Goal: Information Seeking & Learning: Learn about a topic

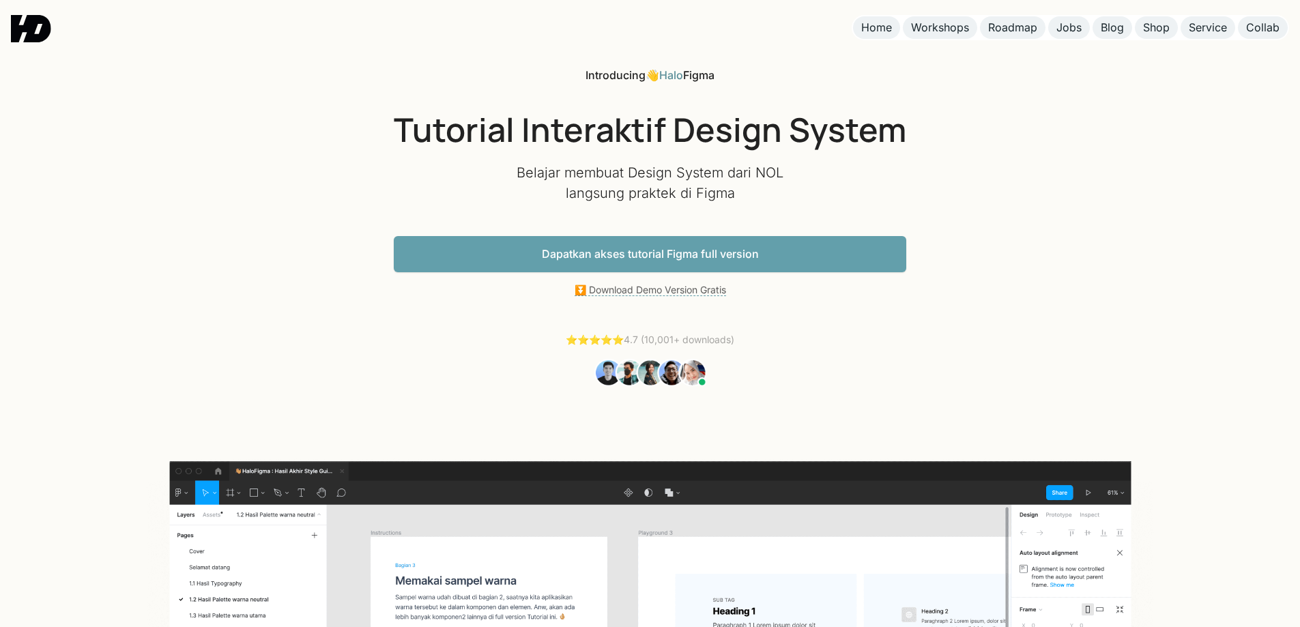
click at [749, 259] on link "Dapatkan akses tutorial Figma full version" at bounding box center [650, 254] width 513 height 36
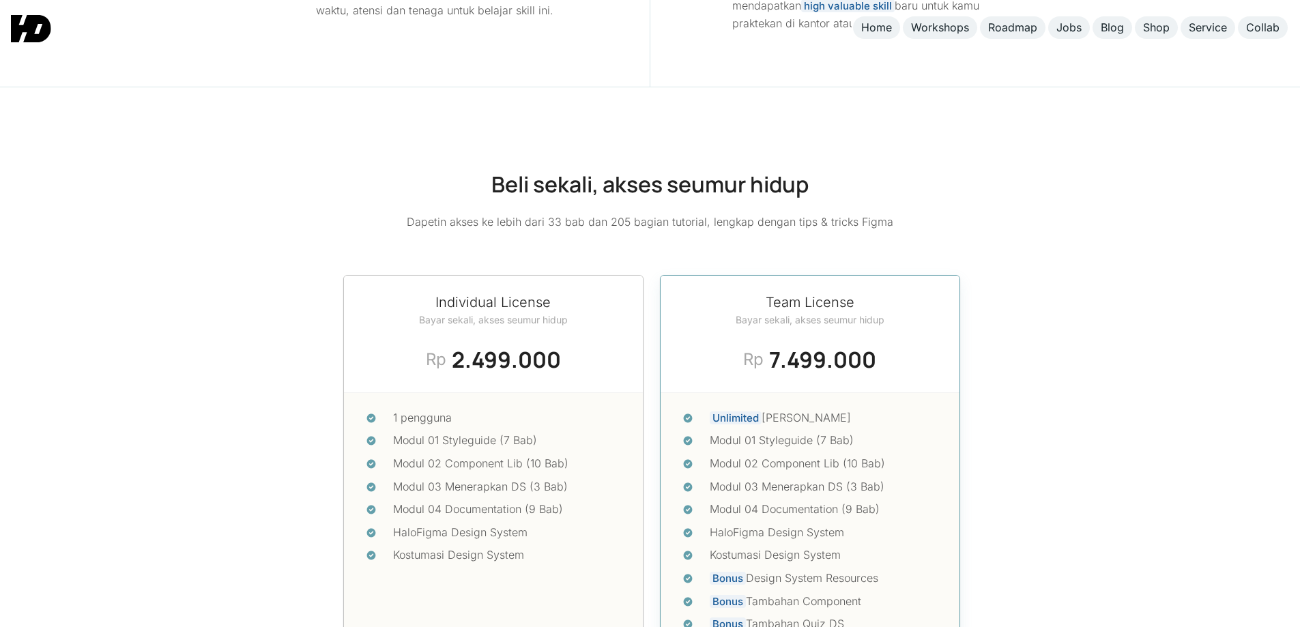
scroll to position [5648, 0]
click at [1137, 32] on link "Shop" at bounding box center [1156, 27] width 43 height 23
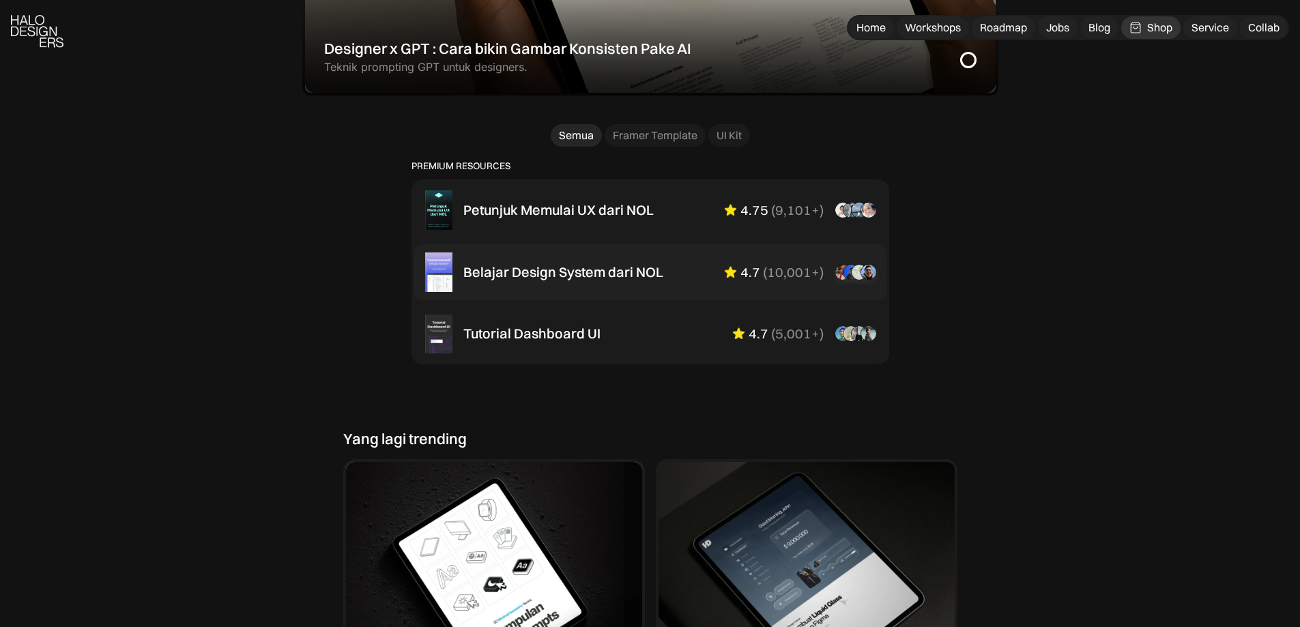
scroll to position [872, 0]
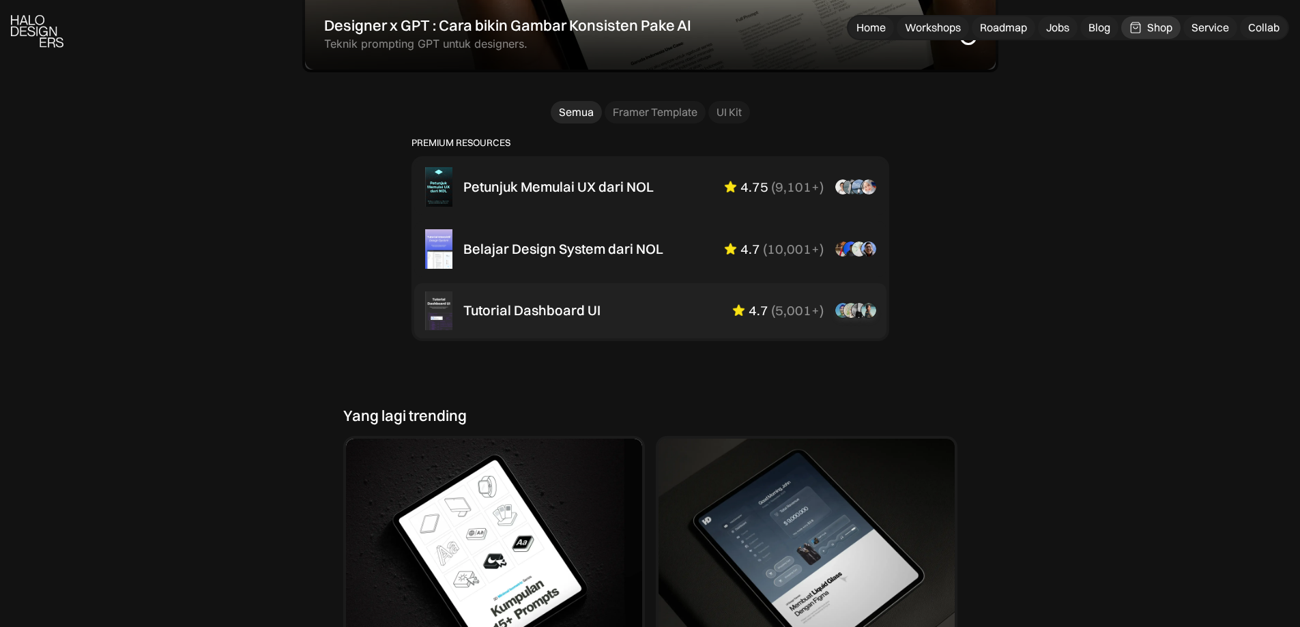
click at [621, 318] on div "Tutorial Dashboard UI 4.7 ( 5,001+ ) “Dikasih step-by-step dan keterangan yang …" at bounding box center [670, 310] width 412 height 16
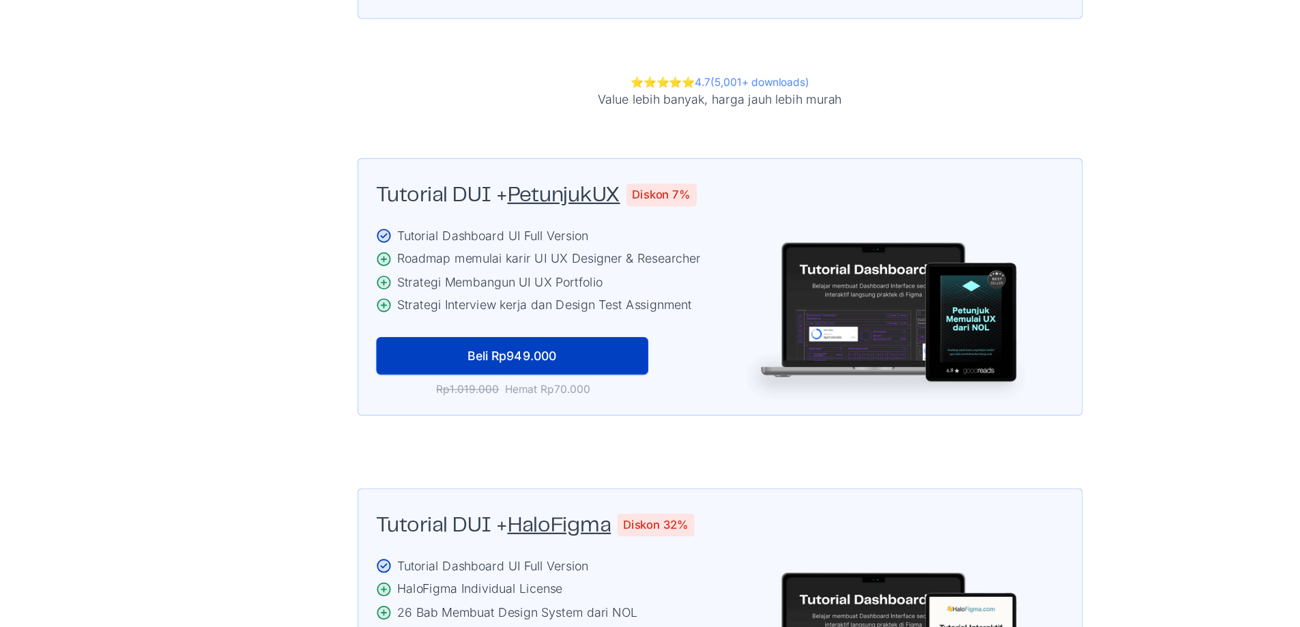
scroll to position [2849, 0]
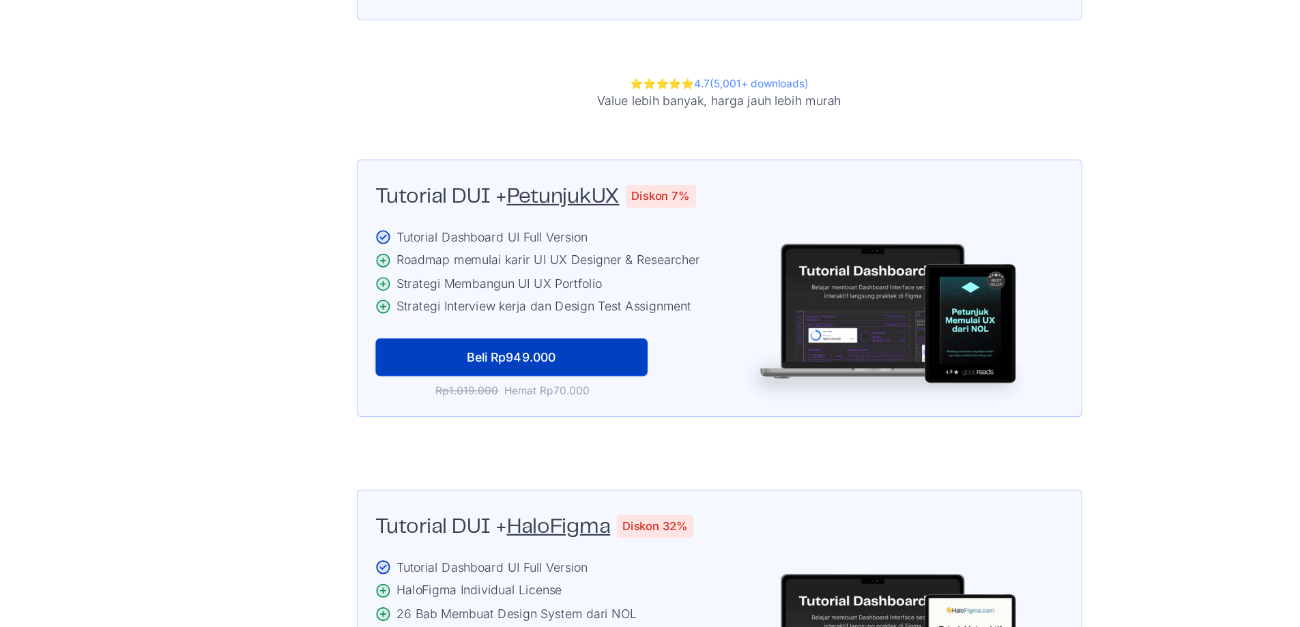
click at [343, 287] on li "Roadmap memulai karir UI UX Designer & Researcher" at bounding box center [650, 296] width 621 height 18
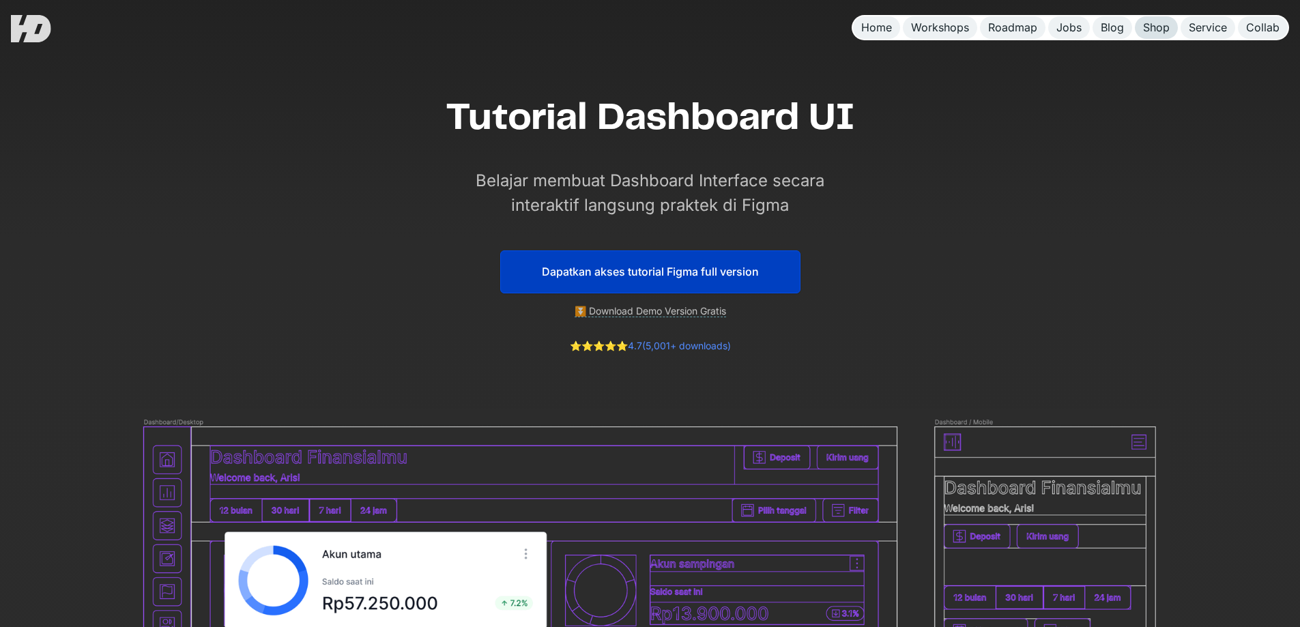
scroll to position [0, 0]
click at [1163, 32] on div "Shop" at bounding box center [1156, 27] width 27 height 14
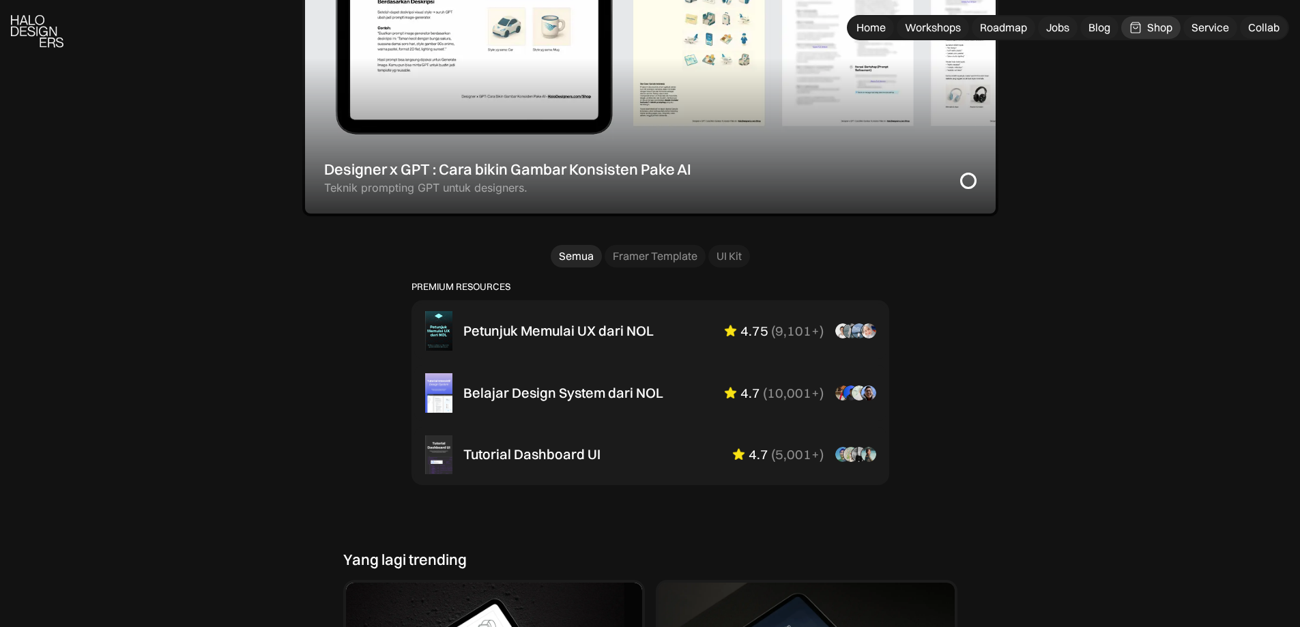
scroll to position [728, 0]
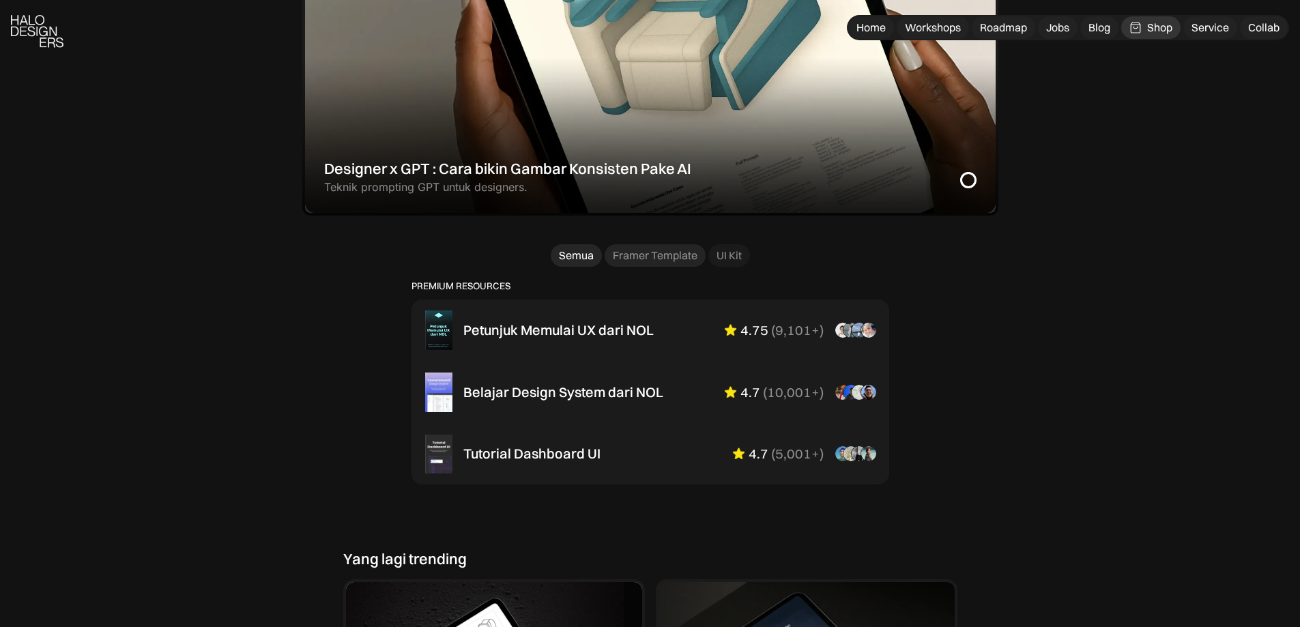
click at [649, 263] on link "Framer Template" at bounding box center [655, 255] width 101 height 23
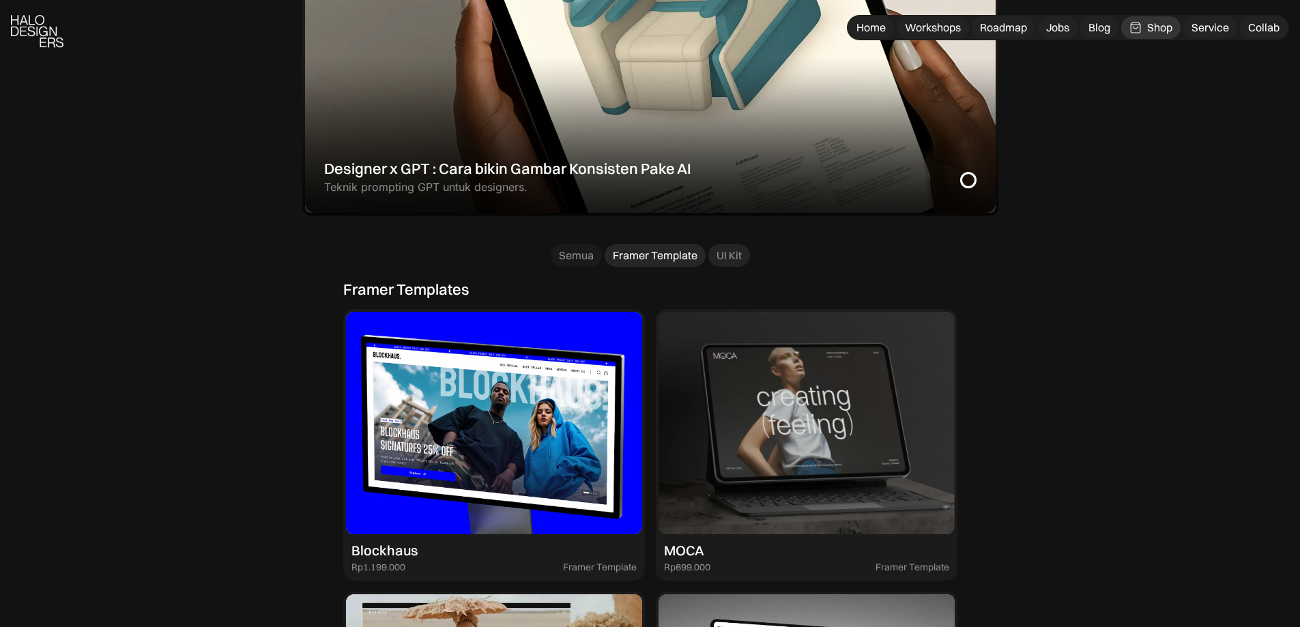
click at [715, 256] on link "UI Kit" at bounding box center [730, 255] width 42 height 23
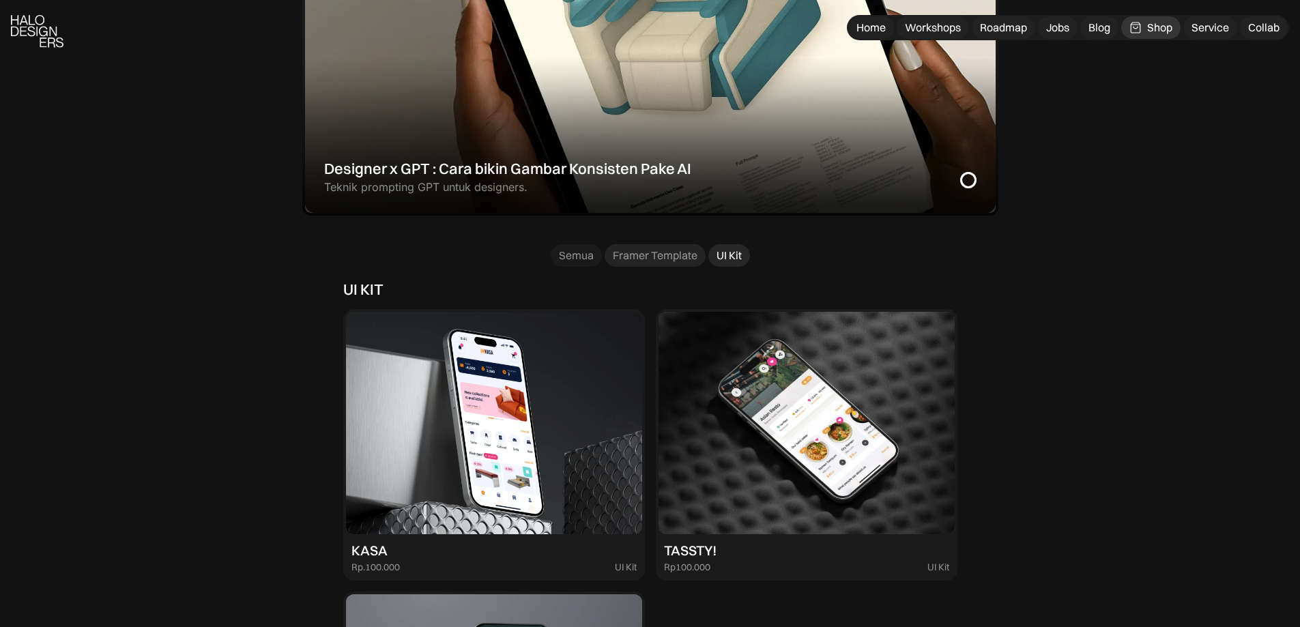
click at [665, 257] on div "Framer Template" at bounding box center [655, 255] width 85 height 14
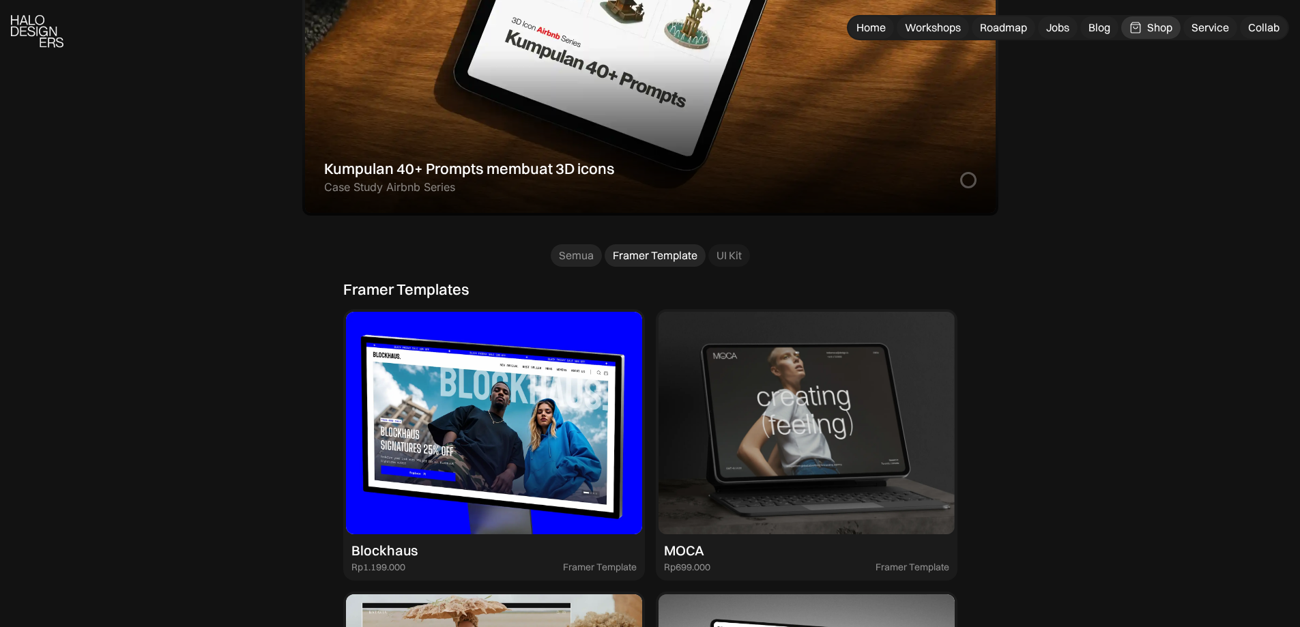
click at [582, 261] on div "Semua" at bounding box center [576, 255] width 35 height 14
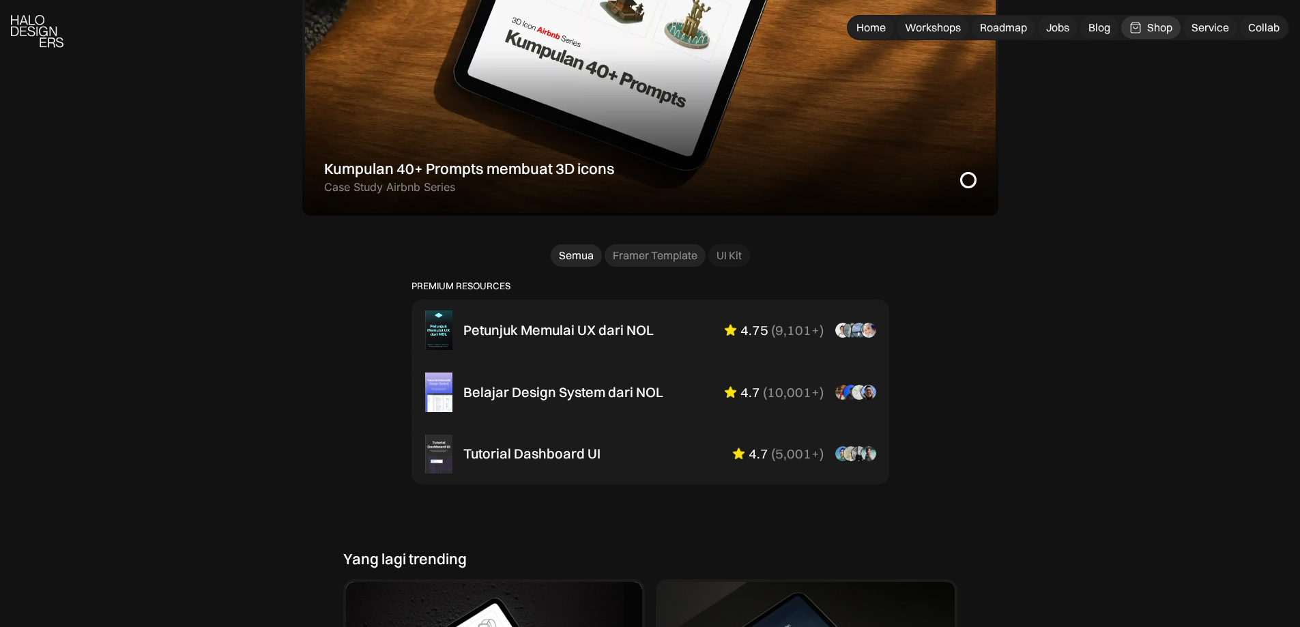
click at [630, 262] on div "Framer Template" at bounding box center [655, 255] width 85 height 14
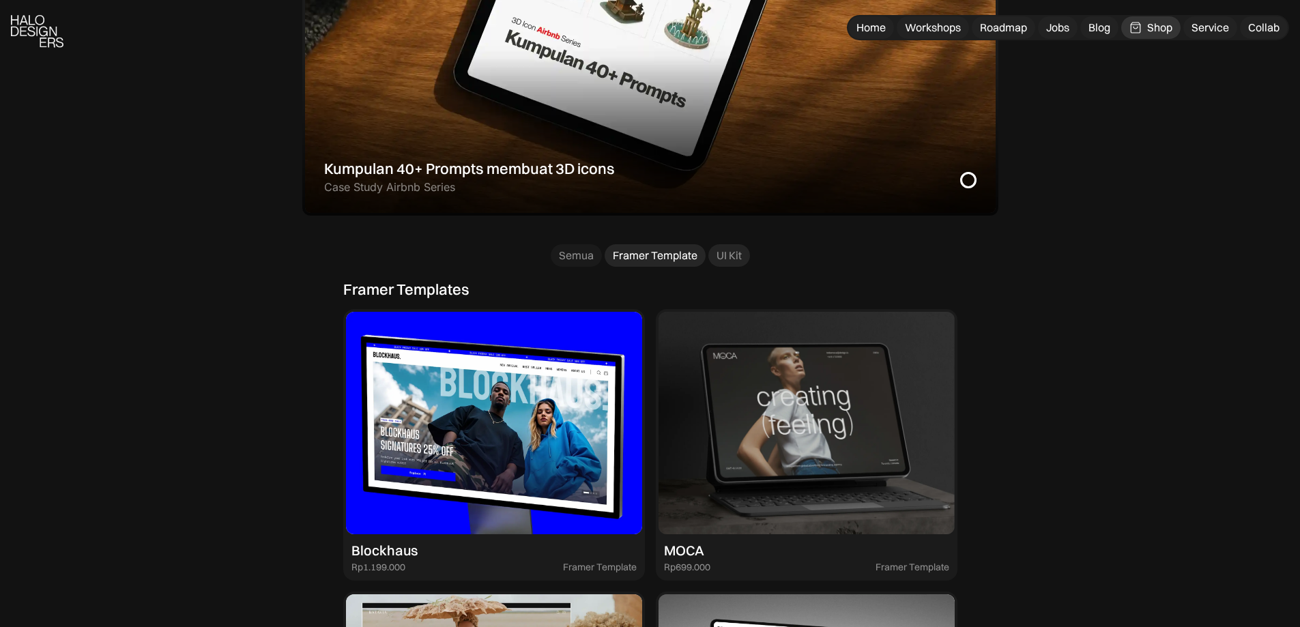
click at [727, 259] on div "UI Kit" at bounding box center [729, 255] width 25 height 14
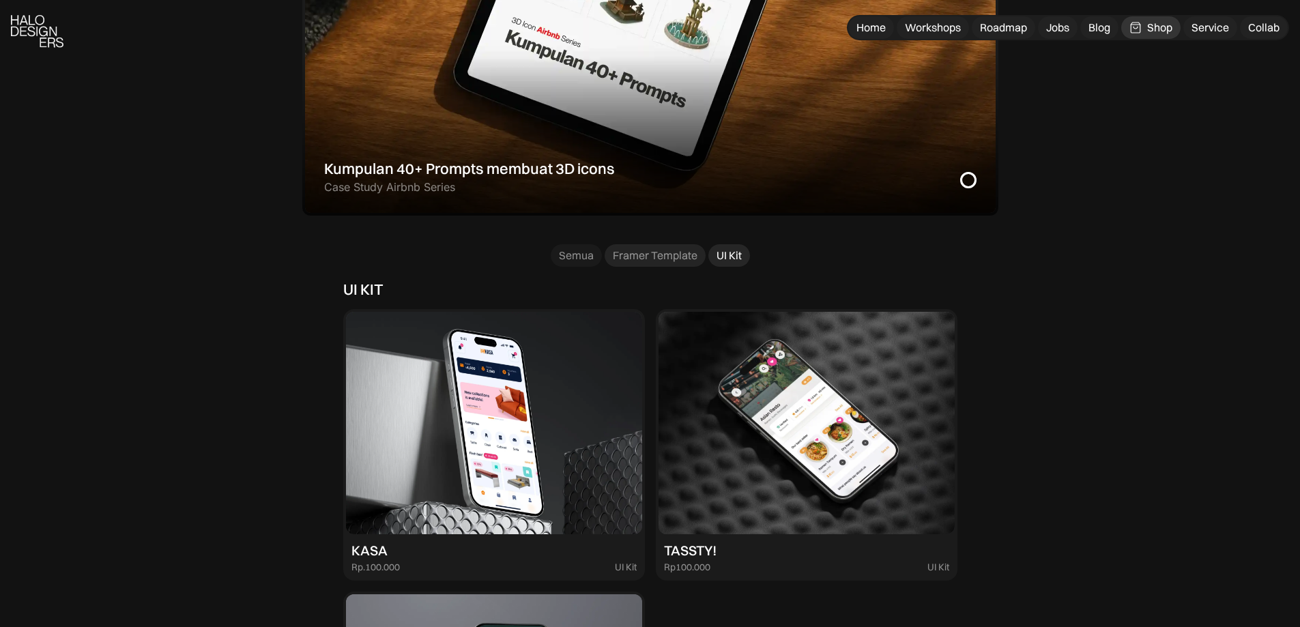
click at [653, 257] on div "Framer Template" at bounding box center [655, 255] width 85 height 14
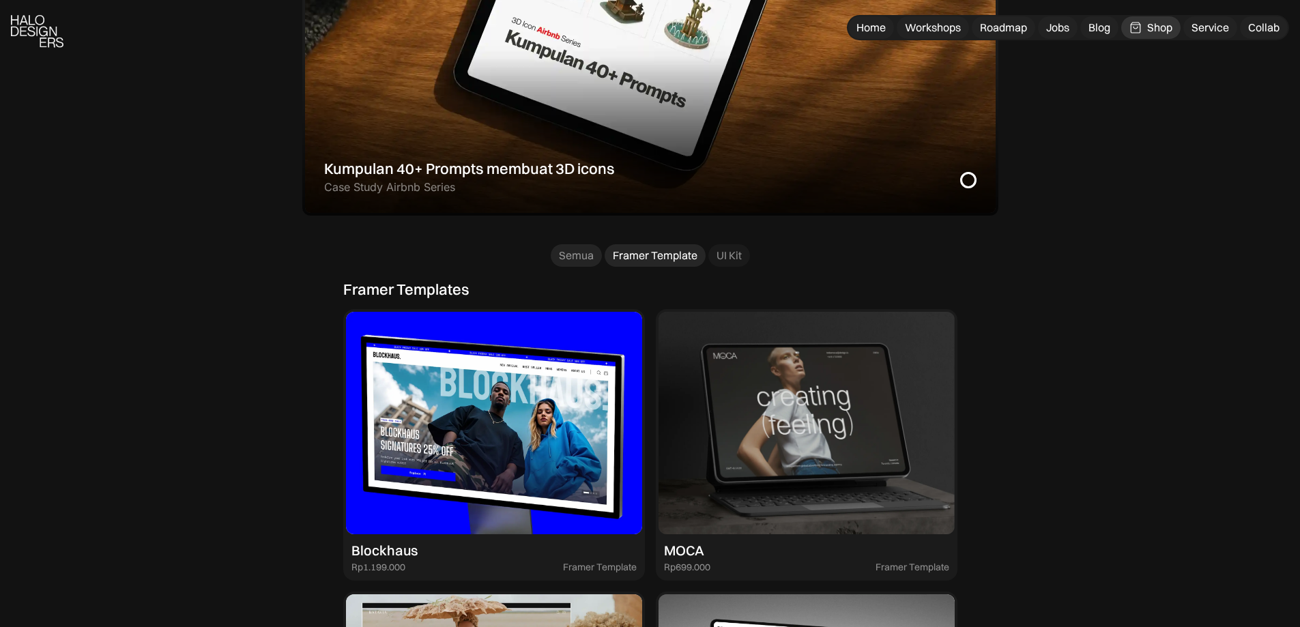
click at [580, 255] on div "Semua" at bounding box center [576, 255] width 35 height 14
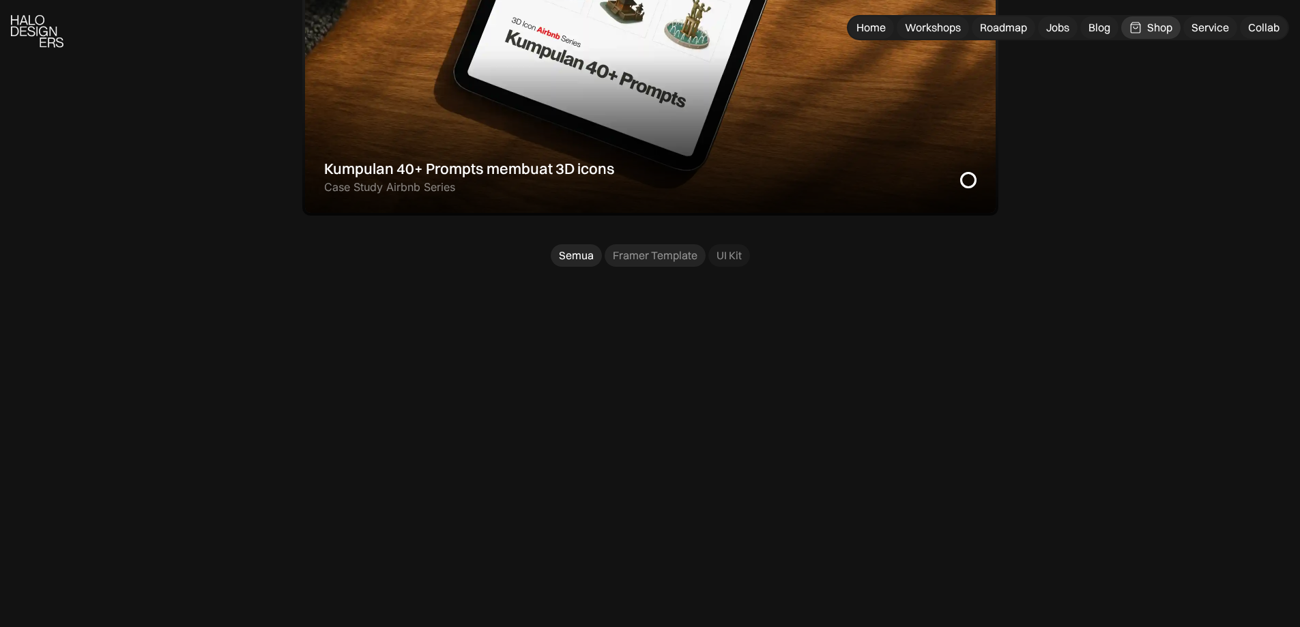
click at [641, 256] on div "Framer Template" at bounding box center [655, 255] width 85 height 14
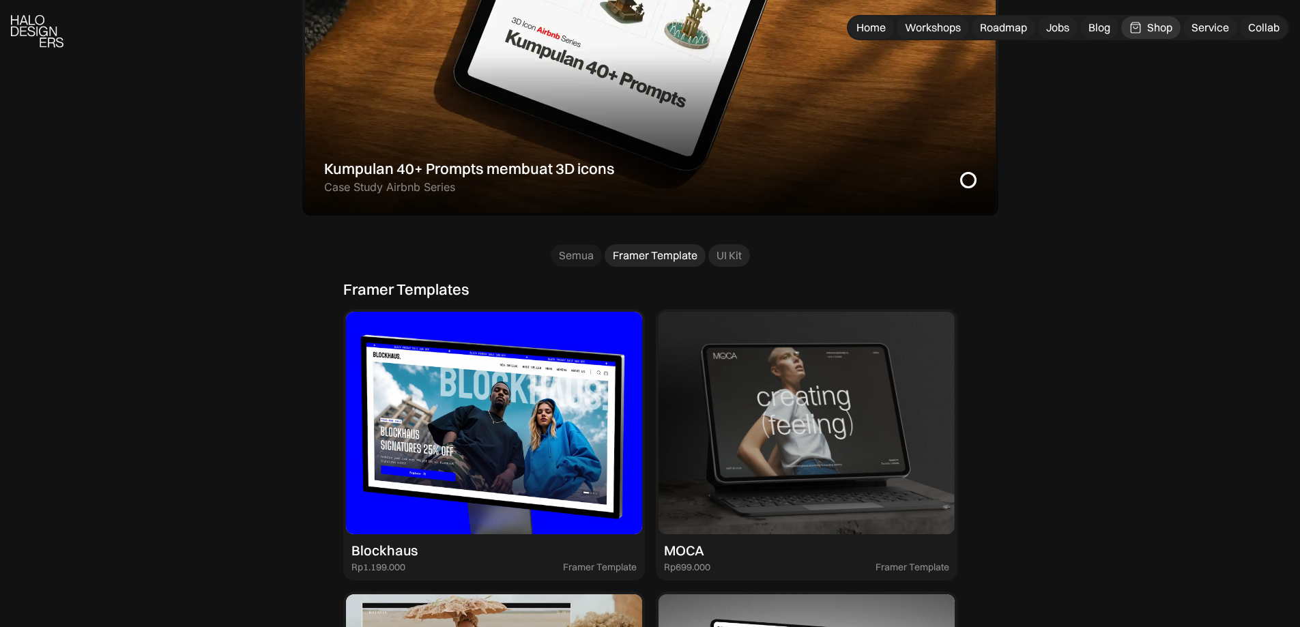
click at [727, 252] on div "UI Kit" at bounding box center [729, 255] width 25 height 14
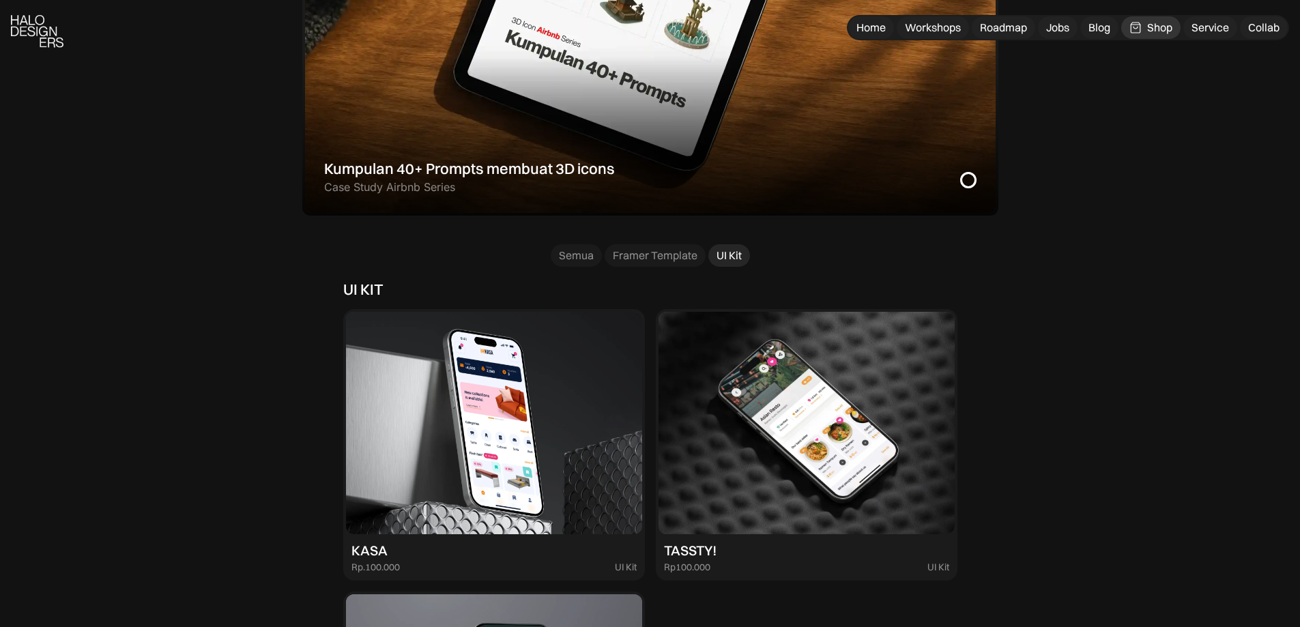
click at [651, 267] on div "PREMIUM RESOURCES Petunjuk Memulai UX dari NOL 25% OFF 4.75 ( 9,101+ ) “Overall…" at bounding box center [650, 565] width 614 height 597
click at [611, 264] on link "Framer Template" at bounding box center [655, 255] width 101 height 23
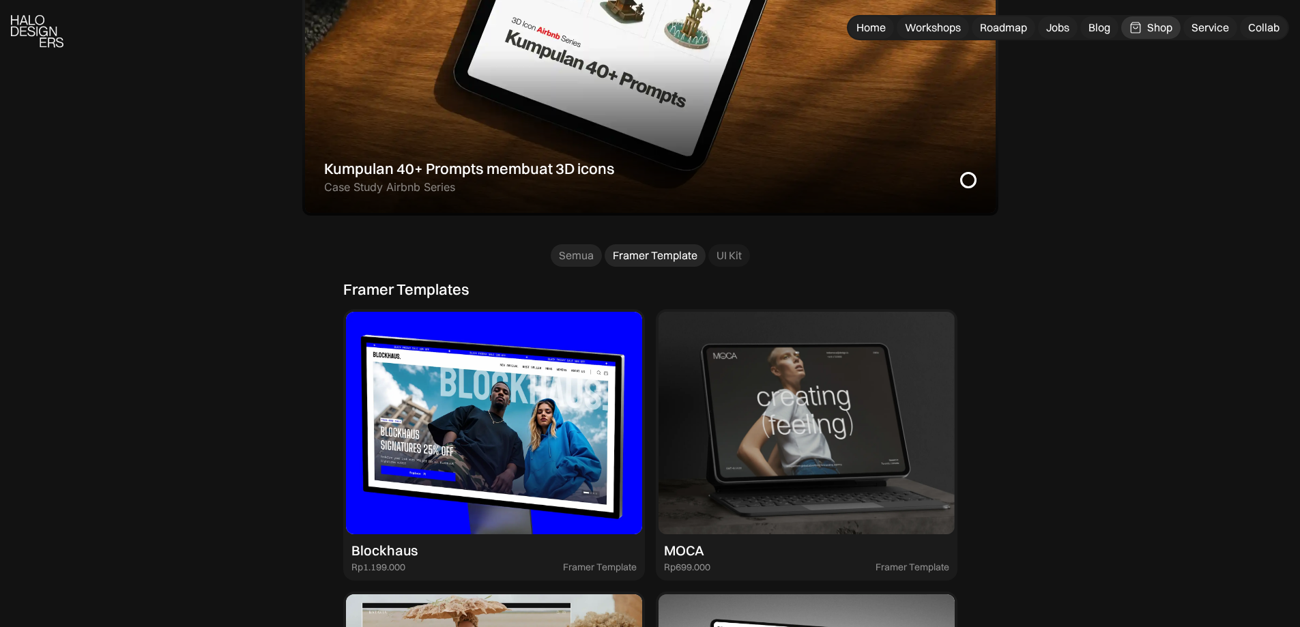
click at [582, 264] on link "Semua" at bounding box center [576, 255] width 51 height 23
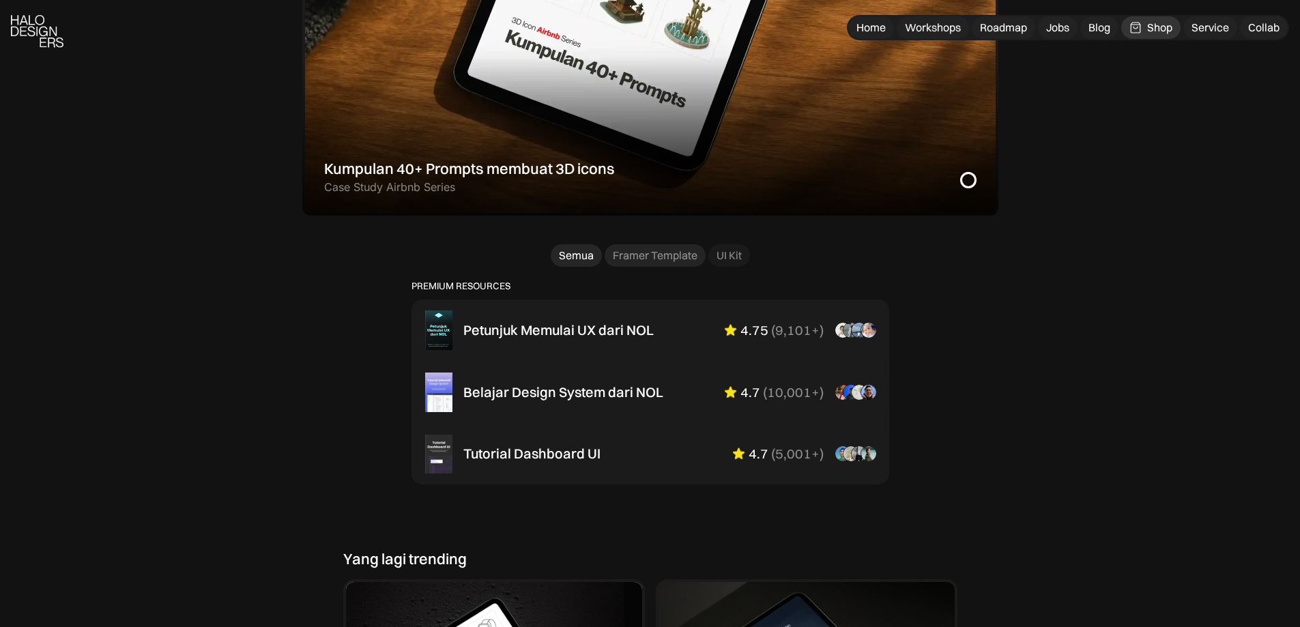
click at [654, 257] on div "Framer Template" at bounding box center [655, 255] width 85 height 14
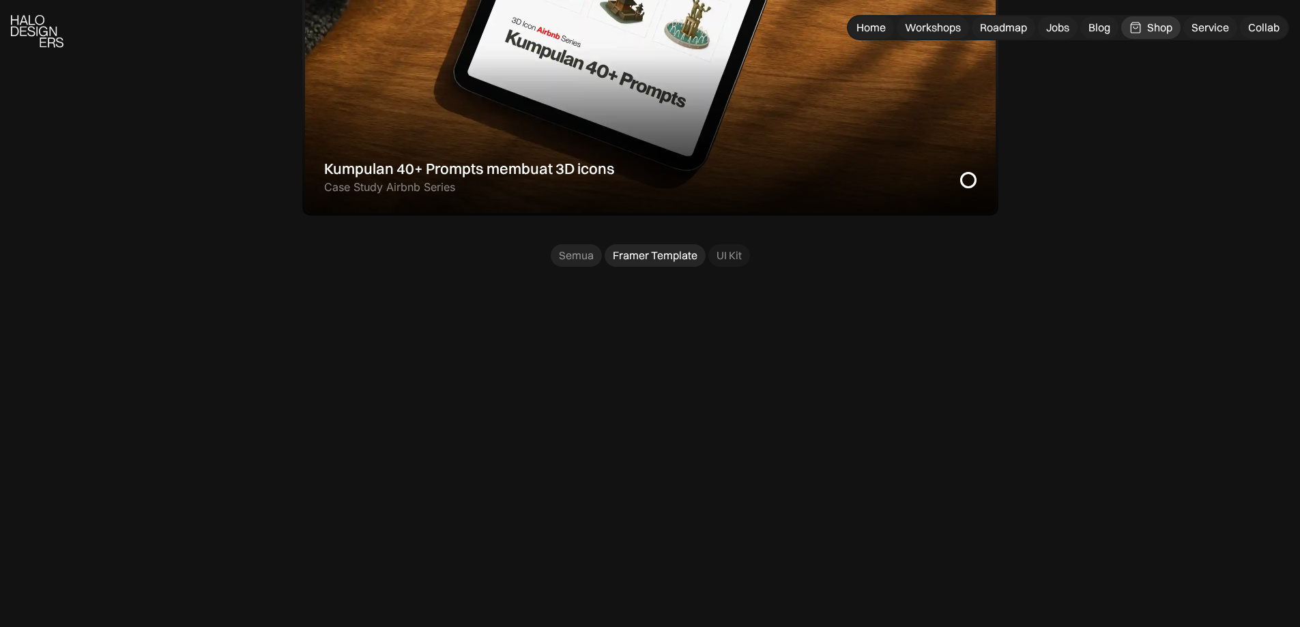
click at [584, 259] on div "Semua" at bounding box center [576, 255] width 35 height 14
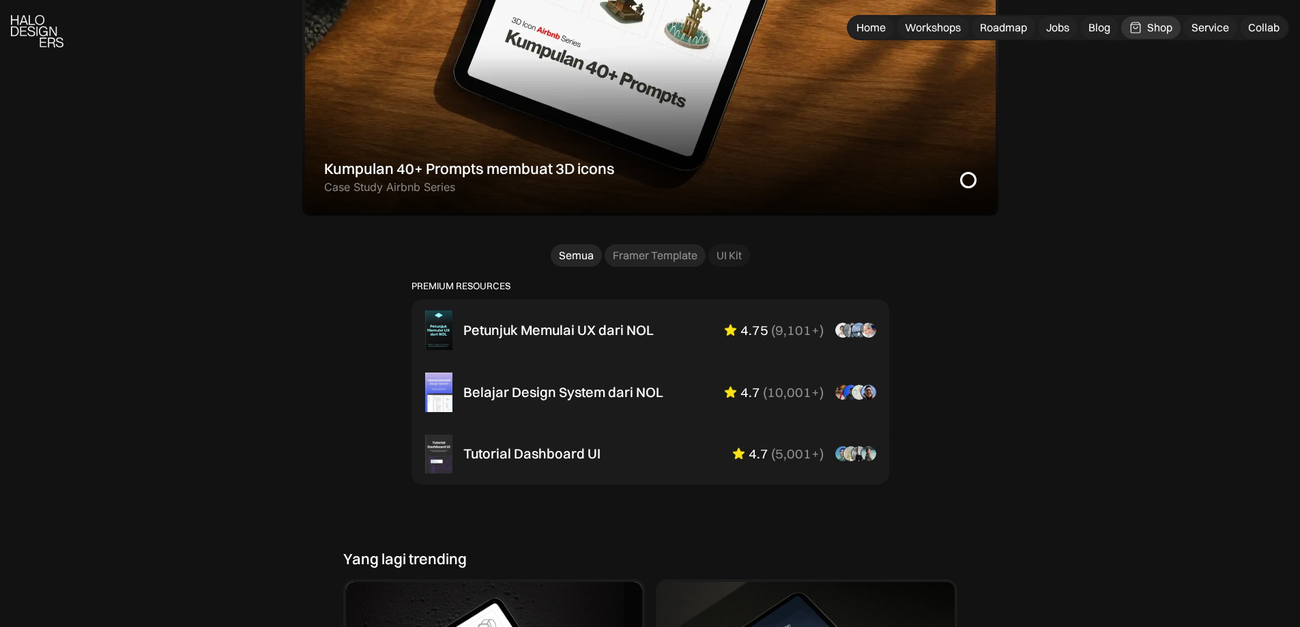
click at [649, 263] on link "Framer Template" at bounding box center [655, 255] width 101 height 23
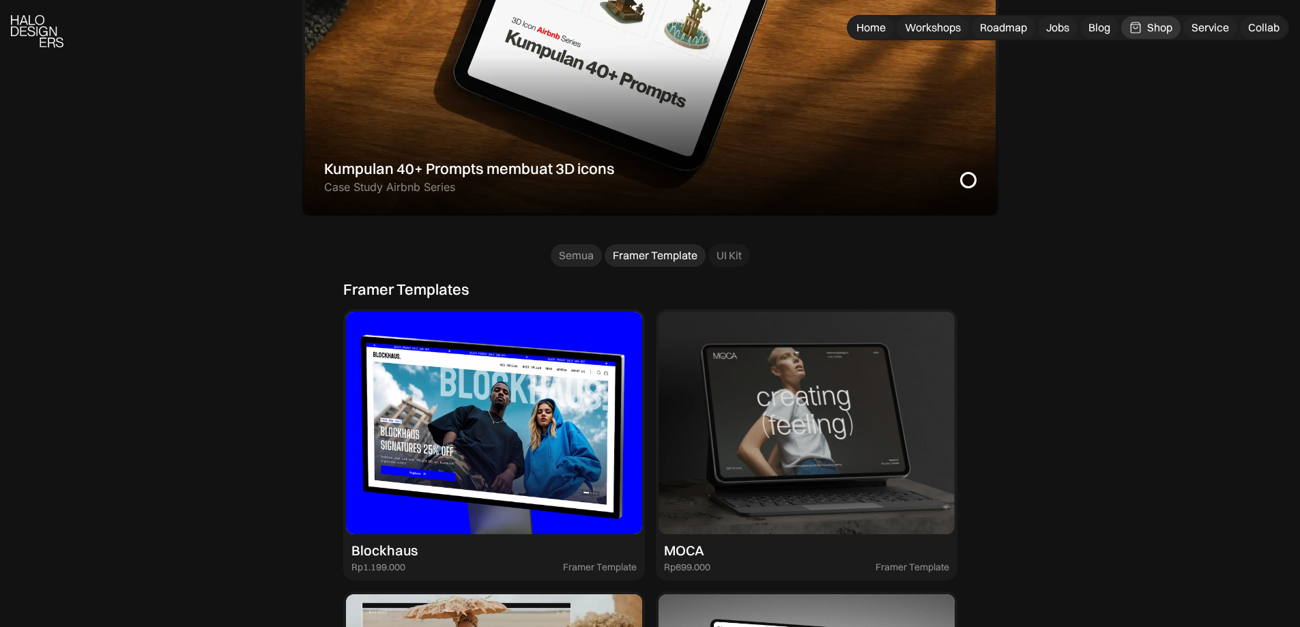
click at [582, 256] on div "Semua" at bounding box center [576, 255] width 35 height 14
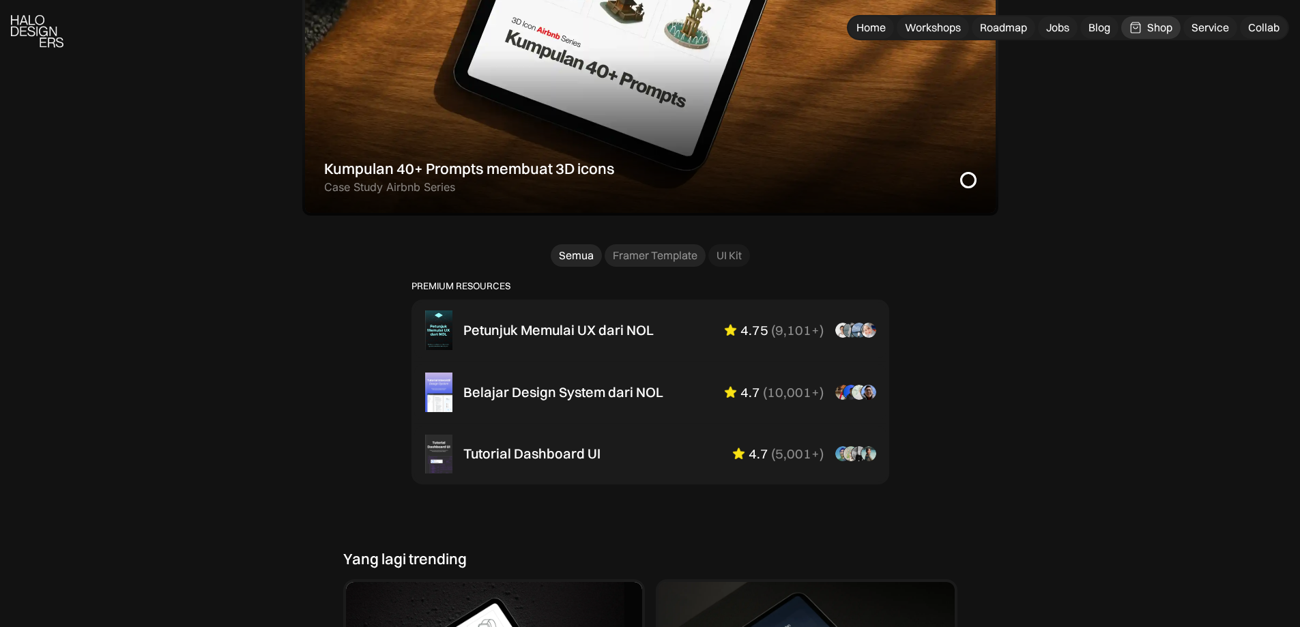
click at [647, 255] on div "Framer Template" at bounding box center [655, 255] width 85 height 14
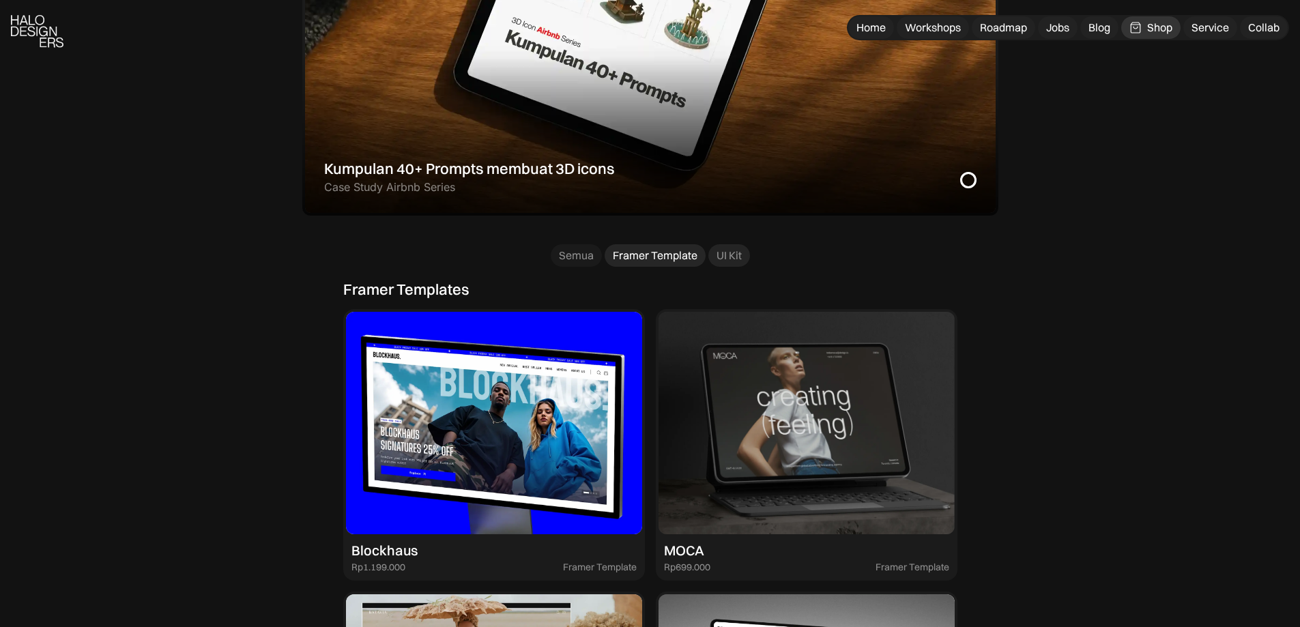
click at [720, 252] on div "UI Kit" at bounding box center [729, 255] width 25 height 14
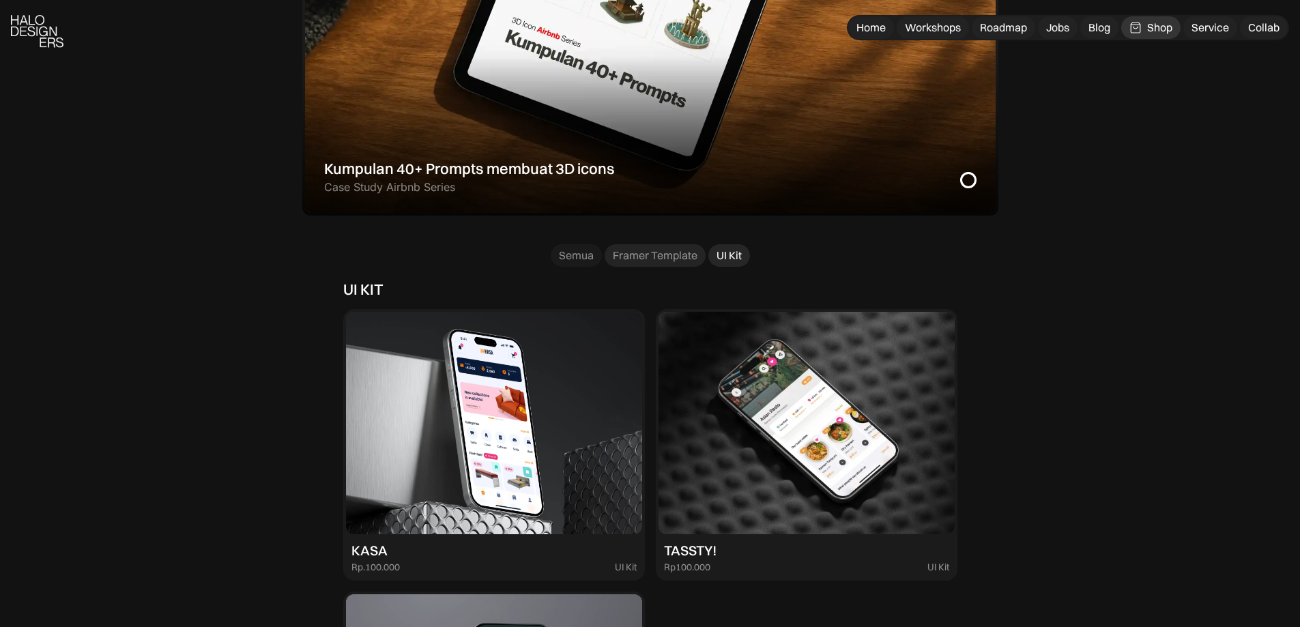
drag, startPoint x: 647, startPoint y: 253, endPoint x: 640, endPoint y: 255, distance: 7.1
click at [647, 255] on div "Framer Template" at bounding box center [655, 255] width 85 height 14
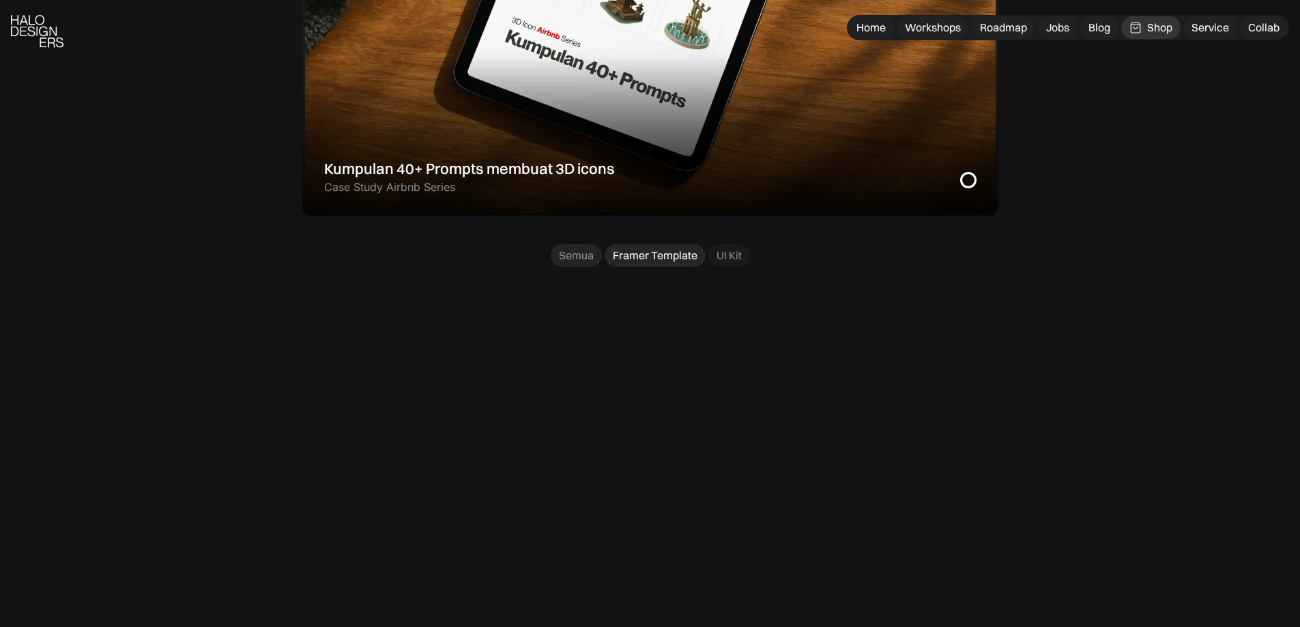
click at [587, 258] on div "Semua" at bounding box center [576, 255] width 35 height 14
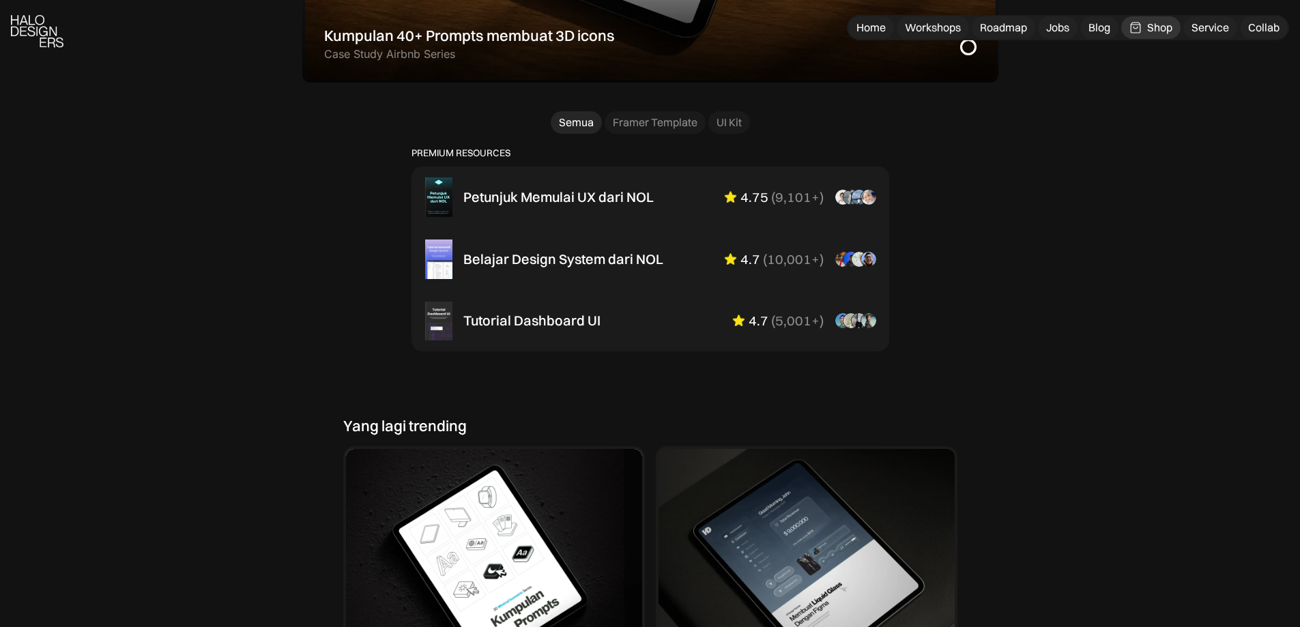
scroll to position [880, 0]
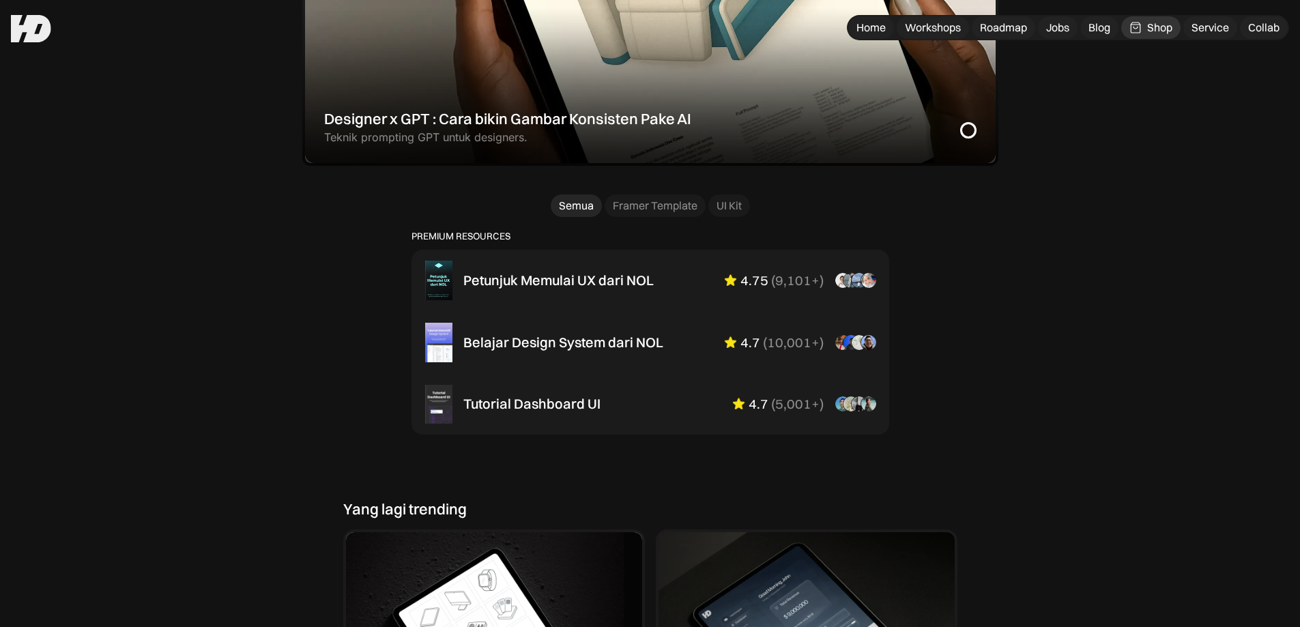
scroll to position [778, 0]
click at [949, 32] on div "Workshops" at bounding box center [933, 27] width 56 height 14
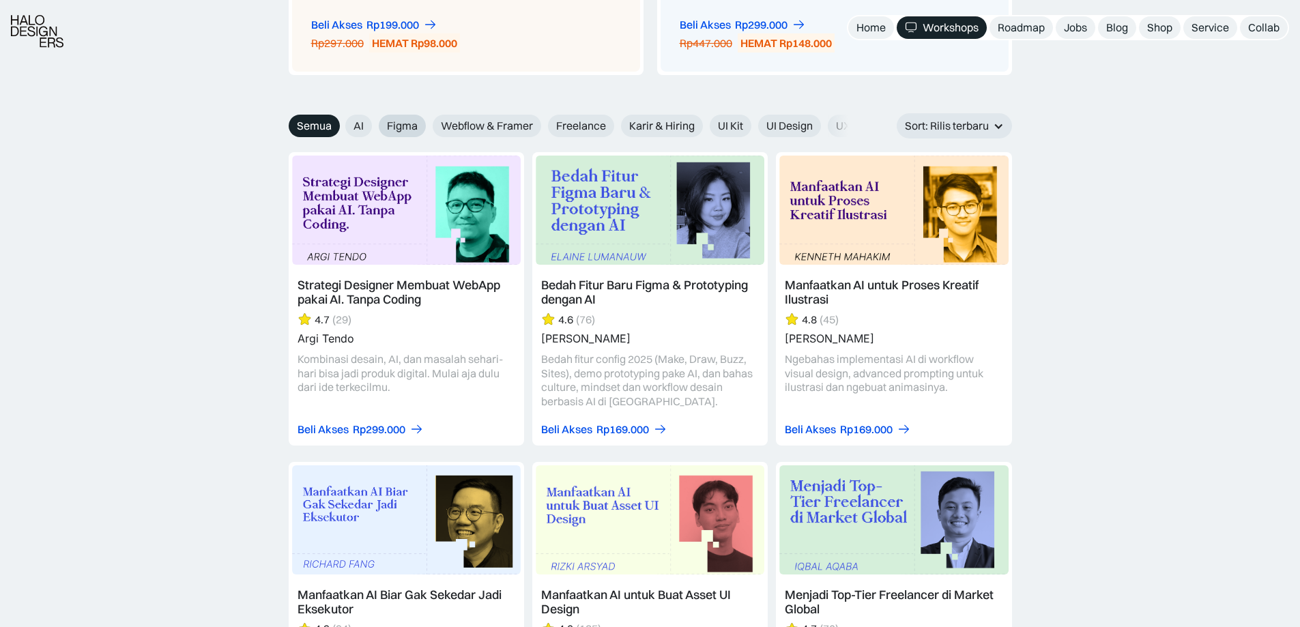
scroll to position [1491, 0]
click at [405, 117] on label "Figma" at bounding box center [402, 126] width 47 height 23
click at [341, 117] on input "Figma" at bounding box center [336, 121] width 9 height 9
radio input "true"
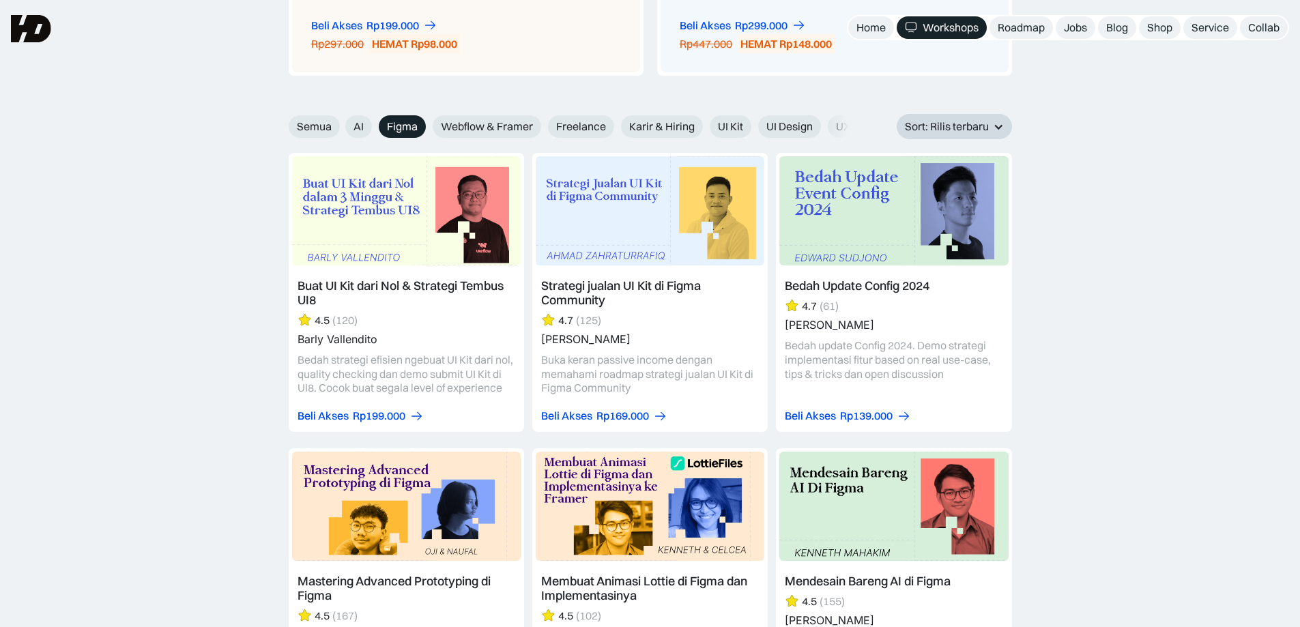
click at [957, 128] on div "Sort: Rilis terbaru" at bounding box center [947, 126] width 84 height 14
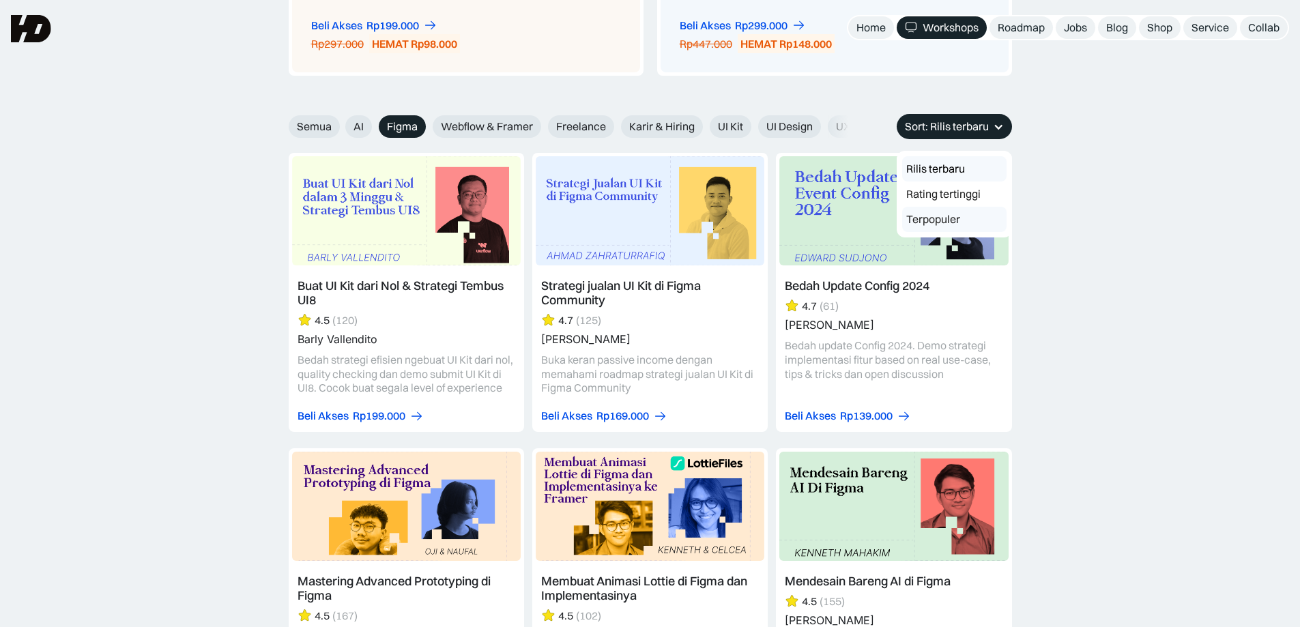
click at [954, 216] on link "Terpopuler" at bounding box center [954, 219] width 104 height 25
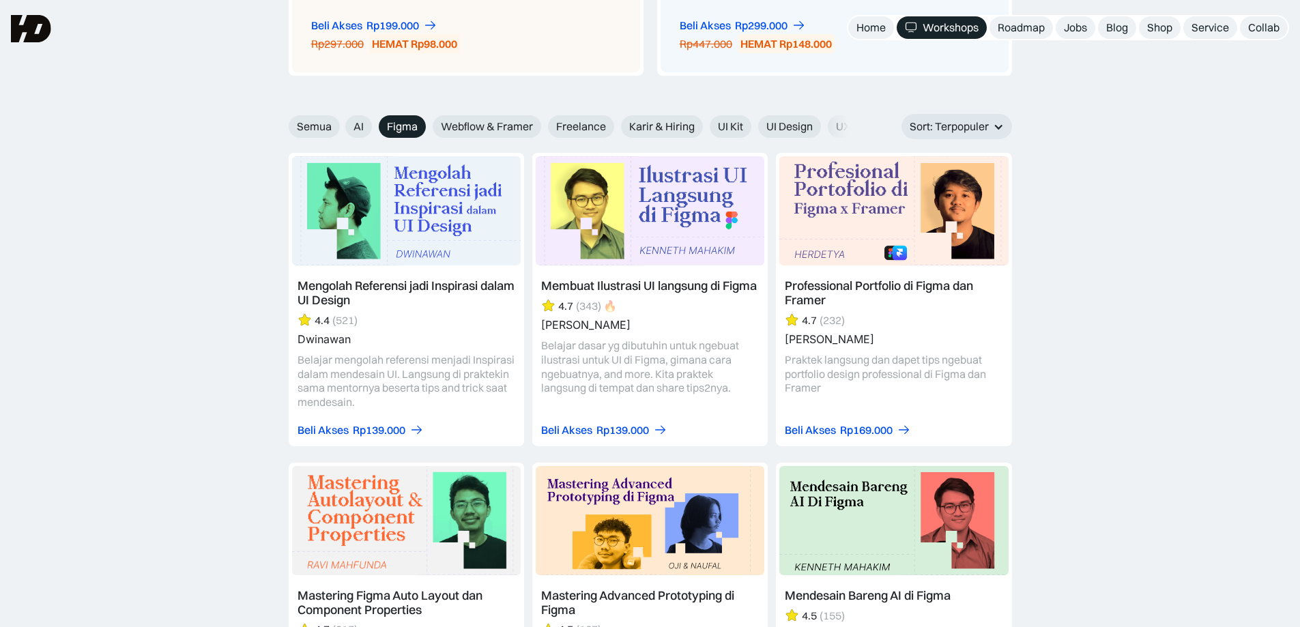
click at [418, 296] on link at bounding box center [407, 300] width 236 height 294
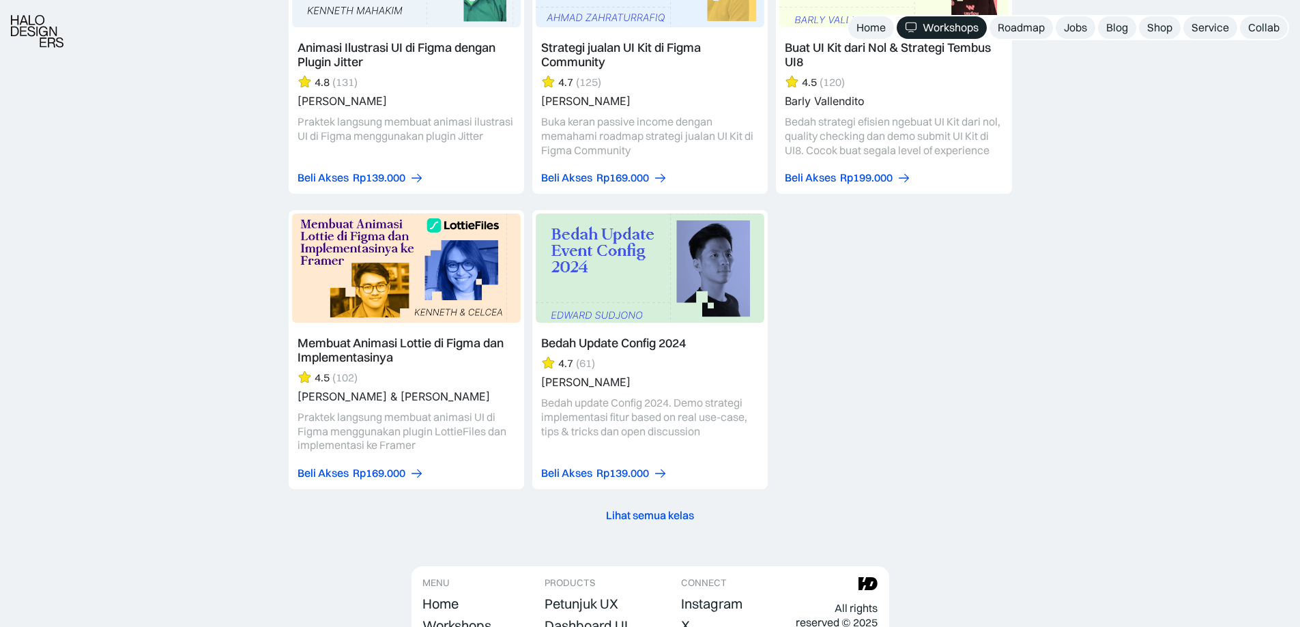
scroll to position [2540, 0]
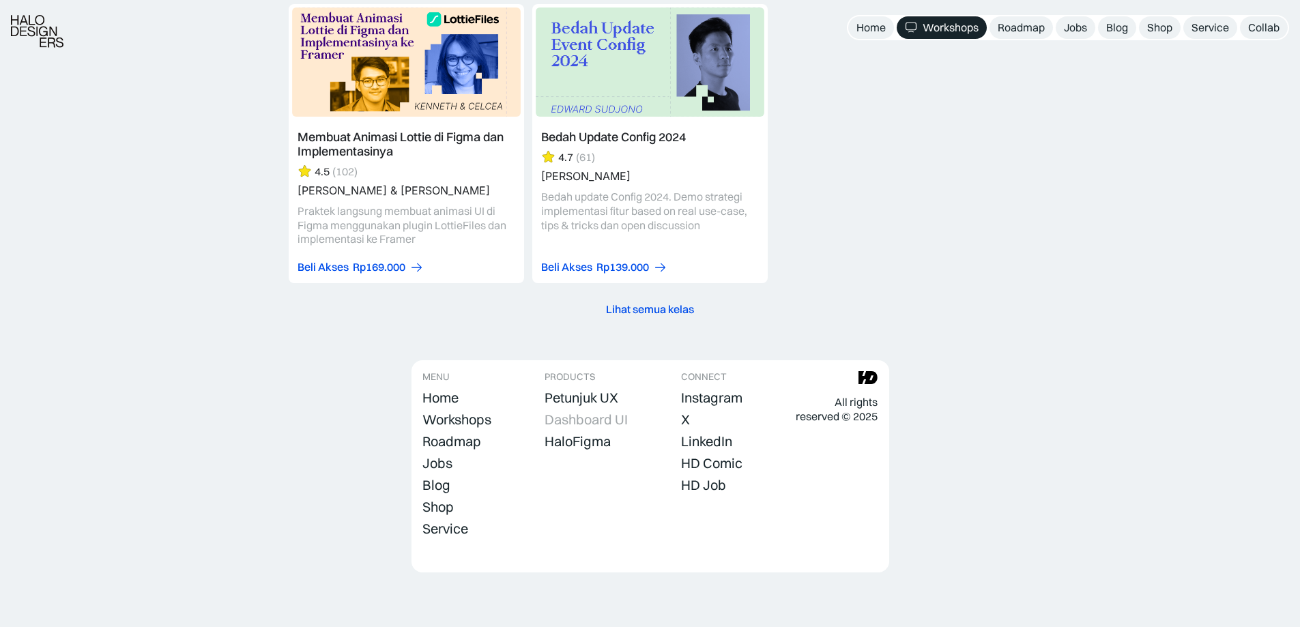
click at [578, 414] on div "Dashboard UI" at bounding box center [586, 420] width 83 height 16
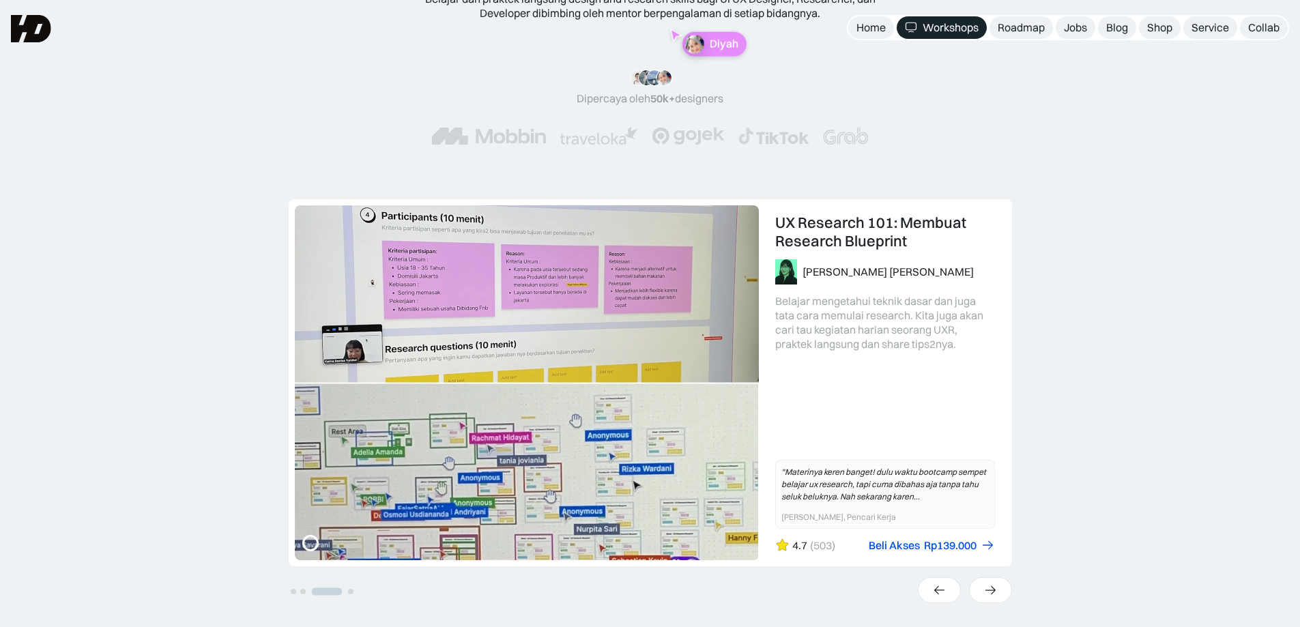
scroll to position [0, 0]
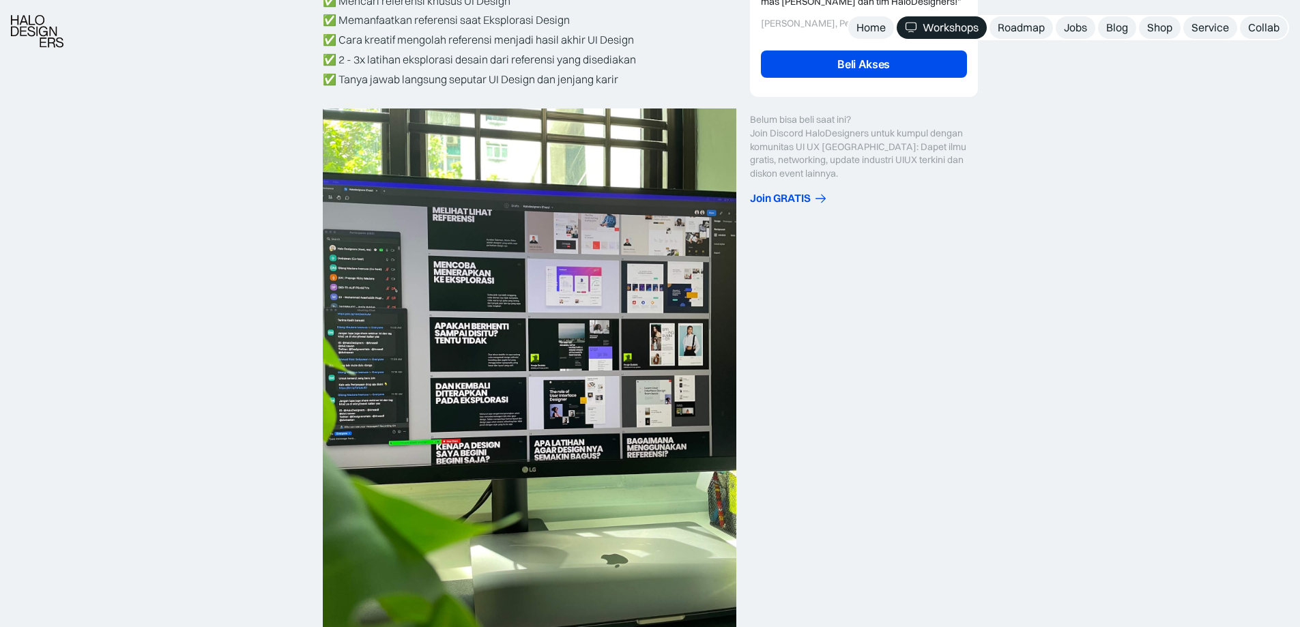
scroll to position [543, 0]
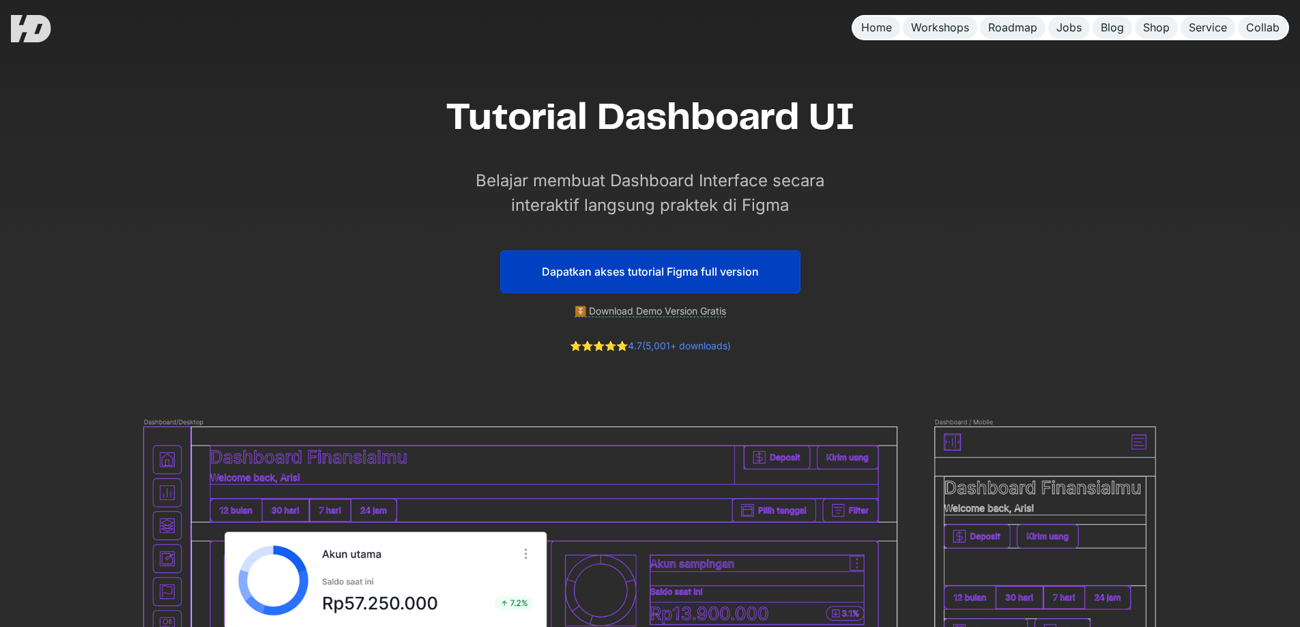
click at [688, 311] on link "⏬ Download Demo Version Gratis" at bounding box center [651, 311] width 152 height 12
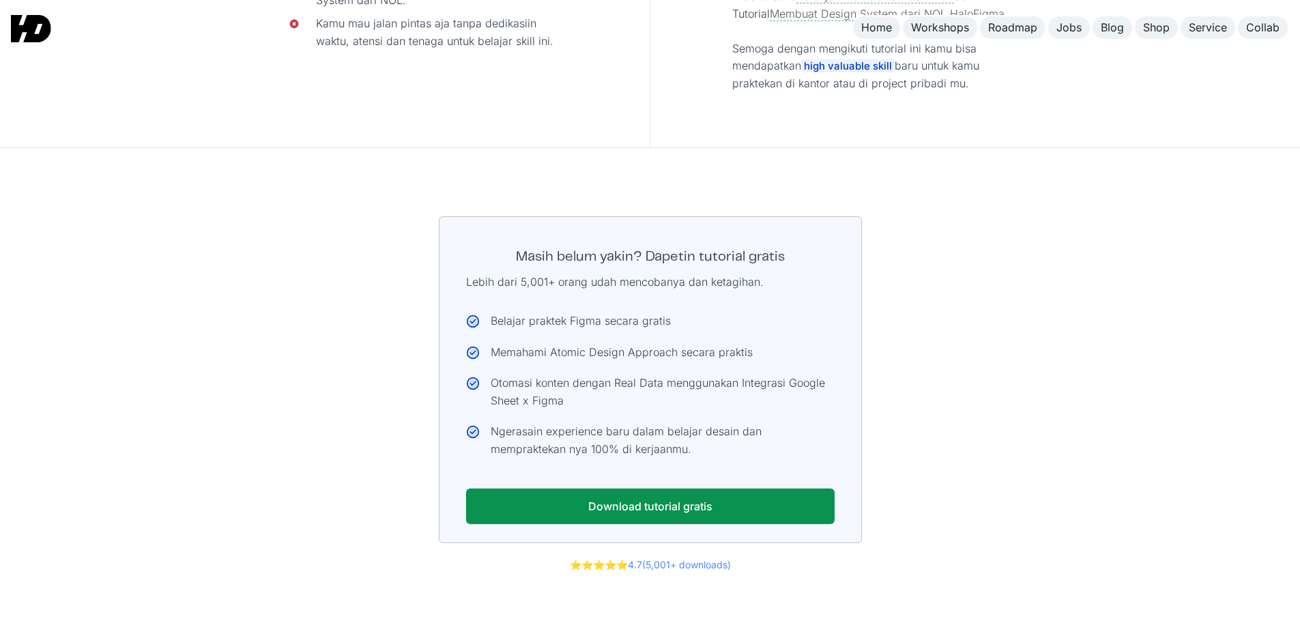
scroll to position [7156, 0]
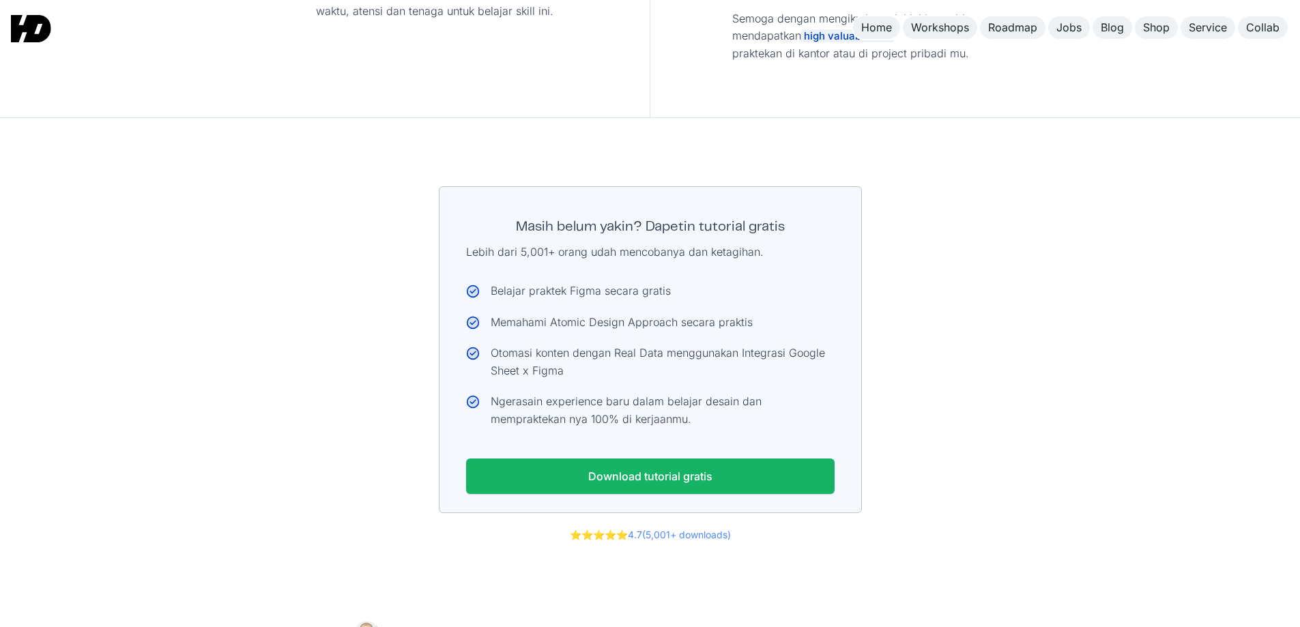
click at [697, 459] on link "Download tutorial gratis" at bounding box center [650, 477] width 369 height 36
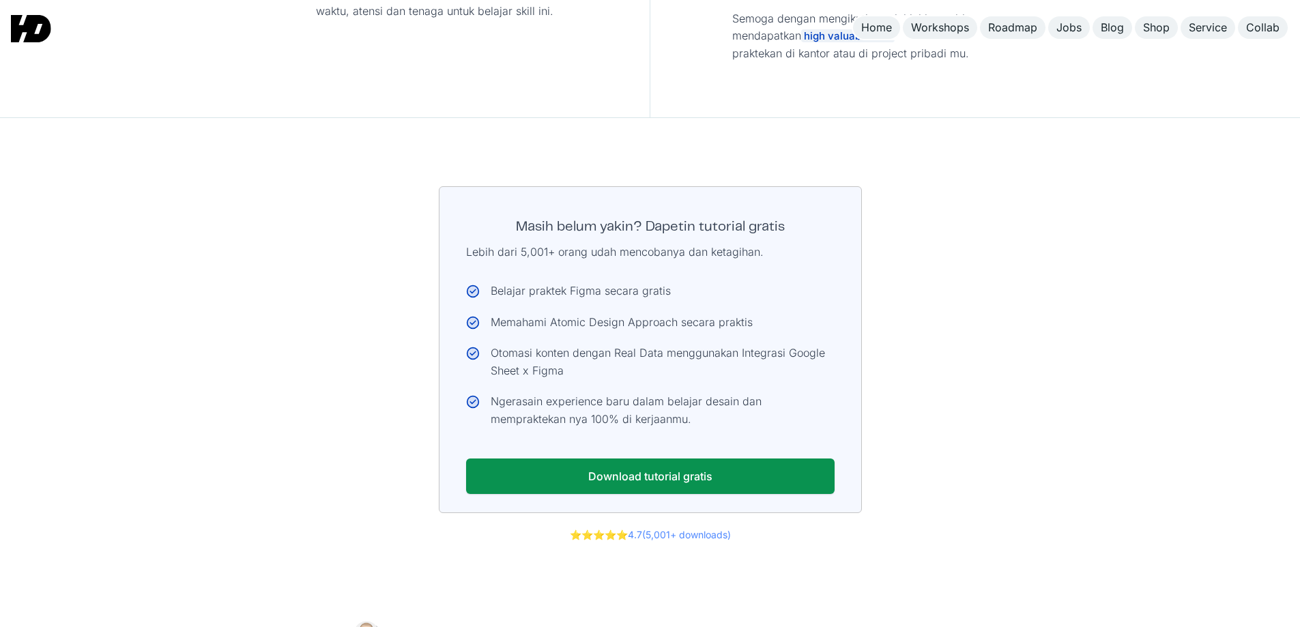
click at [48, 30] on img at bounding box center [31, 28] width 40 height 27
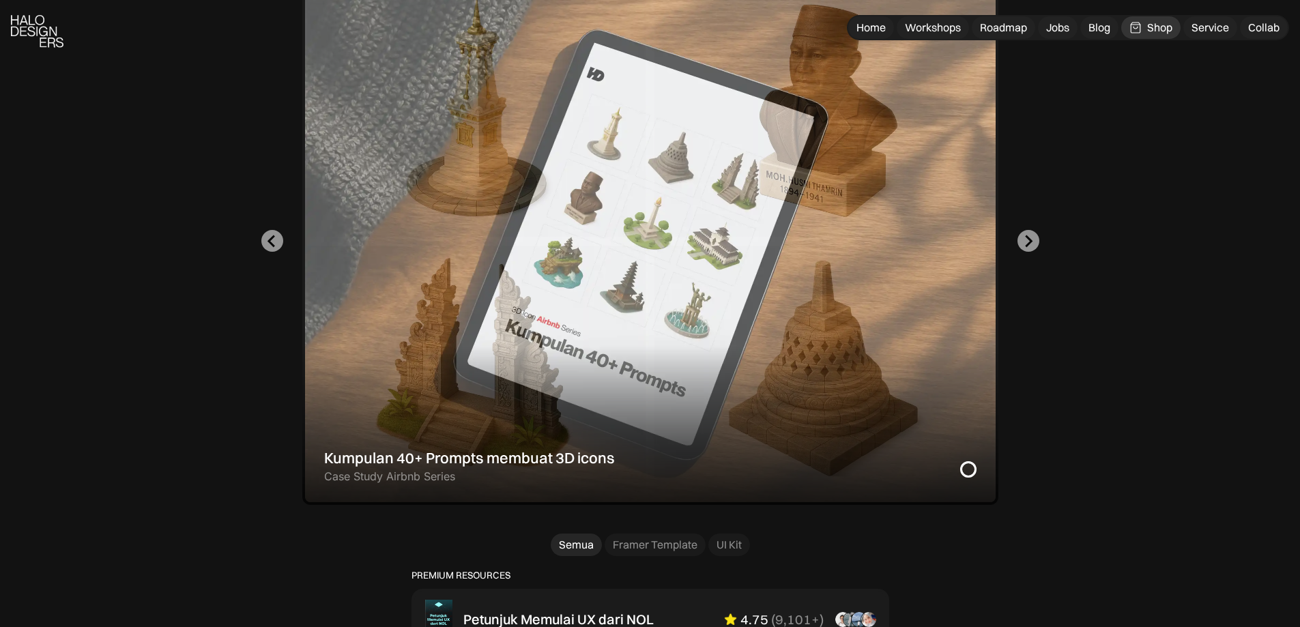
scroll to position [520, 0]
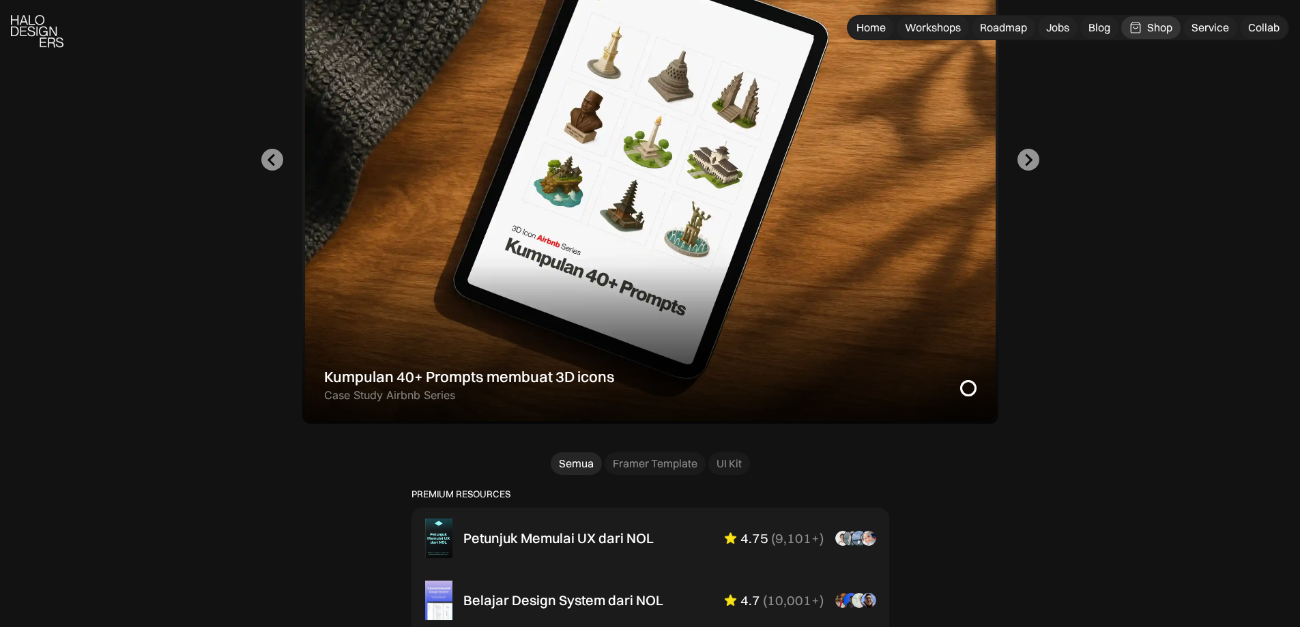
drag, startPoint x: 1164, startPoint y: 147, endPoint x: 1141, endPoint y: 48, distance: 100.9
click at [1130, 61] on div "Designer x GPT : Cara bikin Gambar Konsisten Pake AI Teknik prompting GPT untuk…" at bounding box center [650, 160] width 1191 height 528
click at [1158, 27] on div "Shop" at bounding box center [1160, 27] width 25 height 14
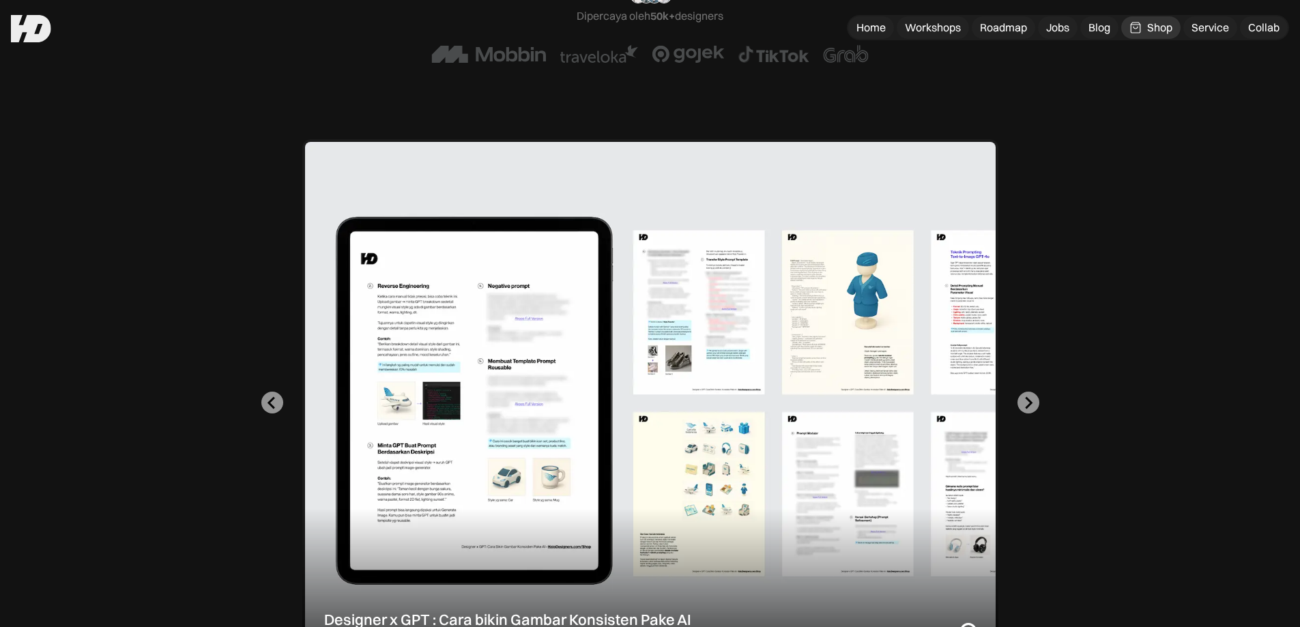
scroll to position [276, 0]
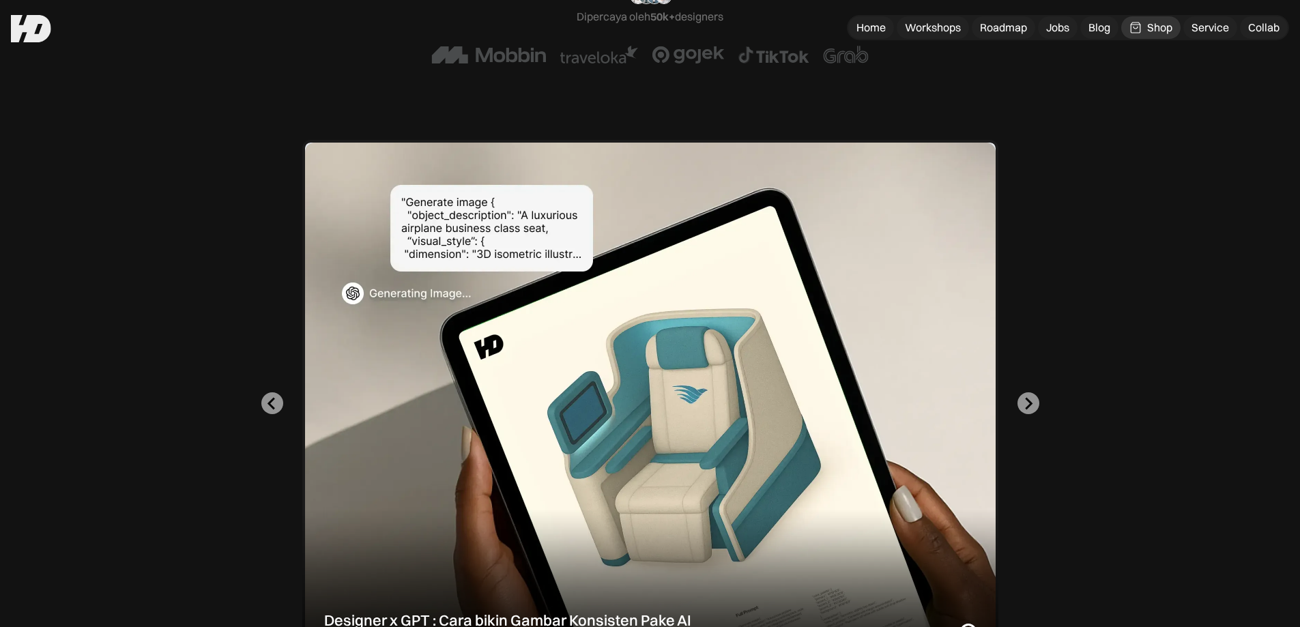
click at [1066, 197] on div "Designer x GPT : Cara bikin Gambar Konsisten Pake AI Teknik prompting GPT untuk…" at bounding box center [650, 404] width 1191 height 528
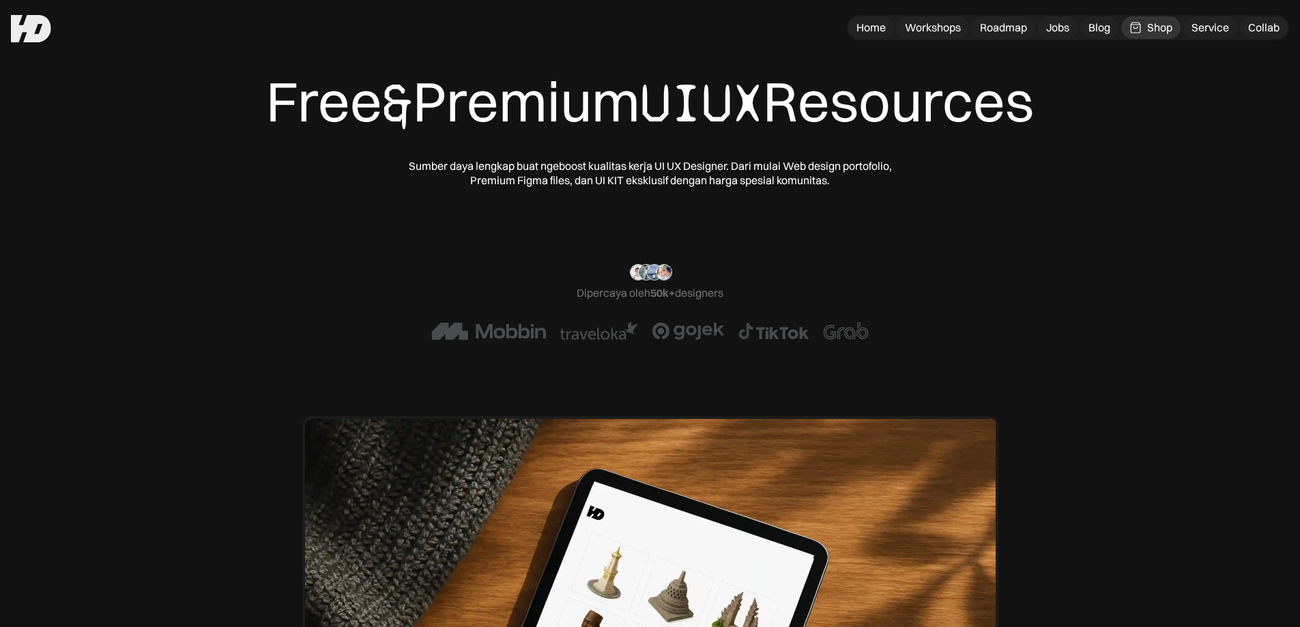
click at [1160, 29] on div "Shop" at bounding box center [1160, 27] width 25 height 14
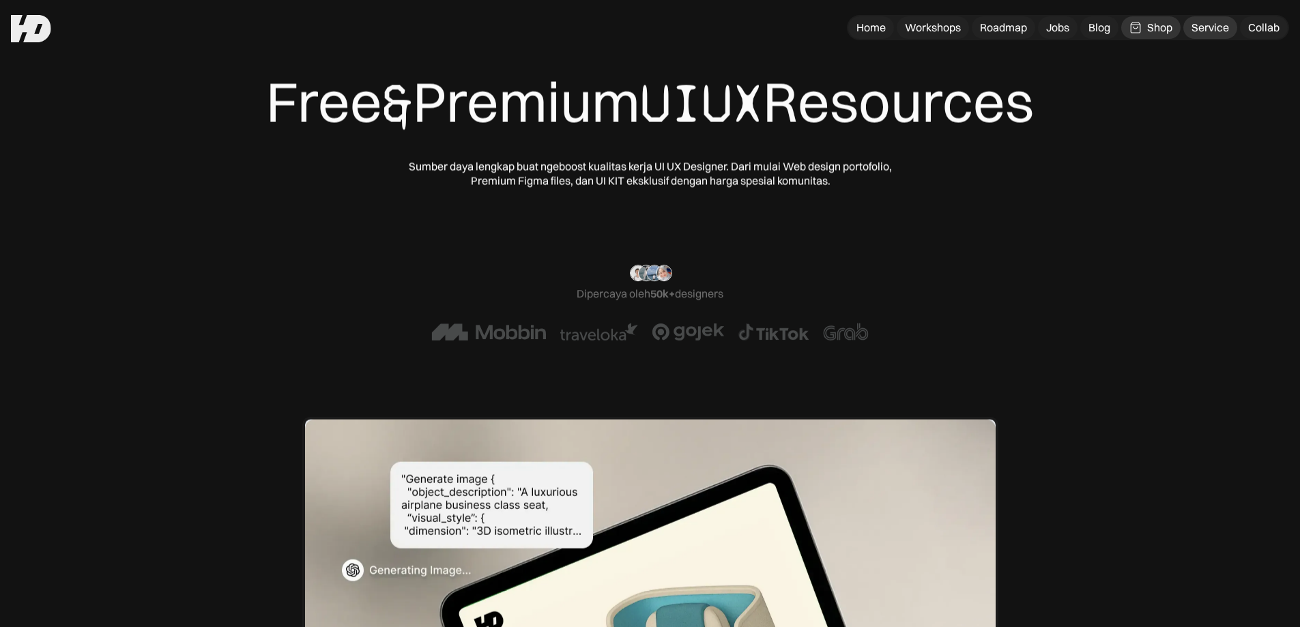
click at [1225, 25] on div "Service" at bounding box center [1211, 27] width 38 height 14
click at [939, 19] on link "Workshops" at bounding box center [933, 27] width 72 height 23
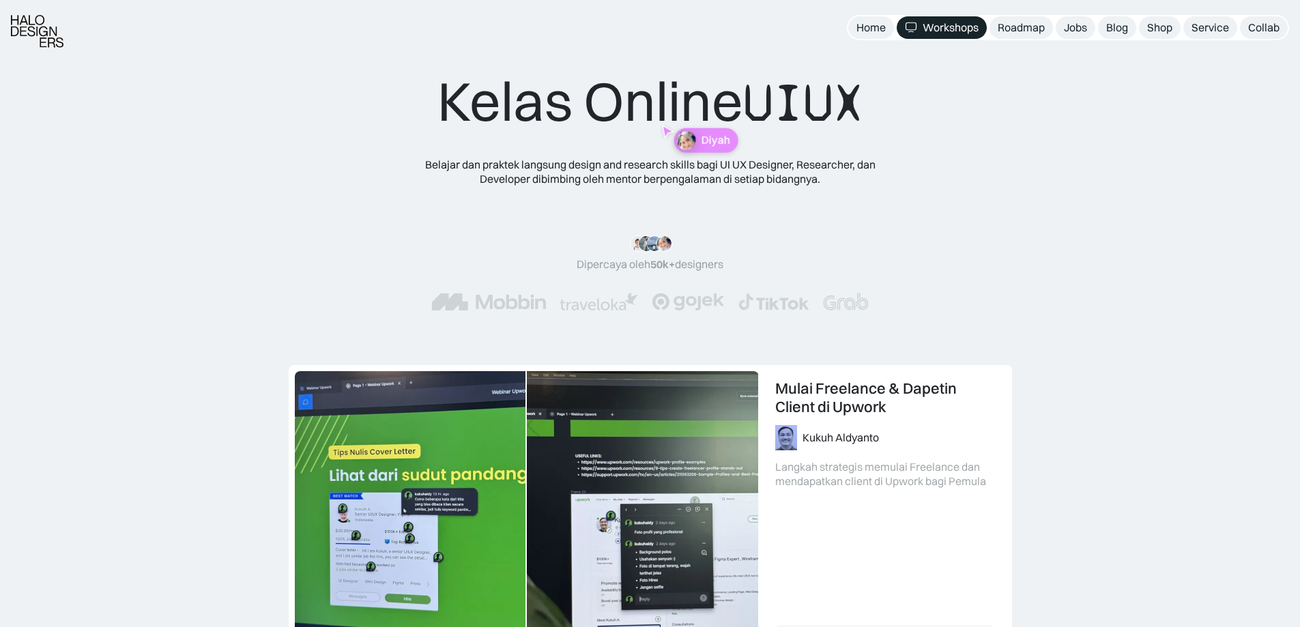
scroll to position [7, 0]
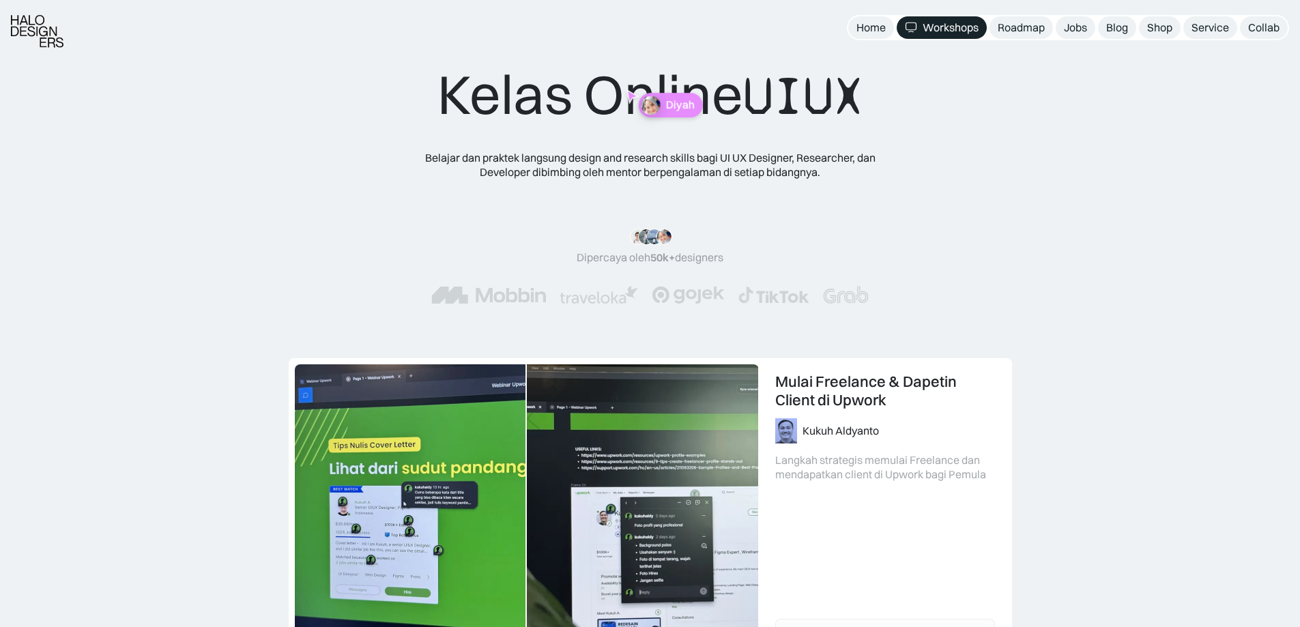
click at [1034, 39] on nav "Home Workshops Roadmap Jobs Blog Shop Service Collab" at bounding box center [1068, 27] width 442 height 25
click at [1030, 29] on div "Roadmap" at bounding box center [1021, 27] width 47 height 14
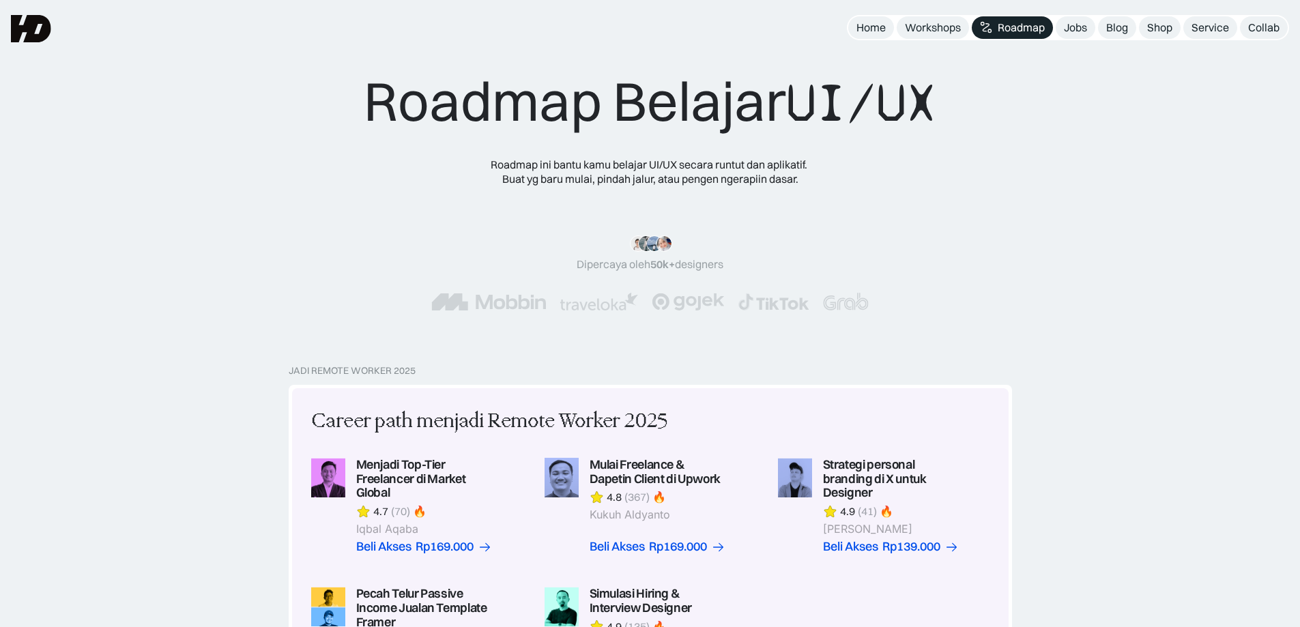
click at [397, 366] on div "Jadi Remote Worker 2025" at bounding box center [352, 371] width 127 height 12
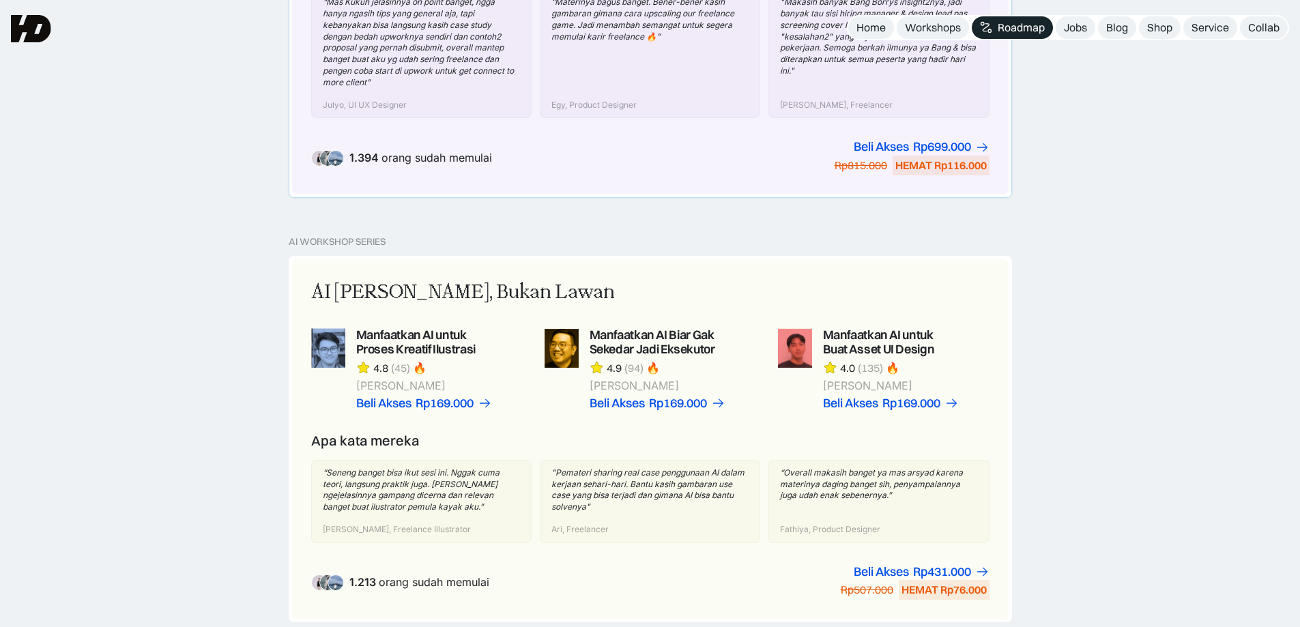
scroll to position [446, 0]
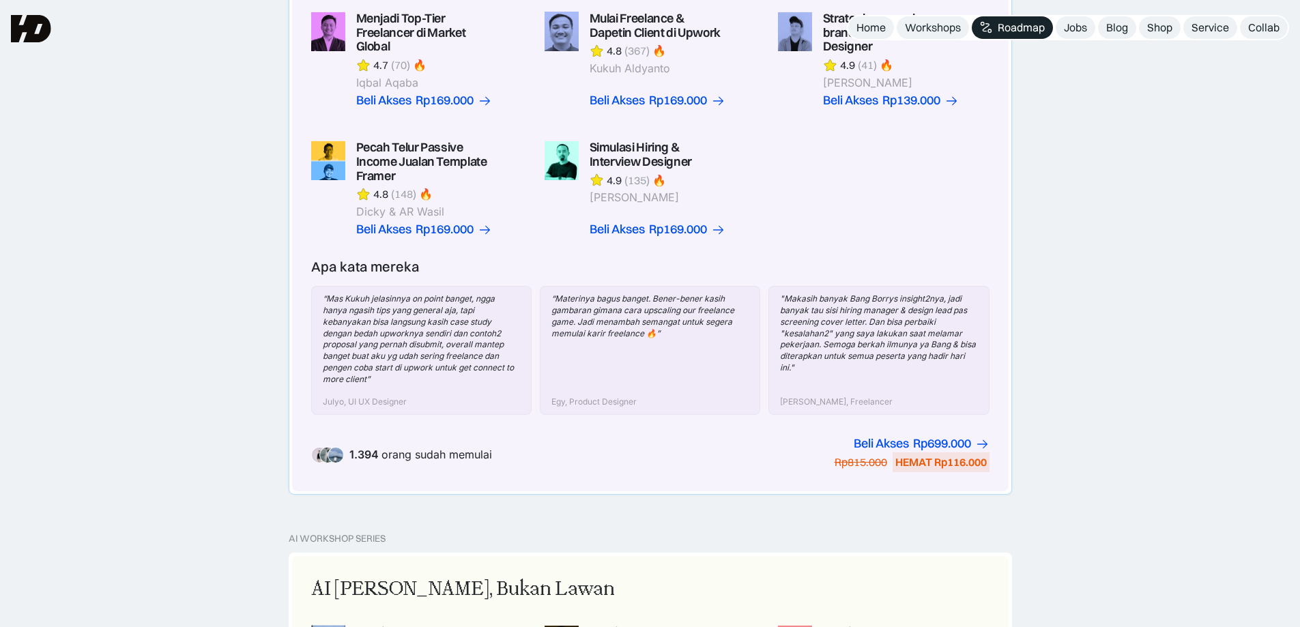
click at [883, 221] on div "Menjadi Top-Tier Freelancer di Market Global 4.7 (70) 🔥 Iqbal Aqaba Beli Akses …" at bounding box center [650, 124] width 679 height 225
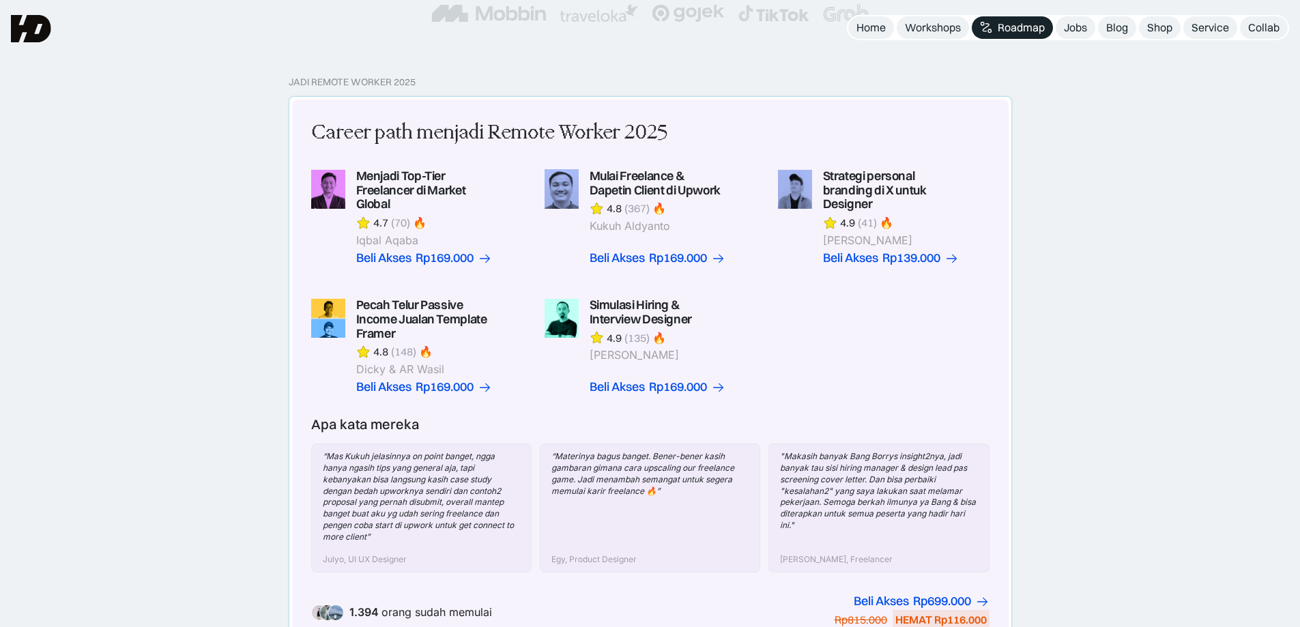
scroll to position [288, 0]
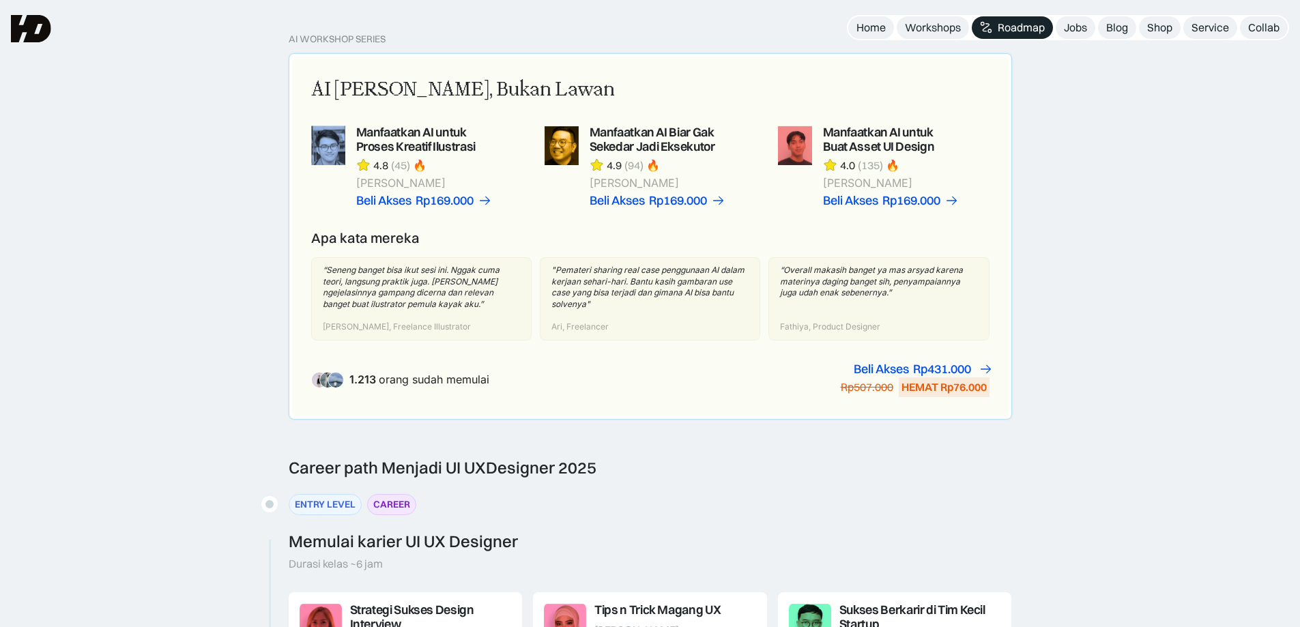
scroll to position [945, 0]
drag, startPoint x: 853, startPoint y: 453, endPoint x: 682, endPoint y: 453, distance: 171.4
click at [682, 453] on div "AI Workshop Series AI Adalah Teman, Bukan Lawan Manfaatkan AI untuk Proses Krea…" at bounding box center [650, 246] width 1300 height 425
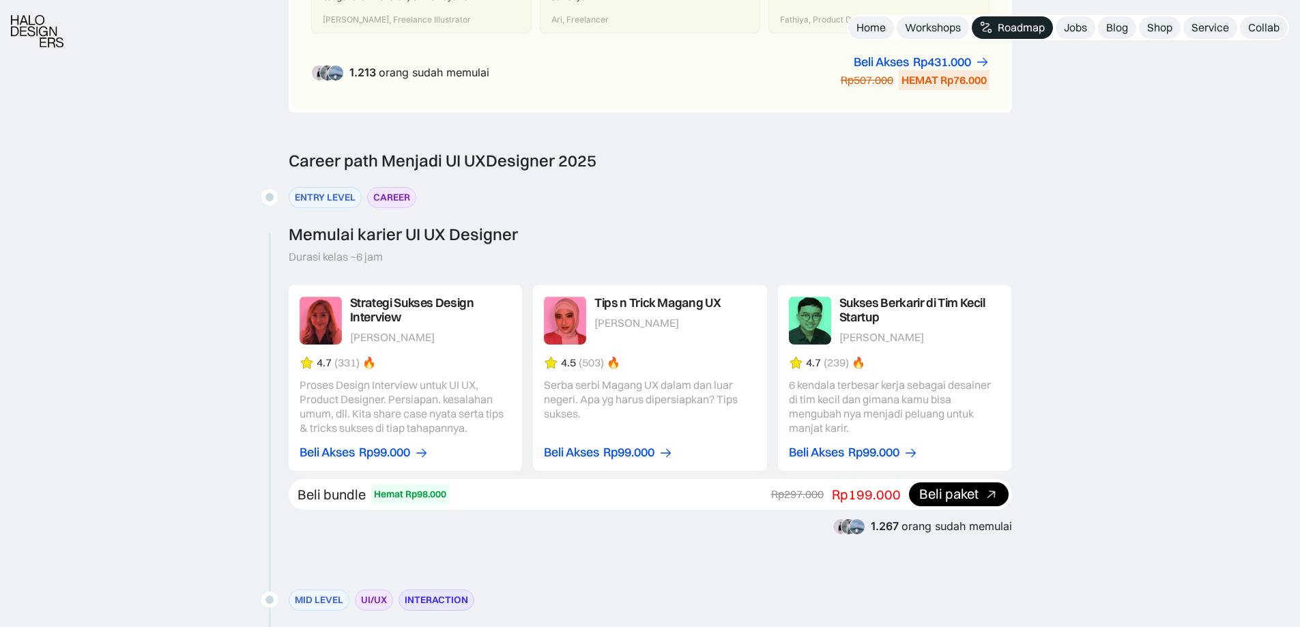
scroll to position [1253, 0]
click at [397, 202] on div "CAREER" at bounding box center [391, 198] width 37 height 14
click at [339, 205] on div "ENTRY LEVEL" at bounding box center [325, 198] width 61 height 14
click at [336, 195] on div "ENTRY LEVEL" at bounding box center [325, 198] width 61 height 14
click at [391, 194] on div "CAREER" at bounding box center [391, 198] width 37 height 14
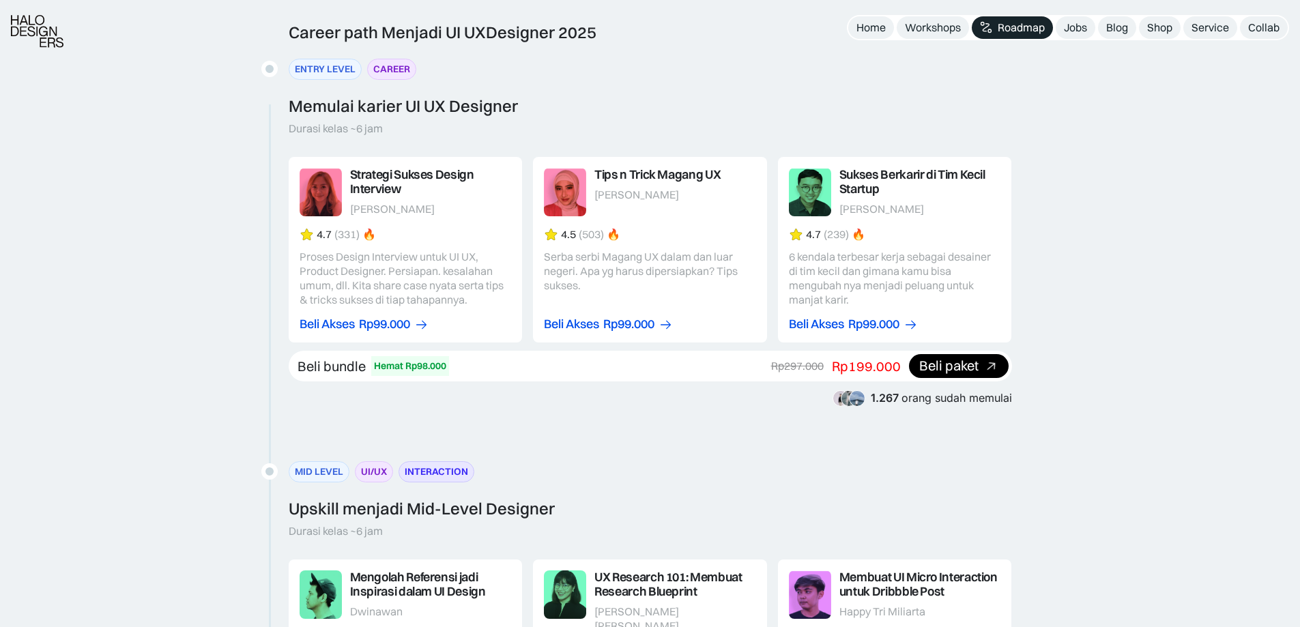
scroll to position [1381, 0]
drag, startPoint x: 733, startPoint y: 421, endPoint x: 629, endPoint y: 392, distance: 108.5
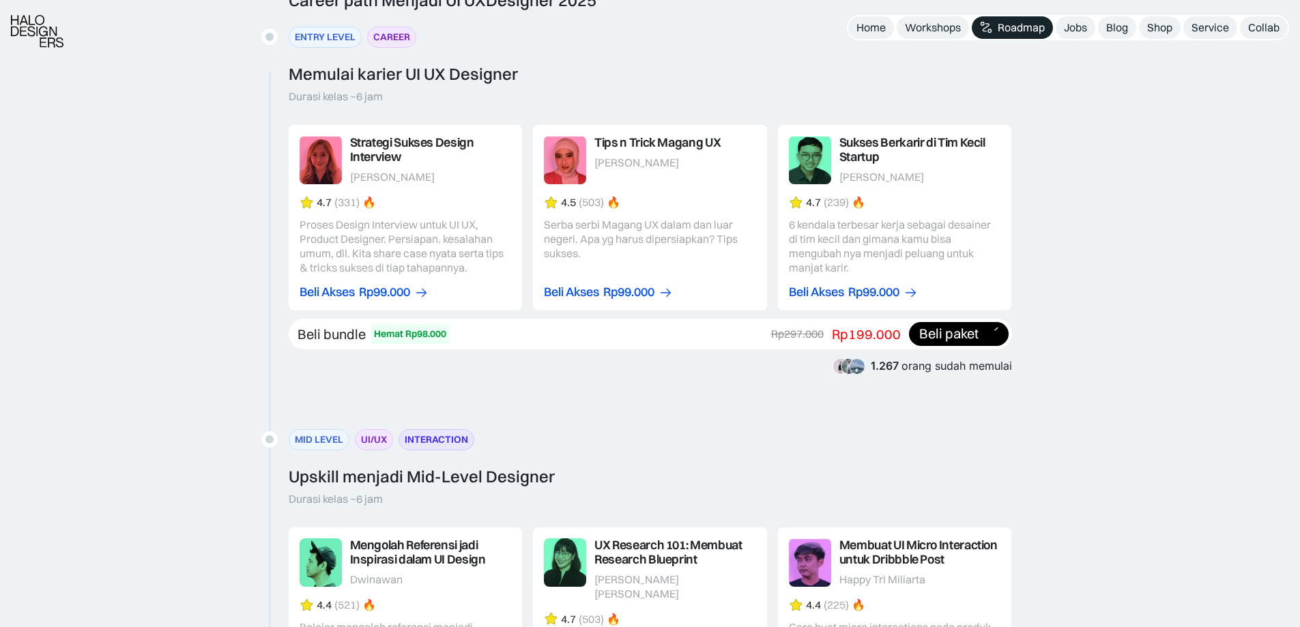
click at [893, 371] on span "1.267" at bounding box center [885, 366] width 28 height 14
click at [385, 436] on div "UI/UX" at bounding box center [374, 440] width 26 height 14
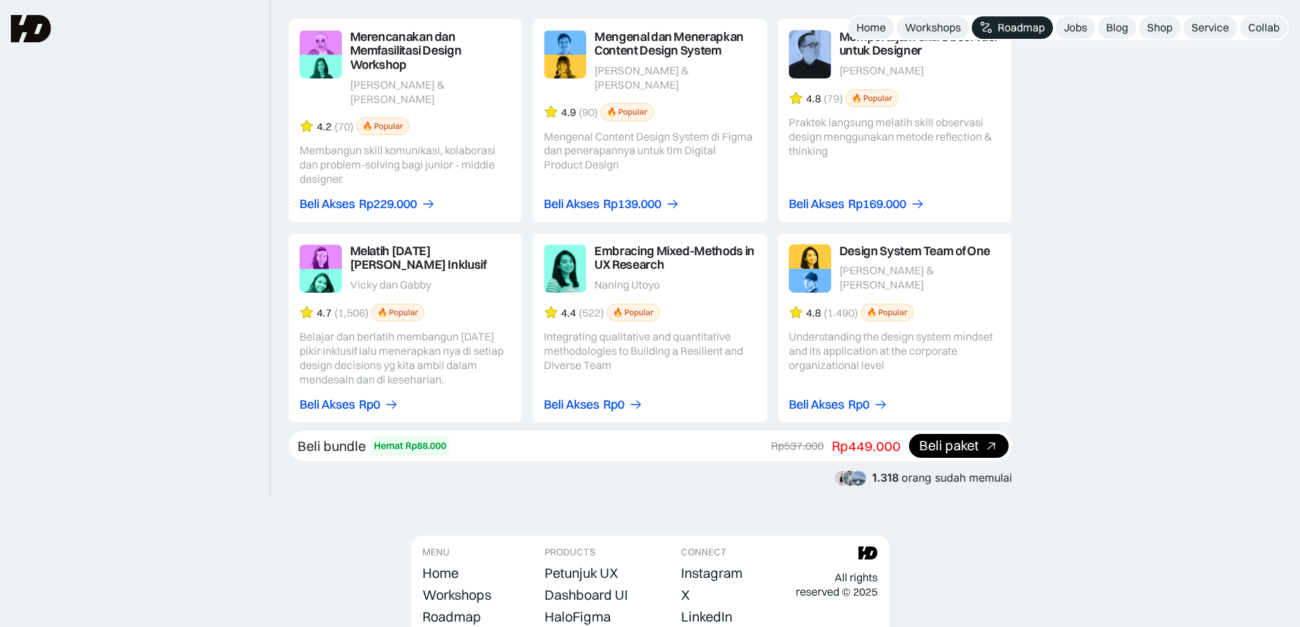
scroll to position [2341, 0]
drag, startPoint x: 737, startPoint y: 446, endPoint x: 670, endPoint y: 453, distance: 67.3
click at [670, 453] on div "Merencanakan dan Memfasilitasi Design Workshop Annisa Prasetyanto & Luna Diandr…" at bounding box center [651, 252] width 724 height 468
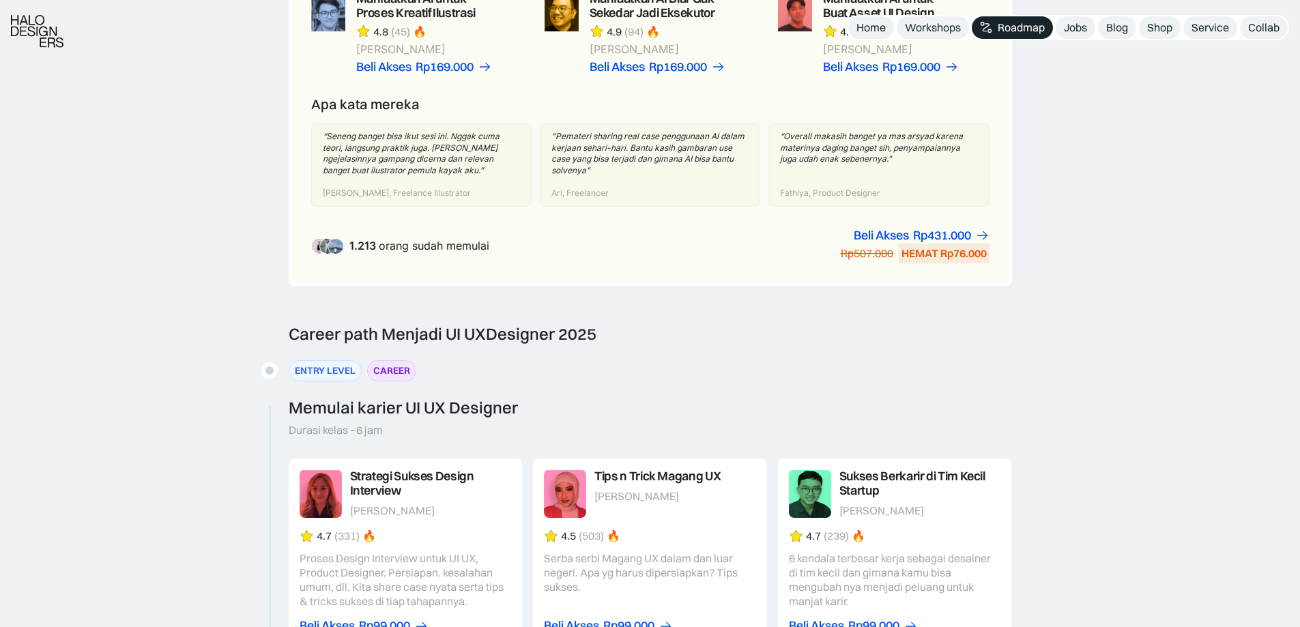
click at [384, 367] on div "CAREER" at bounding box center [391, 371] width 37 height 14
click at [332, 371] on div "ENTRY LEVEL" at bounding box center [325, 370] width 61 height 14
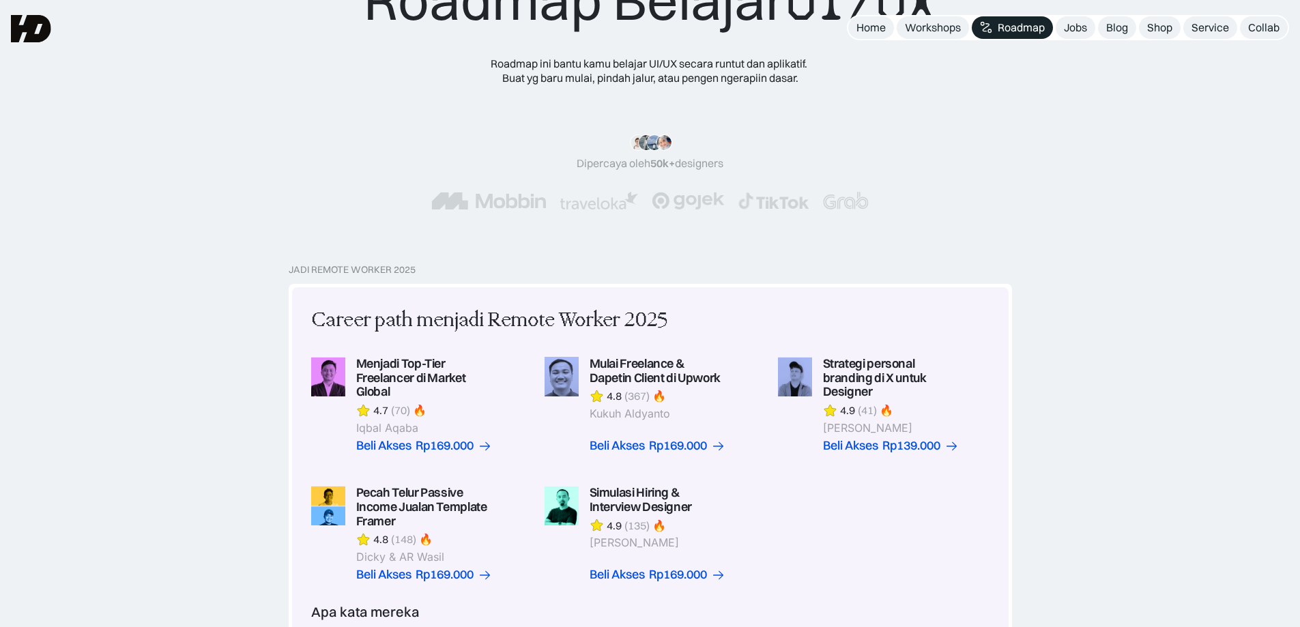
scroll to position [0, 0]
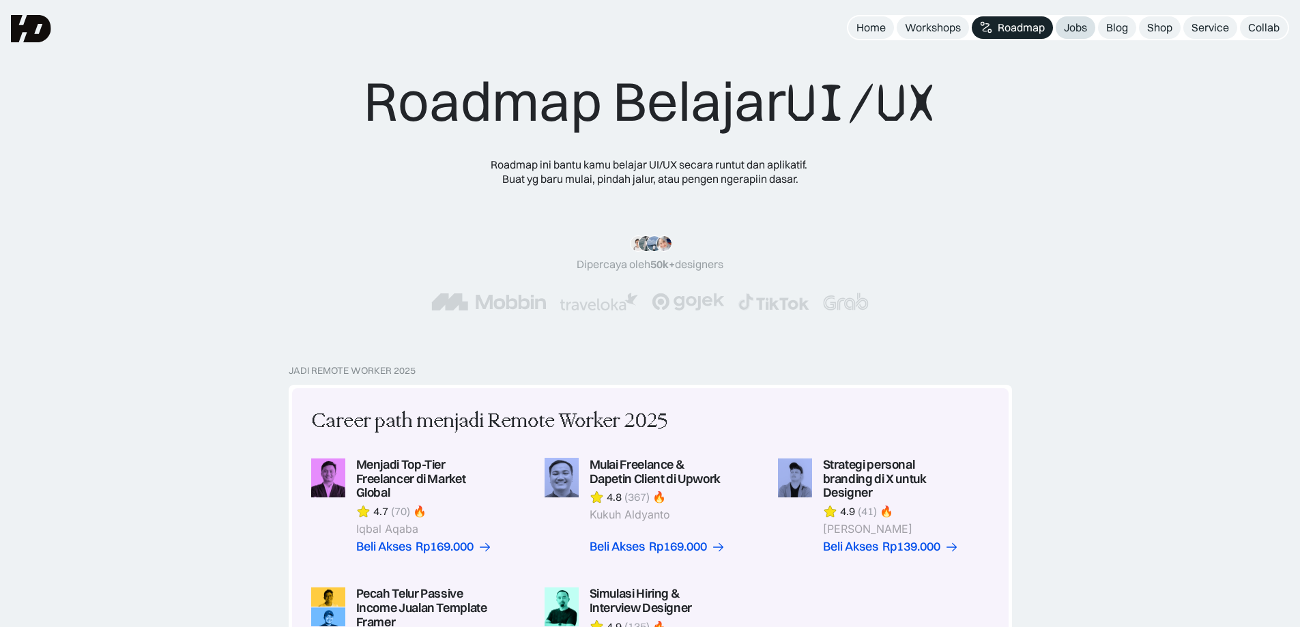
click at [1078, 28] on div "Jobs" at bounding box center [1075, 27] width 23 height 14
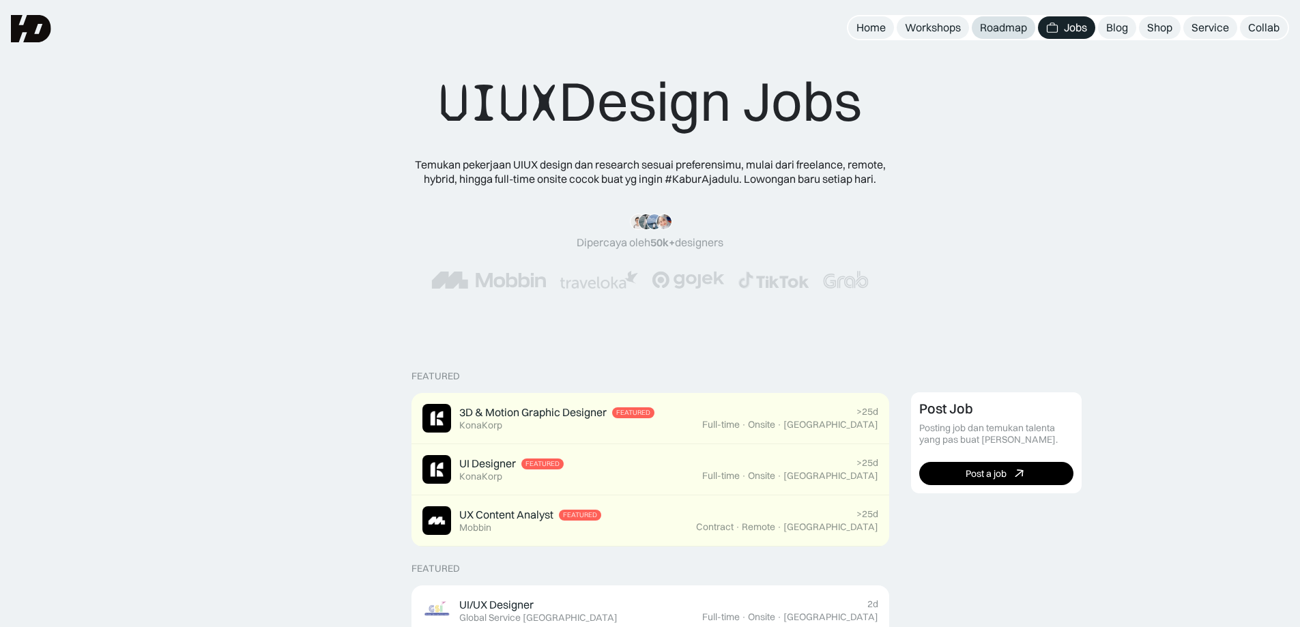
click at [993, 26] on div "Roadmap" at bounding box center [1003, 27] width 47 height 14
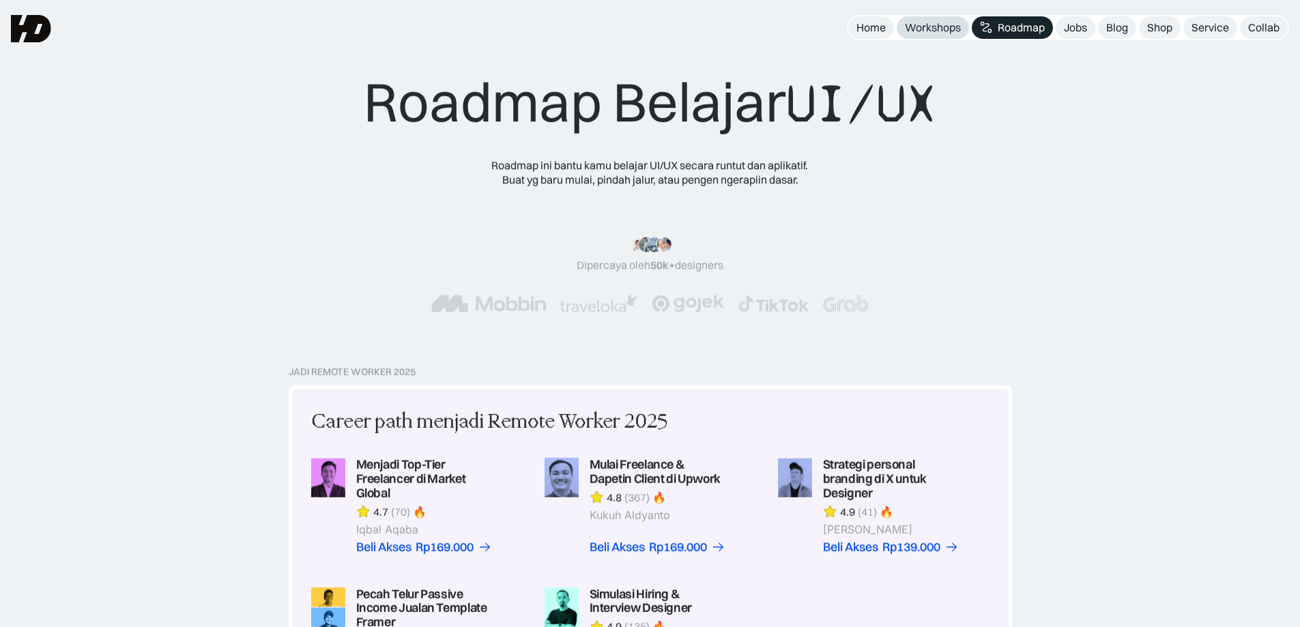
click at [942, 28] on div "Workshops" at bounding box center [933, 27] width 56 height 14
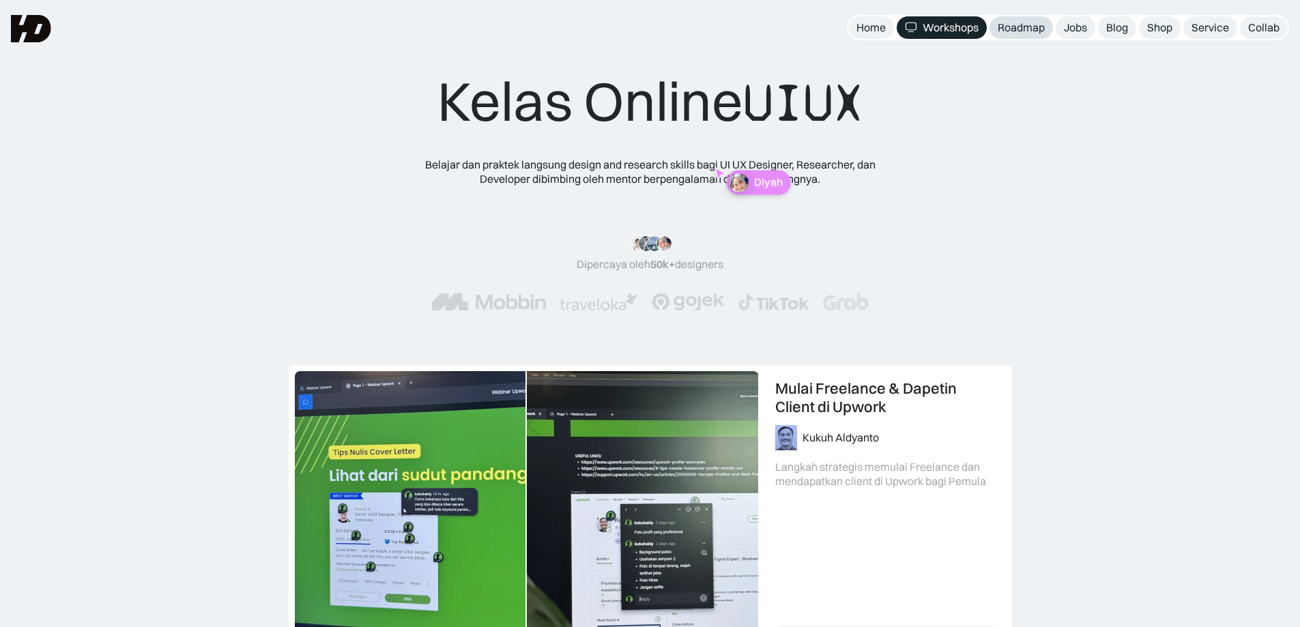
click at [1011, 27] on div "Roadmap" at bounding box center [1021, 27] width 47 height 14
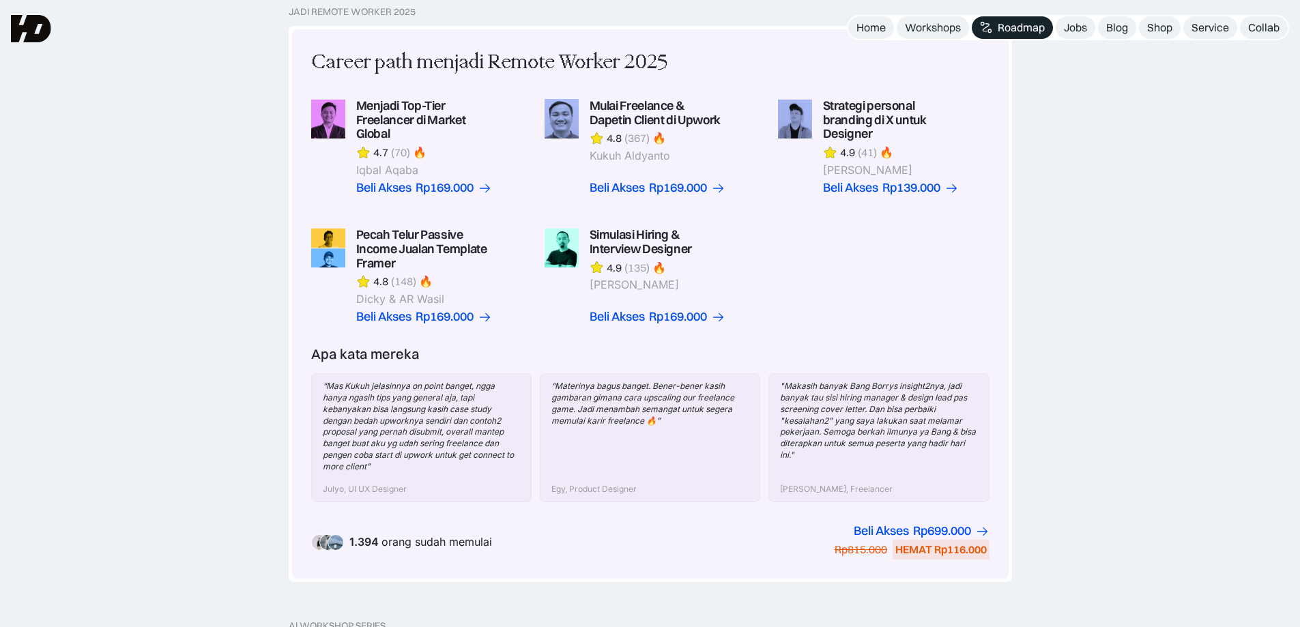
scroll to position [358, 0]
drag, startPoint x: 869, startPoint y: 272, endPoint x: 1134, endPoint y: 219, distance: 270.2
drag, startPoint x: 1134, startPoint y: 219, endPoint x: 1240, endPoint y: 162, distance: 120.6
click at [1240, 162] on div "Jadi Remote Worker 2025 Career path menjadi Remote Worker 2025 Menjadi Top-Tier…" at bounding box center [650, 314] width 1300 height 614
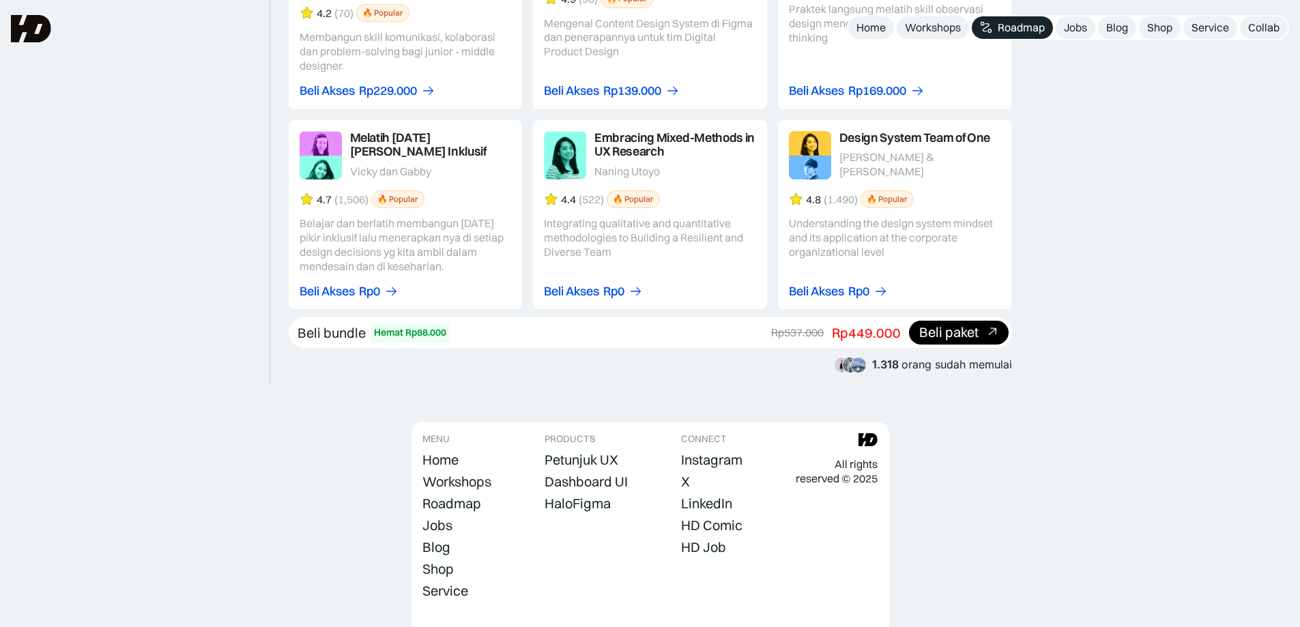
scroll to position [2501, 0]
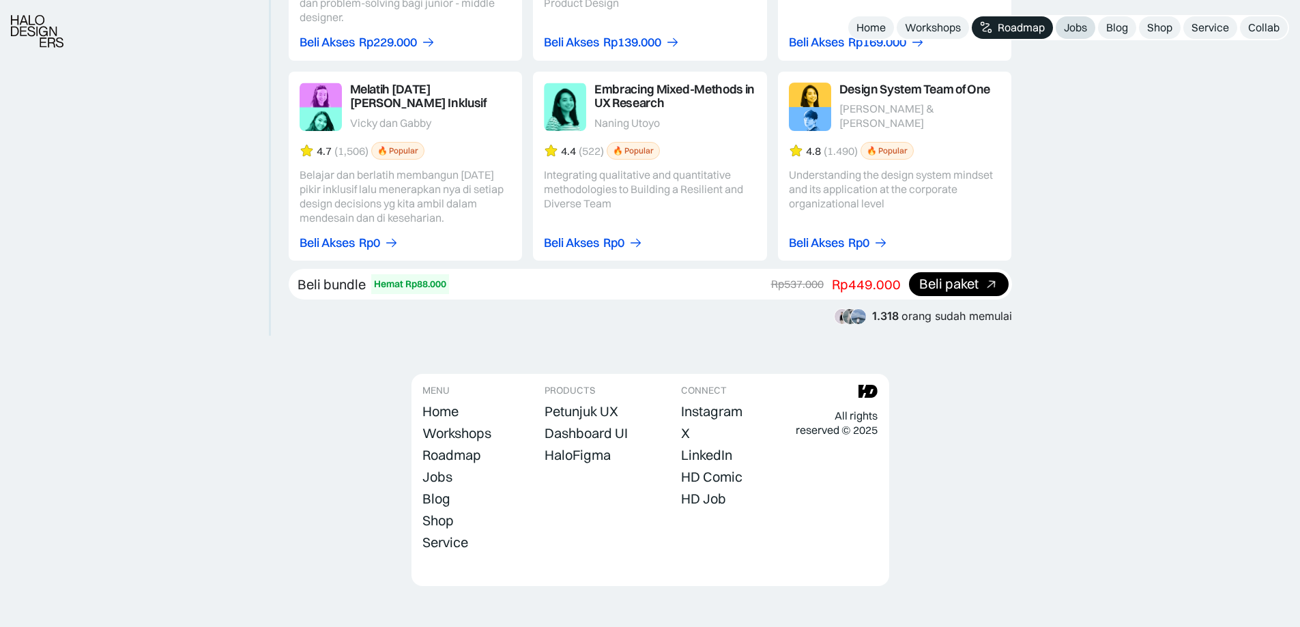
click at [1077, 31] on div "Jobs" at bounding box center [1075, 27] width 23 height 14
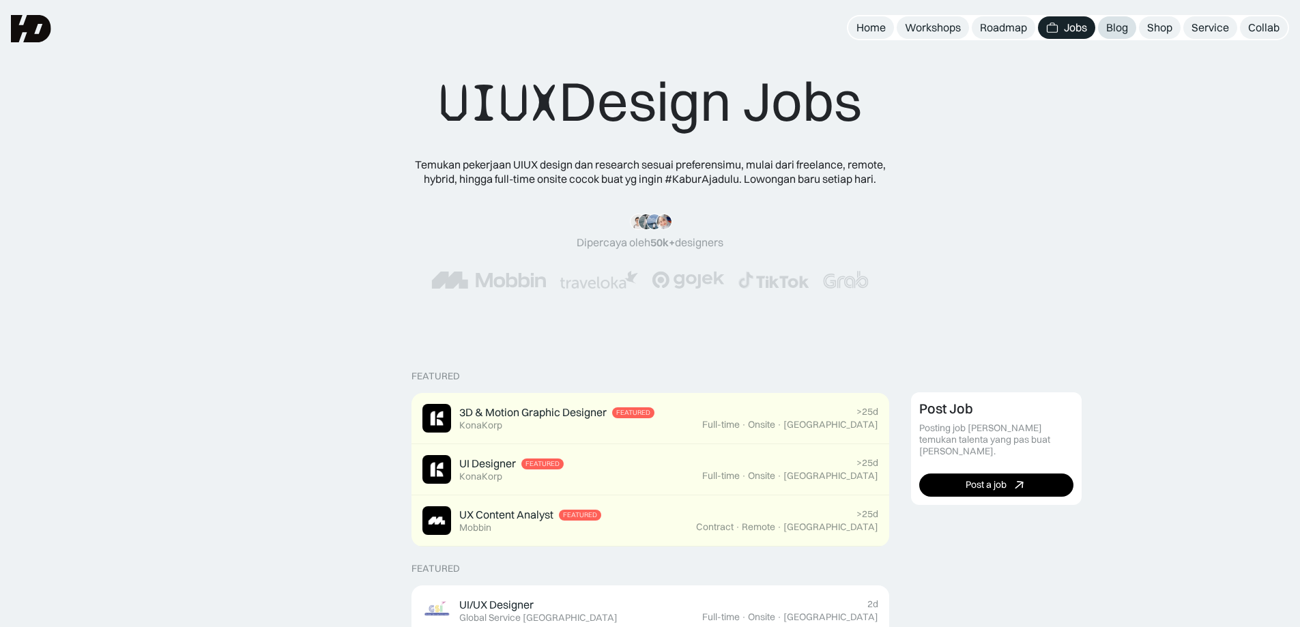
click at [1120, 31] on div "Blog" at bounding box center [1118, 27] width 22 height 14
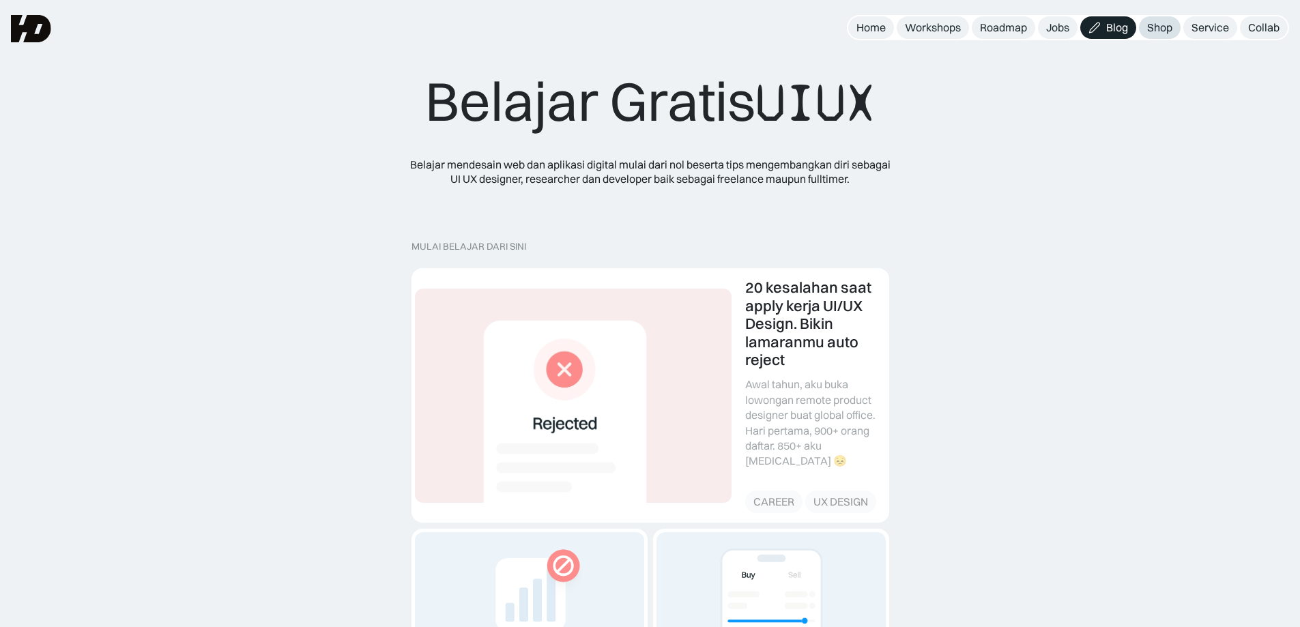
click at [1158, 27] on div "Shop" at bounding box center [1160, 27] width 25 height 14
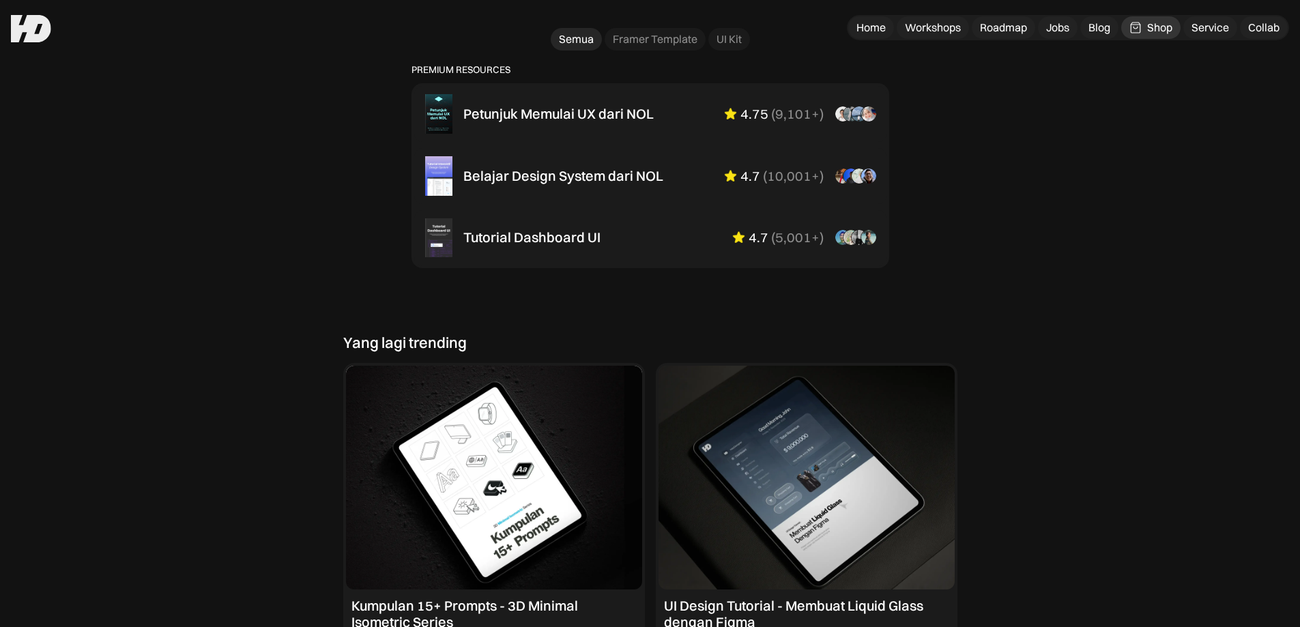
scroll to position [944, 0]
click div "Framer Template"
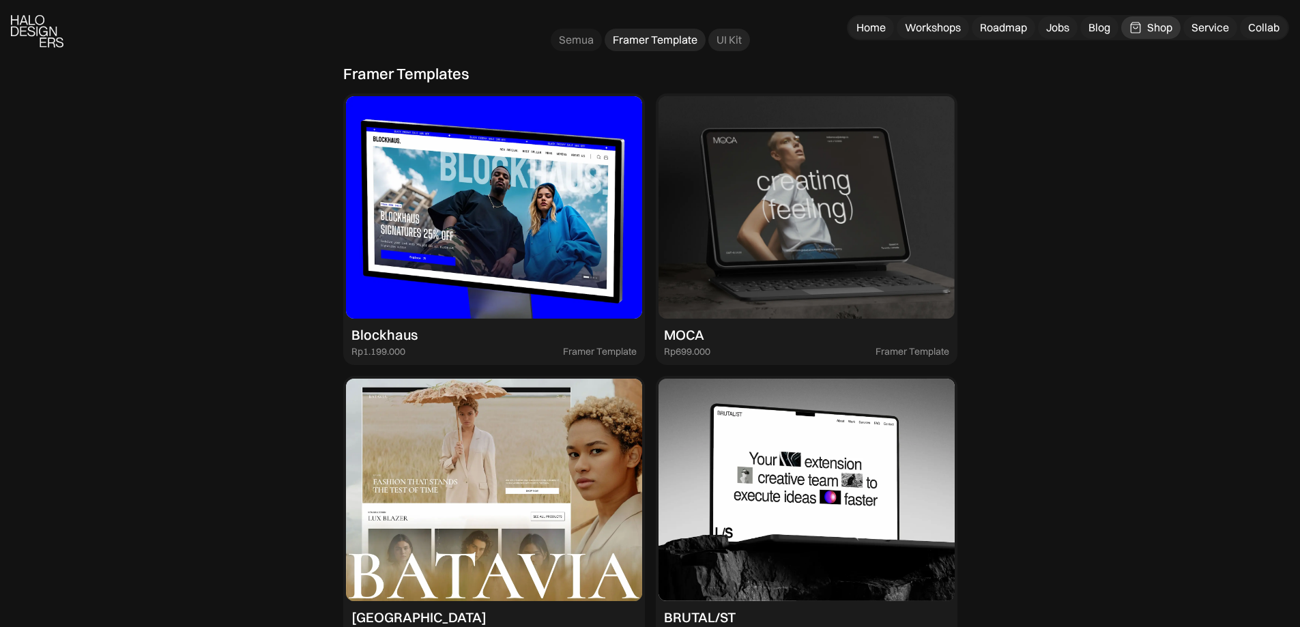
click div "UI Kit"
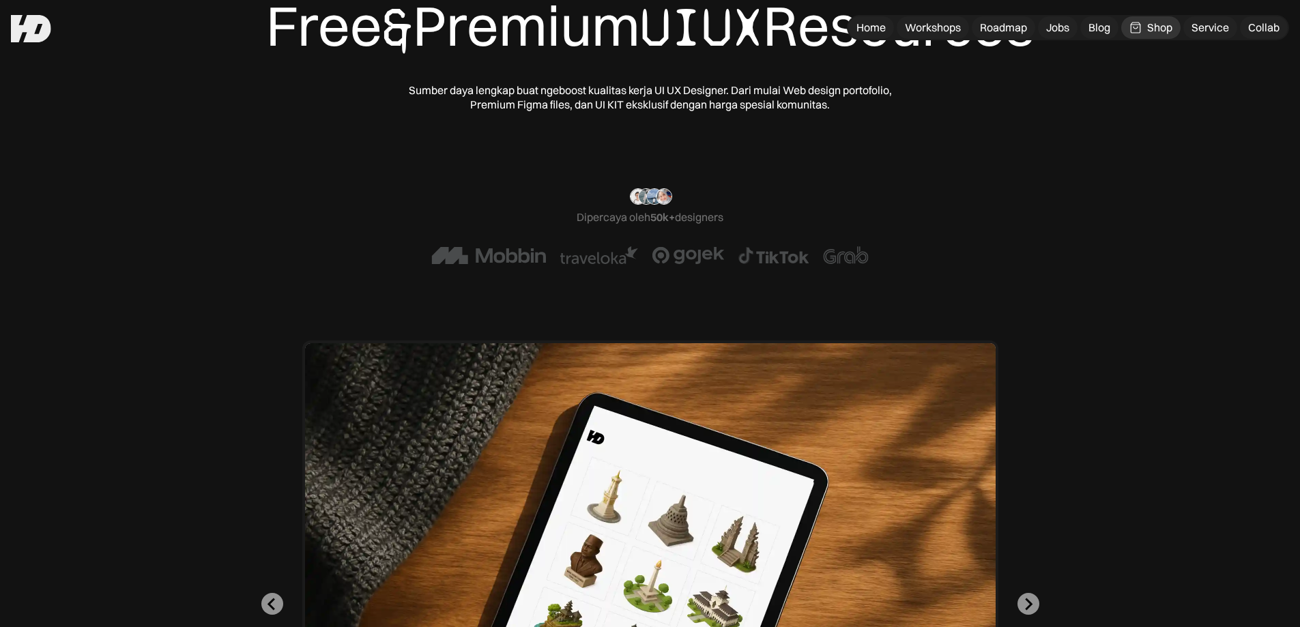
scroll to position [0, 0]
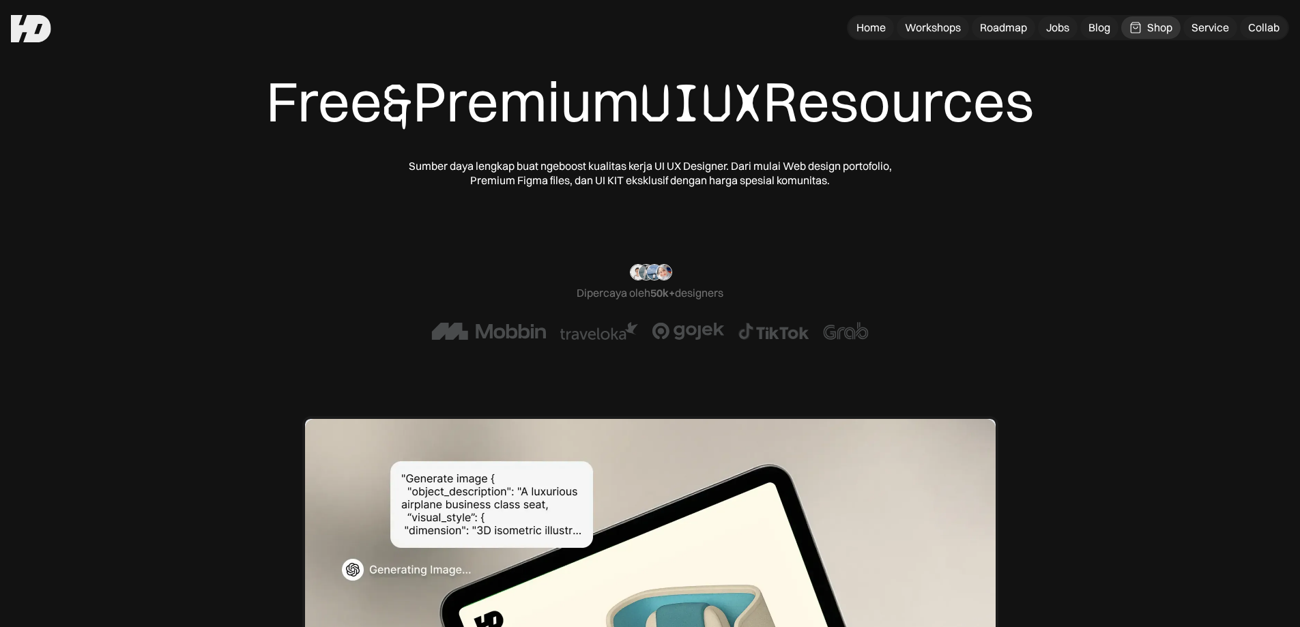
click div "Shop"
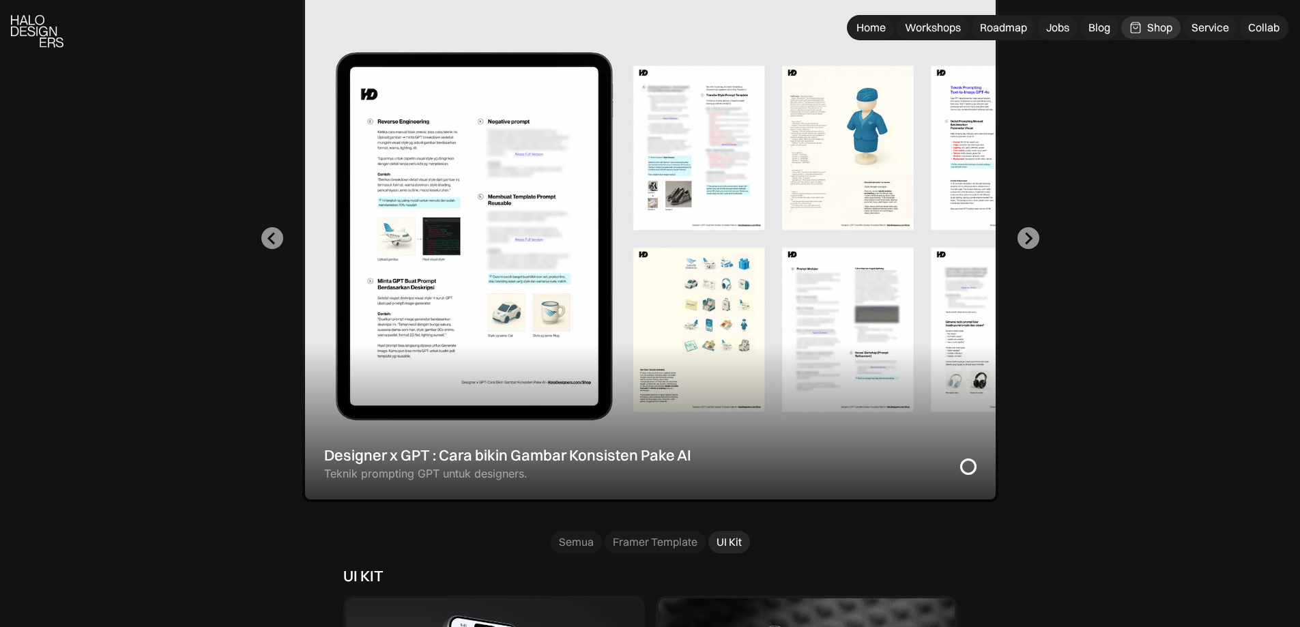
scroll to position [488, 0]
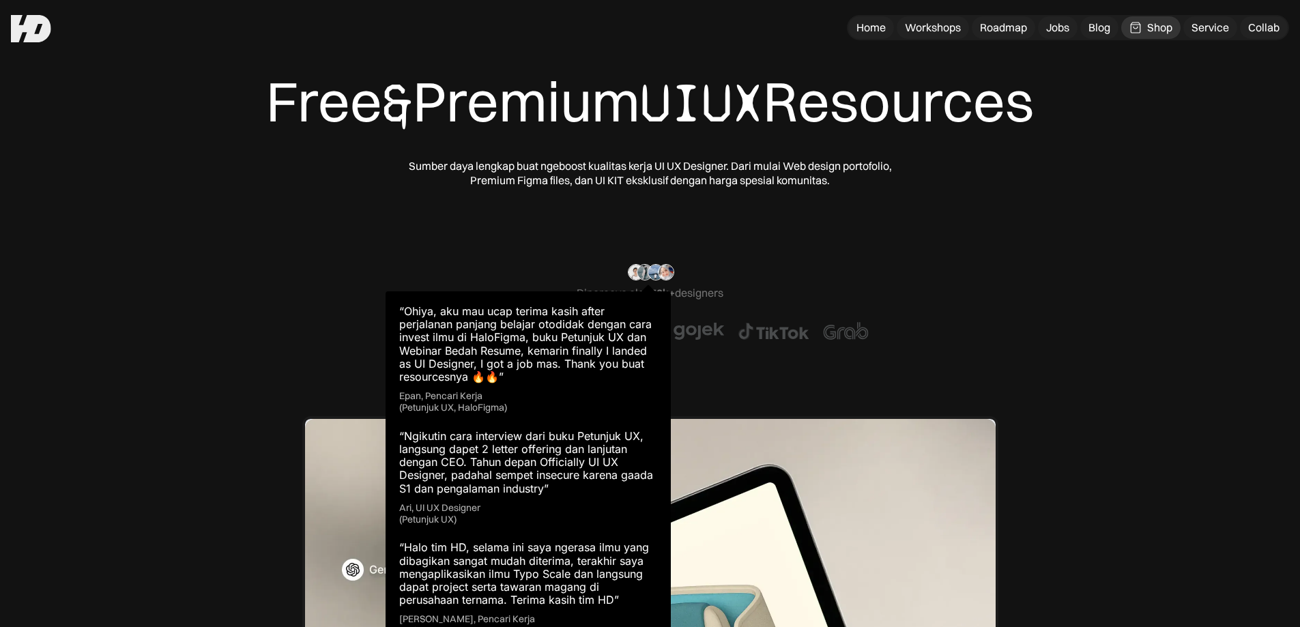
click at [659, 272] on img at bounding box center [666, 272] width 16 height 16
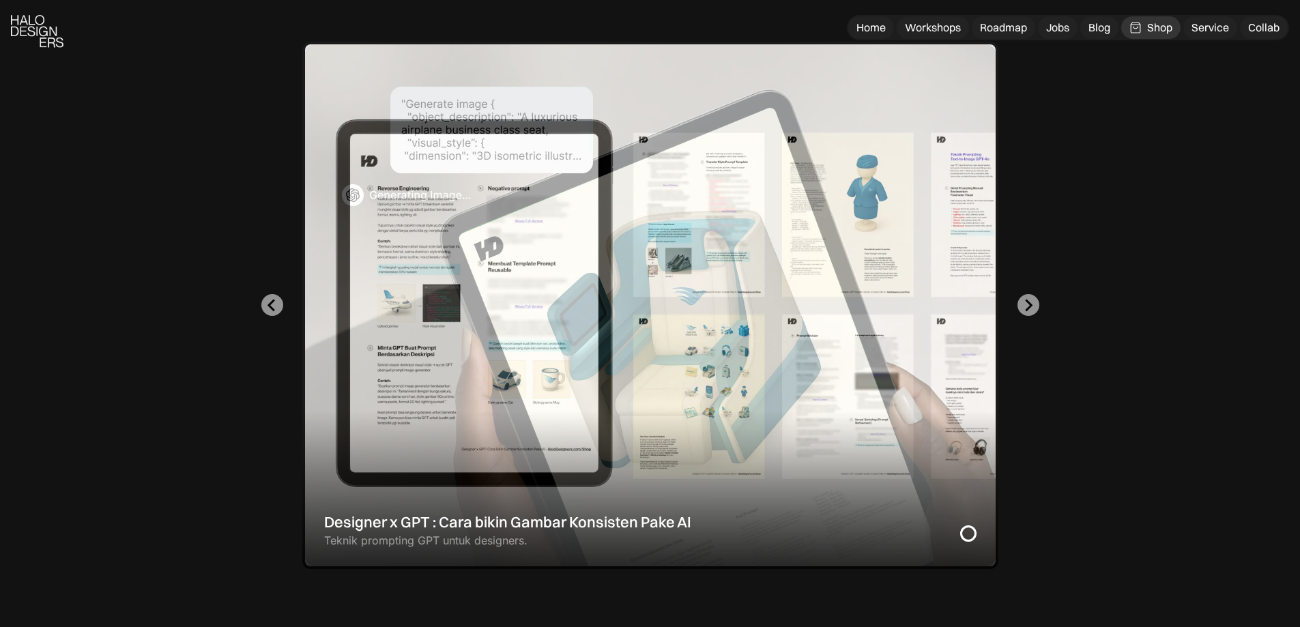
scroll to position [427, 0]
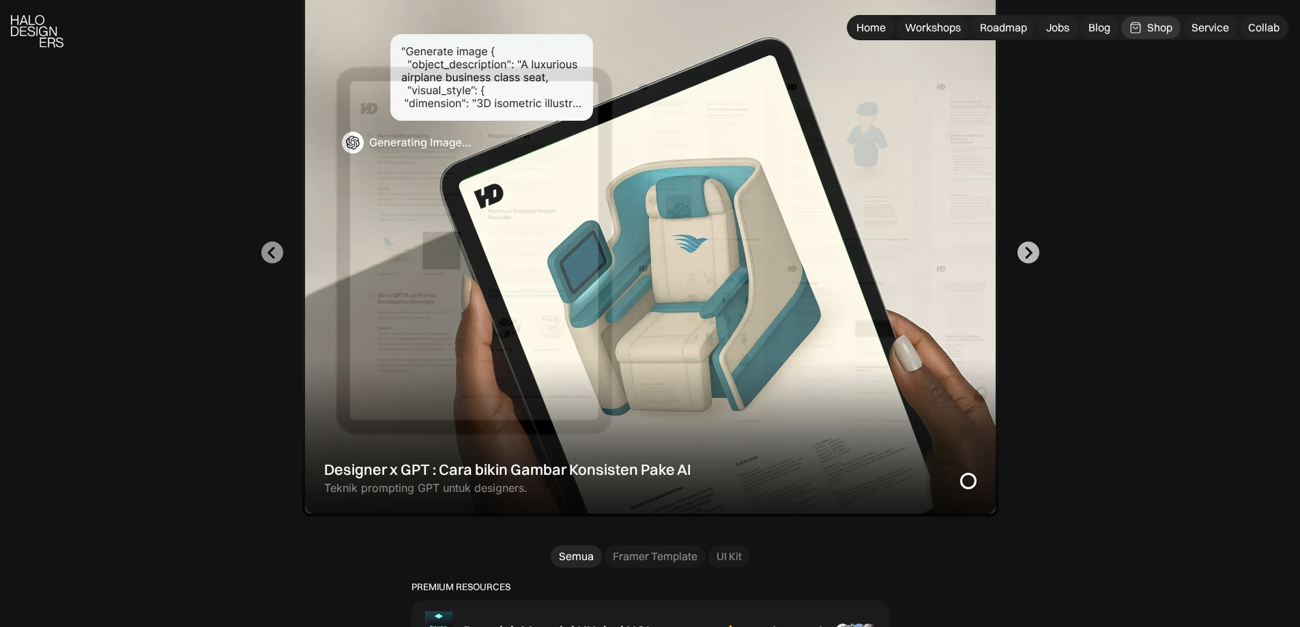
click at [1025, 243] on button "Next slide" at bounding box center [1029, 253] width 22 height 22
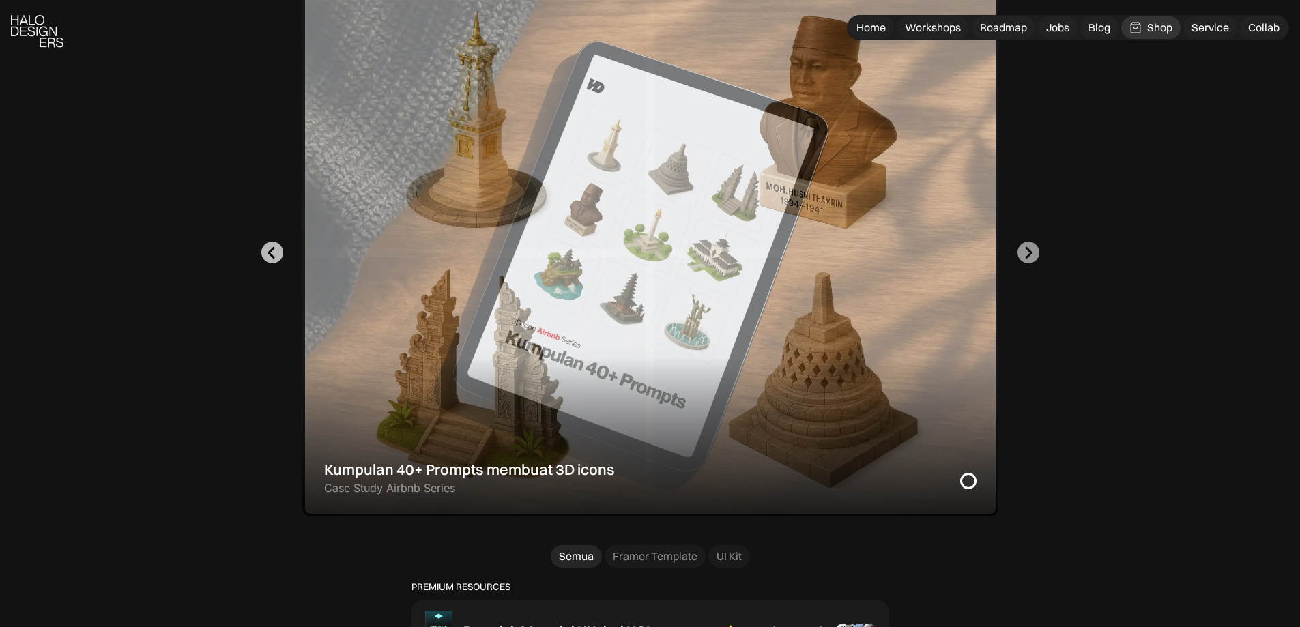
click at [280, 251] on button "Previous slide" at bounding box center [272, 253] width 22 height 22
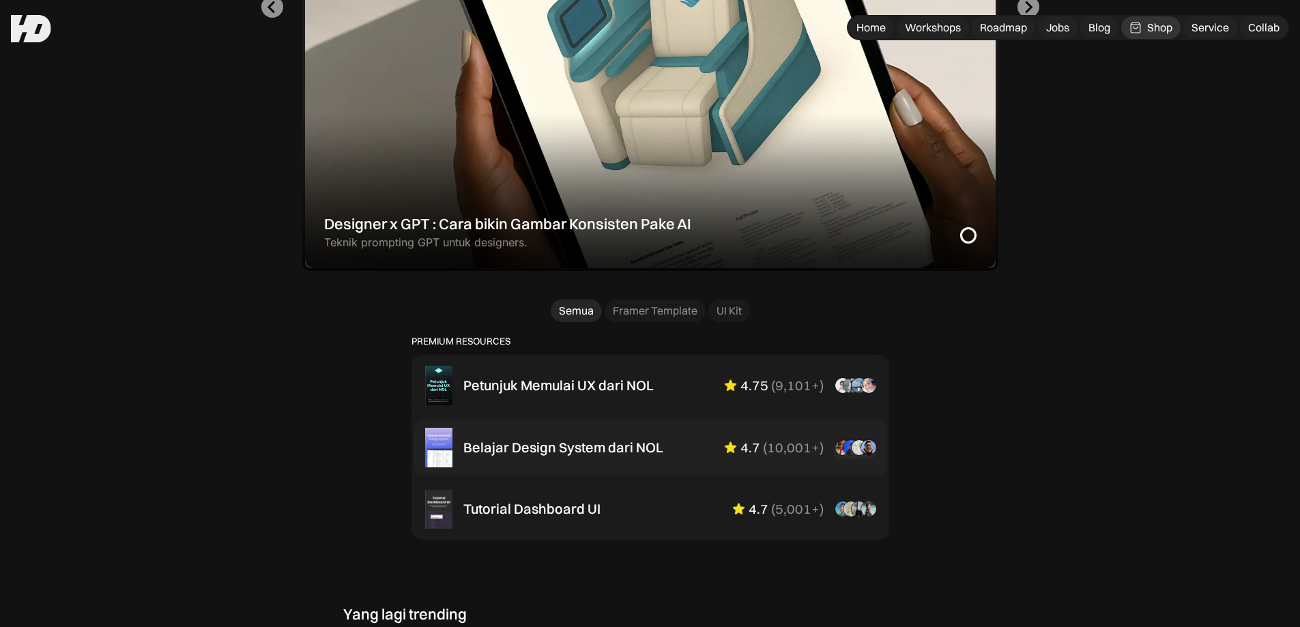
scroll to position [806, 0]
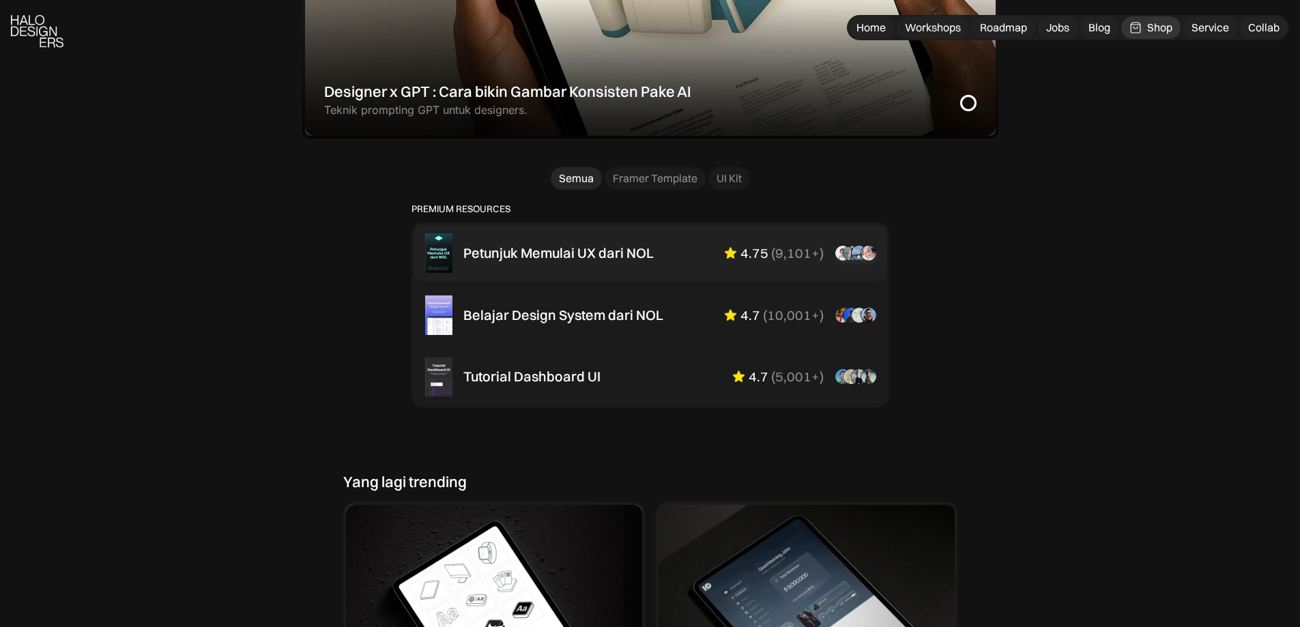
click at [655, 256] on div "Petunjuk Memulai UX dari NOL 4.75 ( 9,101+ ) “Overall mini book nya sudah lengk…" at bounding box center [670, 253] width 412 height 16
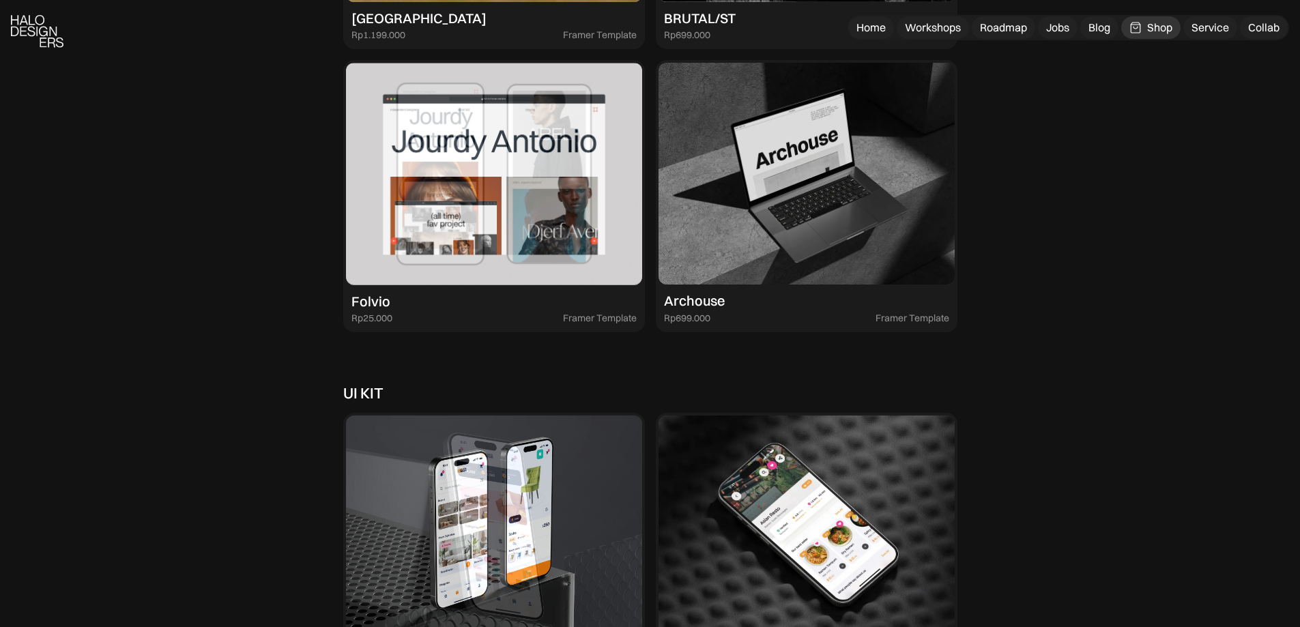
scroll to position [3336, 0]
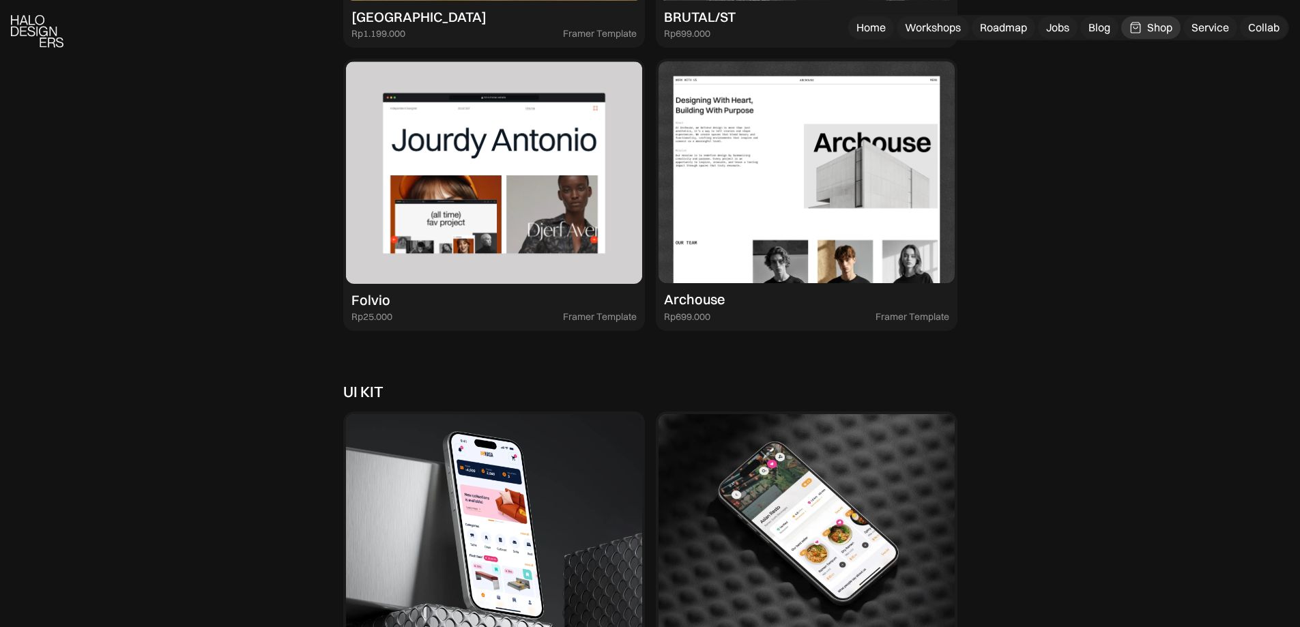
click at [787, 238] on img at bounding box center [807, 172] width 296 height 223
